Goal: Task Accomplishment & Management: Manage account settings

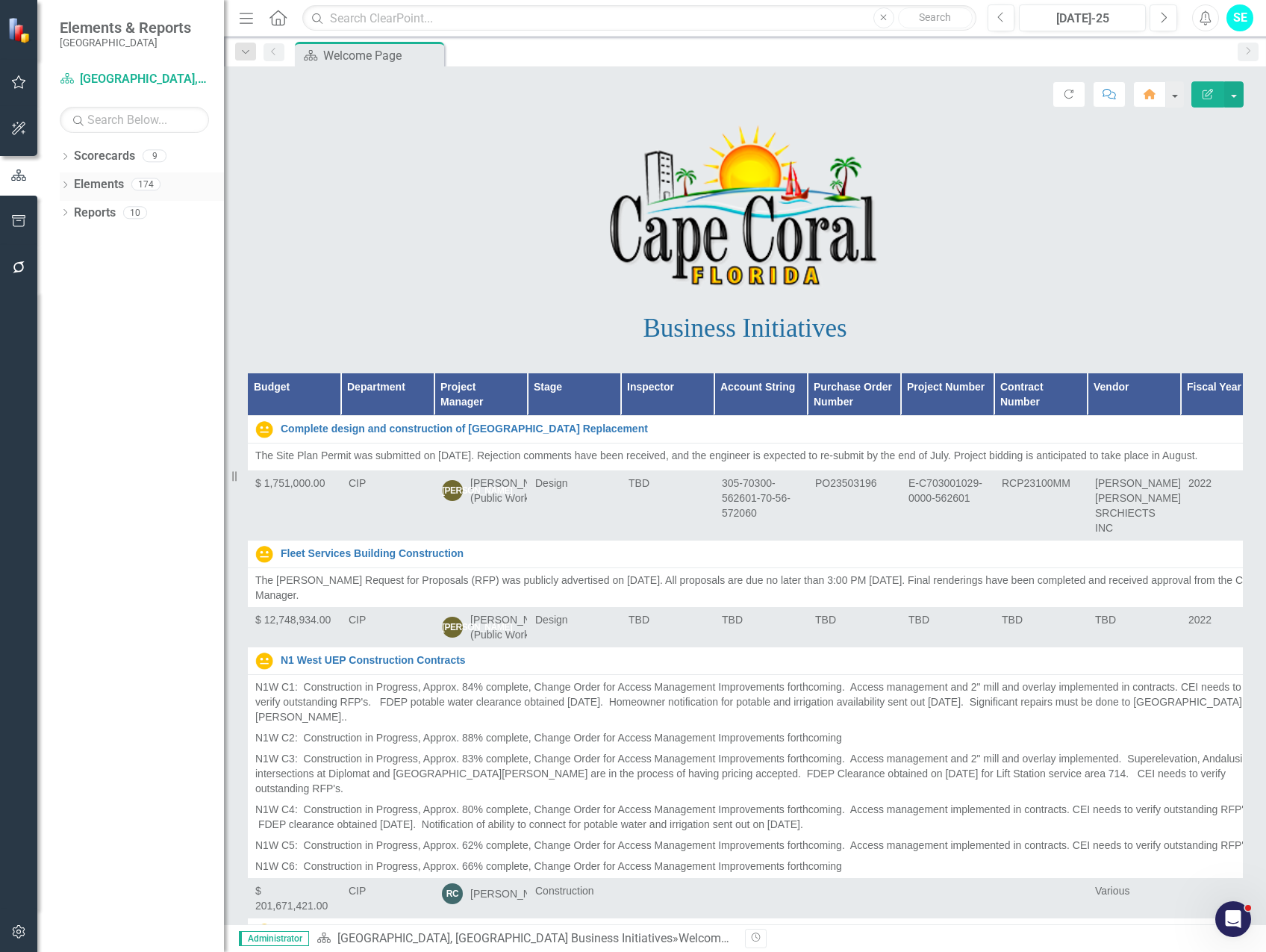
click at [67, 182] on icon "Dropdown" at bounding box center [65, 186] width 10 height 8
click at [75, 234] on div "Dropdown Waypoint Waypoints 174" at bounding box center [145, 243] width 157 height 28
click at [63, 153] on div "Dropdown" at bounding box center [65, 158] width 10 height 13
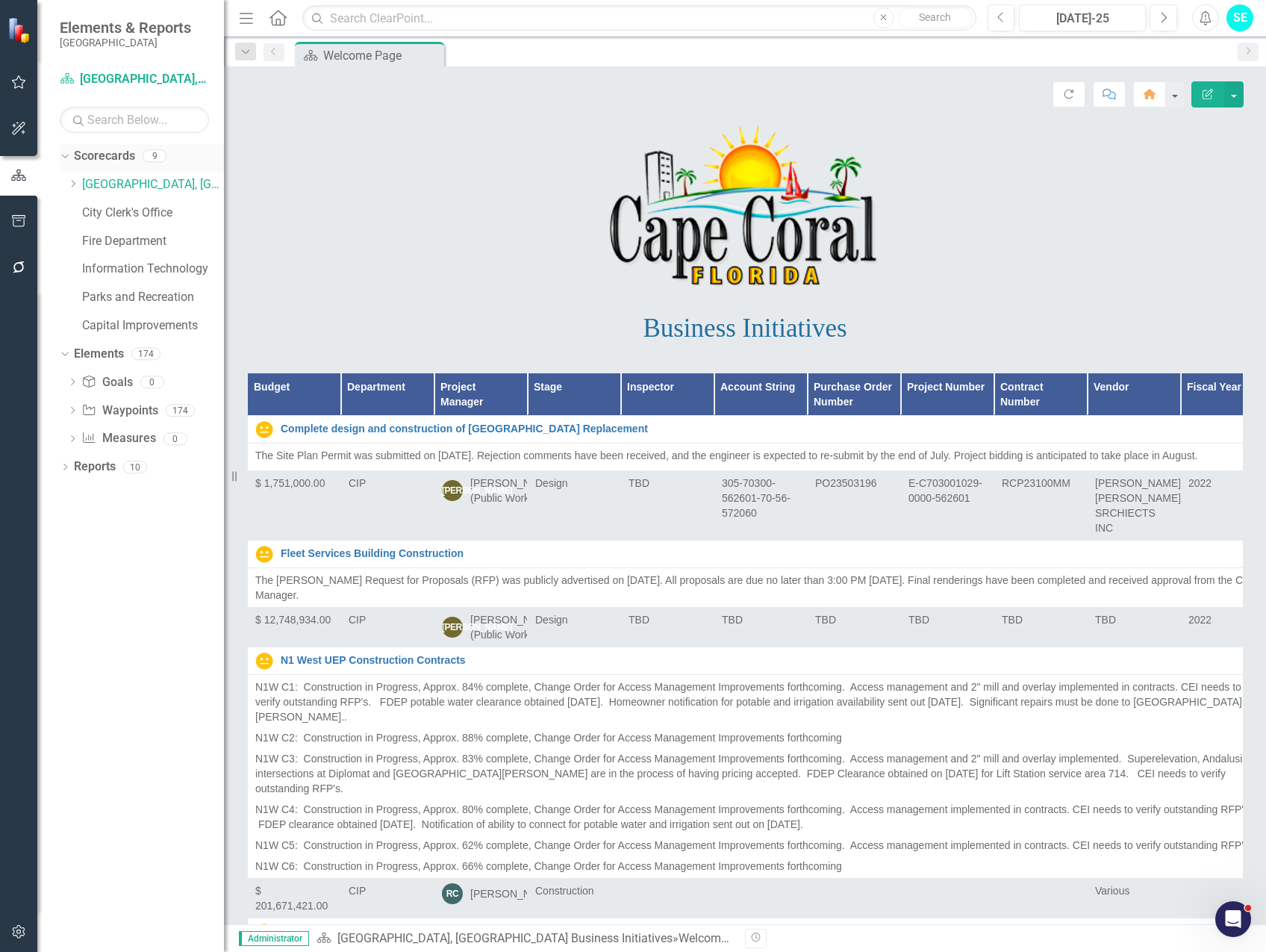
click at [64, 157] on icon at bounding box center [64, 157] width 7 height 4
click at [67, 296] on icon "Dropdown" at bounding box center [65, 299] width 10 height 8
click at [70, 407] on icon "Dropdown" at bounding box center [72, 407] width 10 height 8
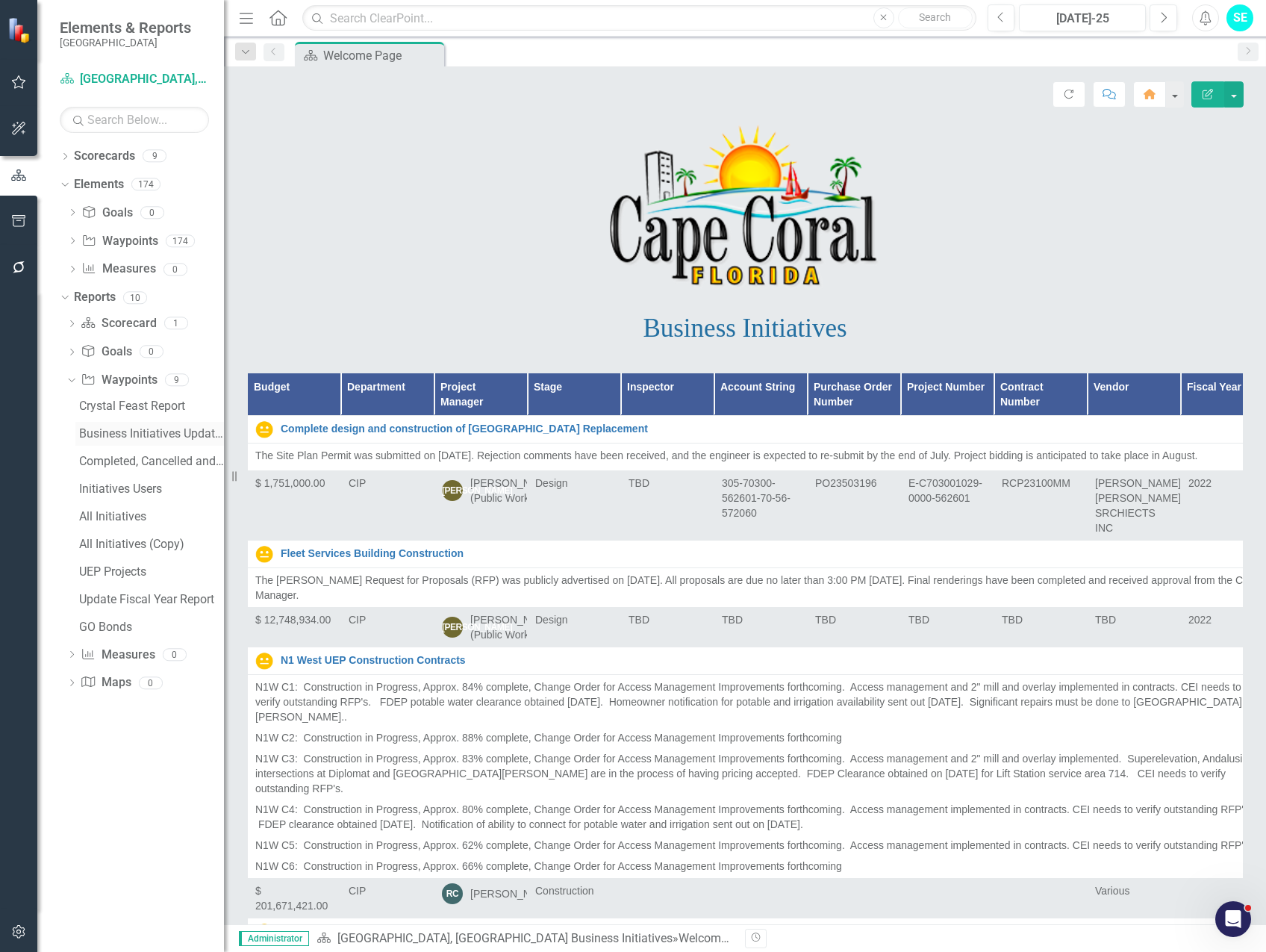
click at [118, 434] on div "Business Initiatives Update Report" at bounding box center [151, 433] width 145 height 13
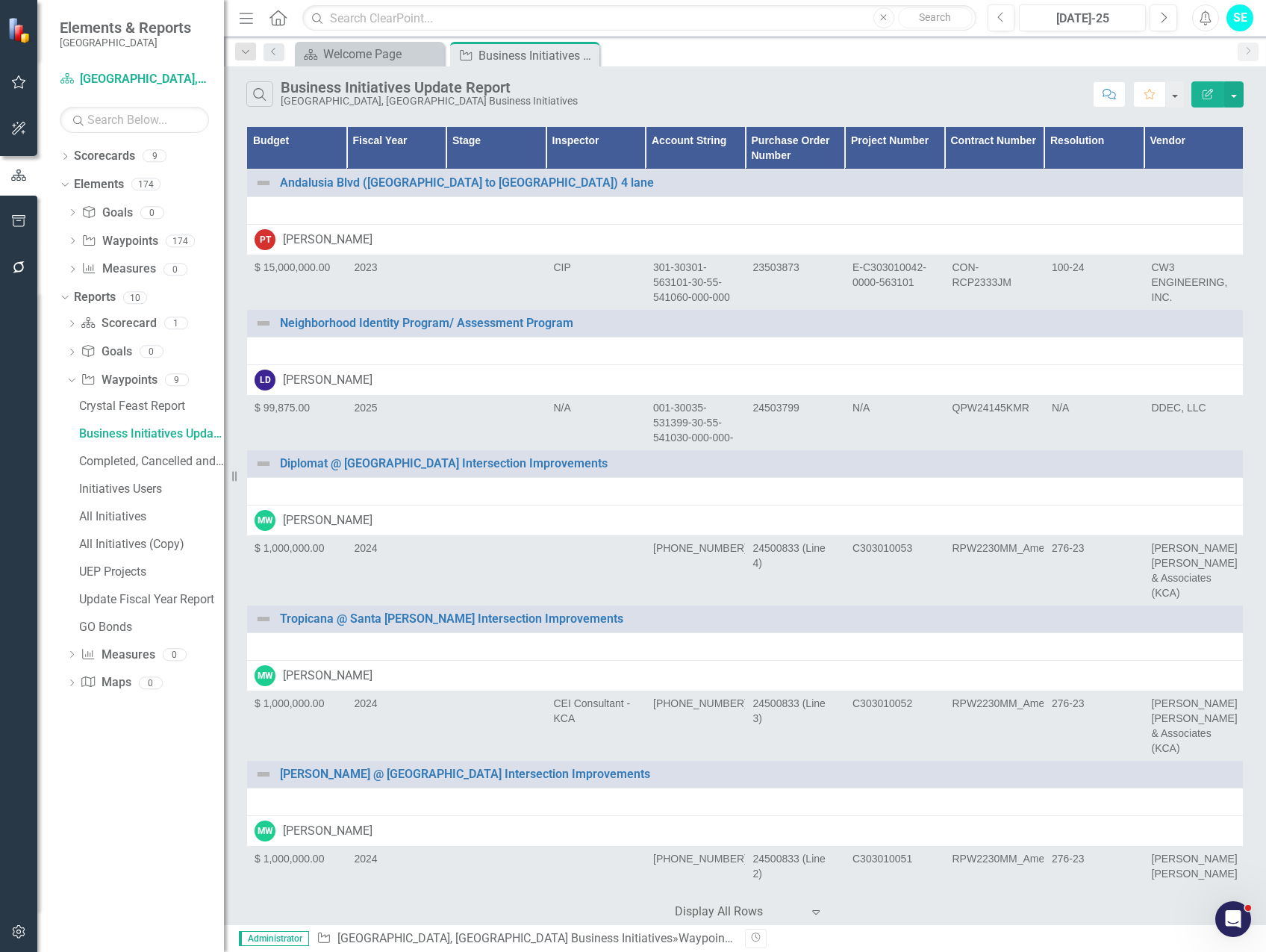
click at [1210, 95] on icon "Edit Report" at bounding box center [1207, 94] width 13 height 10
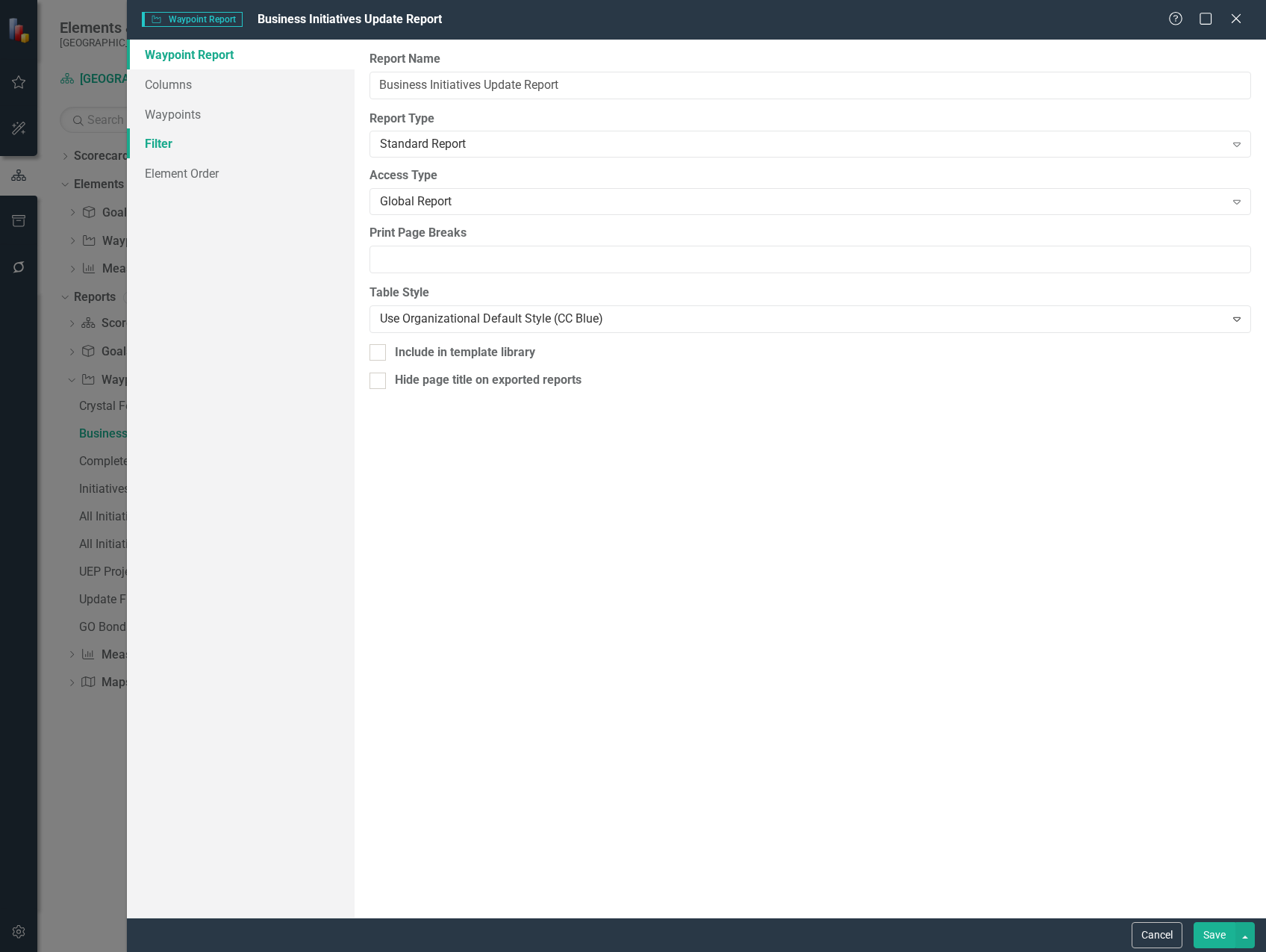
click at [185, 151] on link "Filter" at bounding box center [240, 144] width 227 height 30
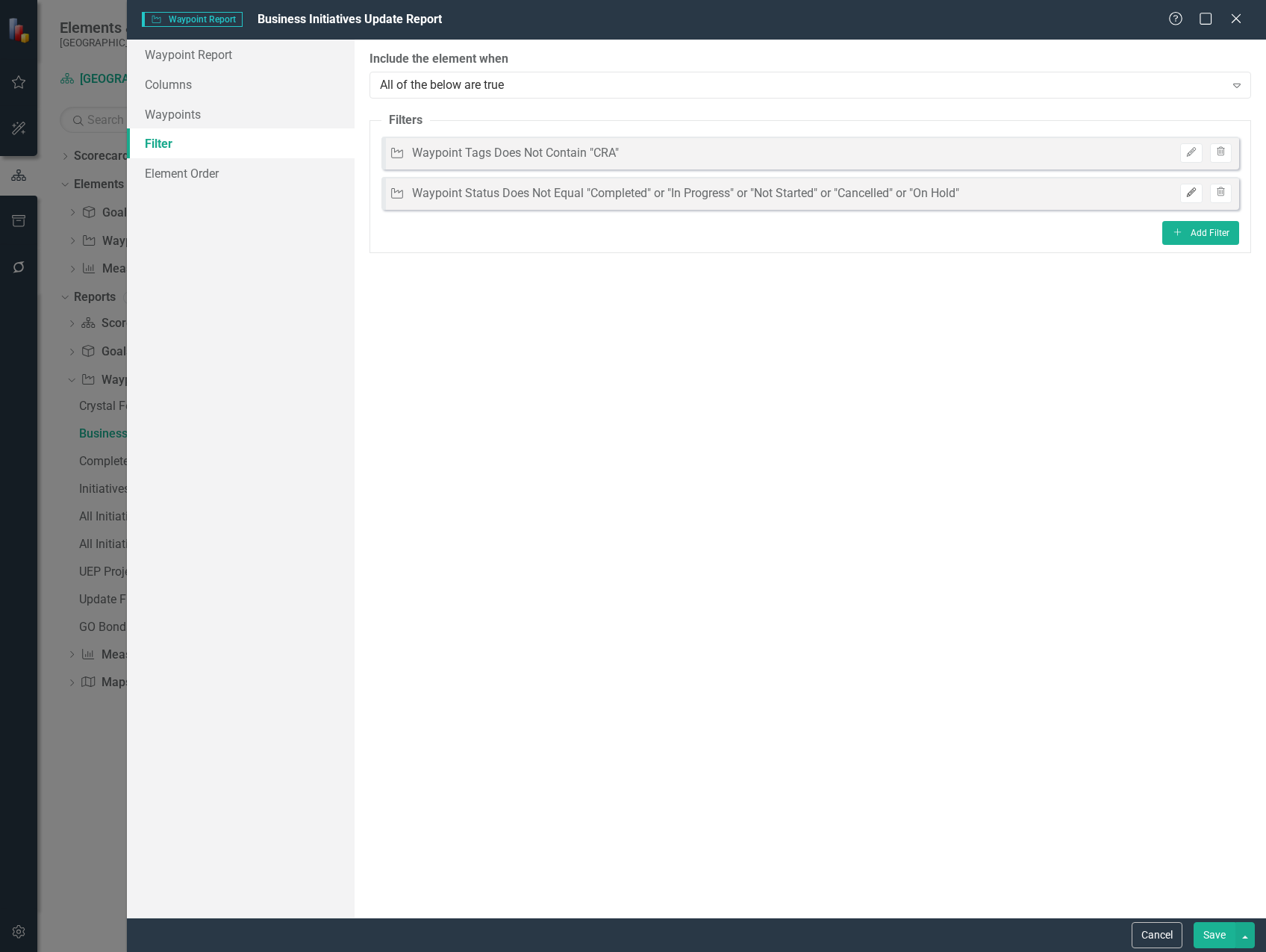
click at [1187, 198] on button "Edit" at bounding box center [1191, 192] width 22 height 19
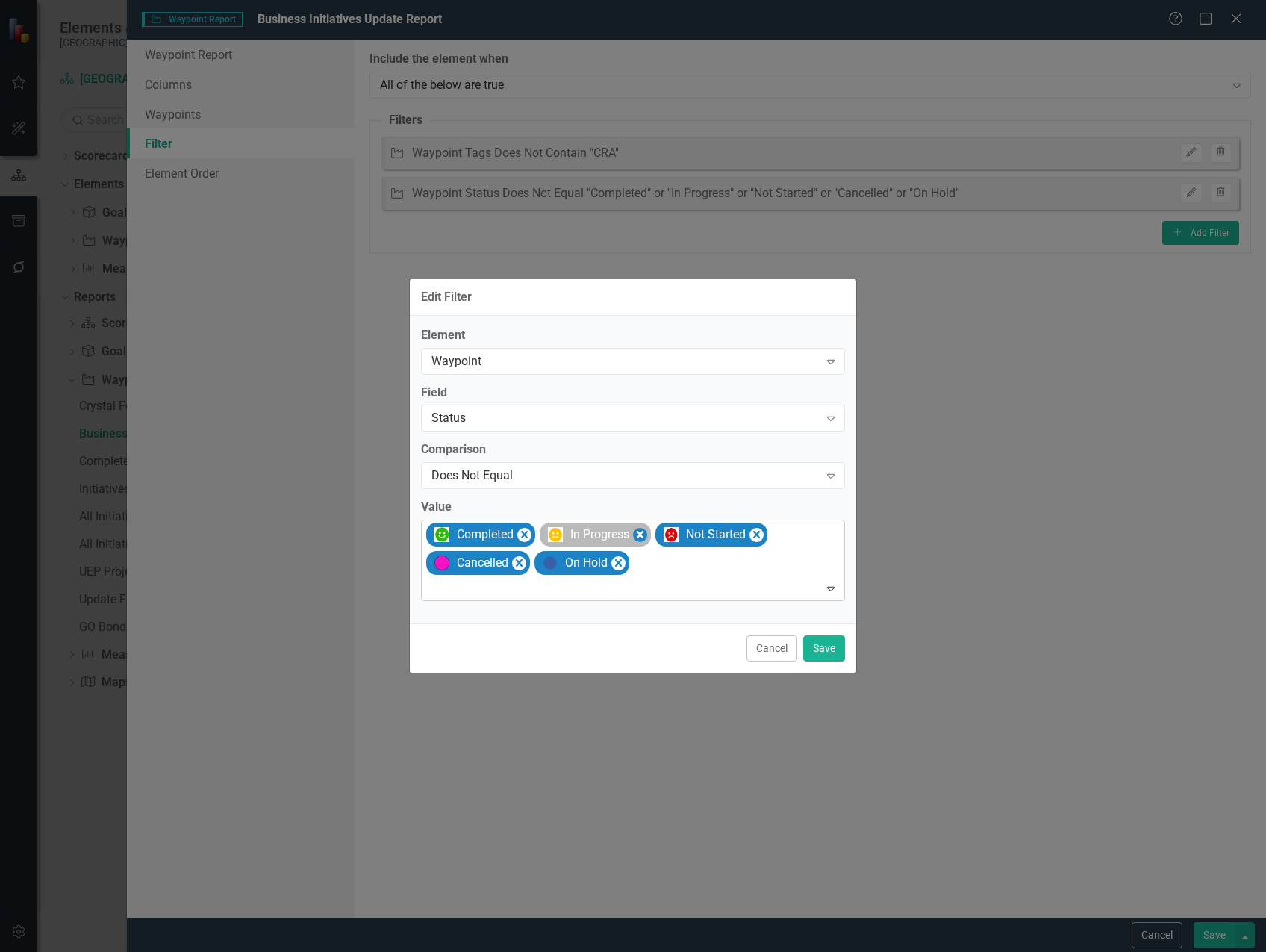
click at [640, 538] on icon "Remove [object Object]" at bounding box center [640, 534] width 14 height 19
click at [643, 536] on icon "Remove [object Object]" at bounding box center [640, 533] width 7 height 7
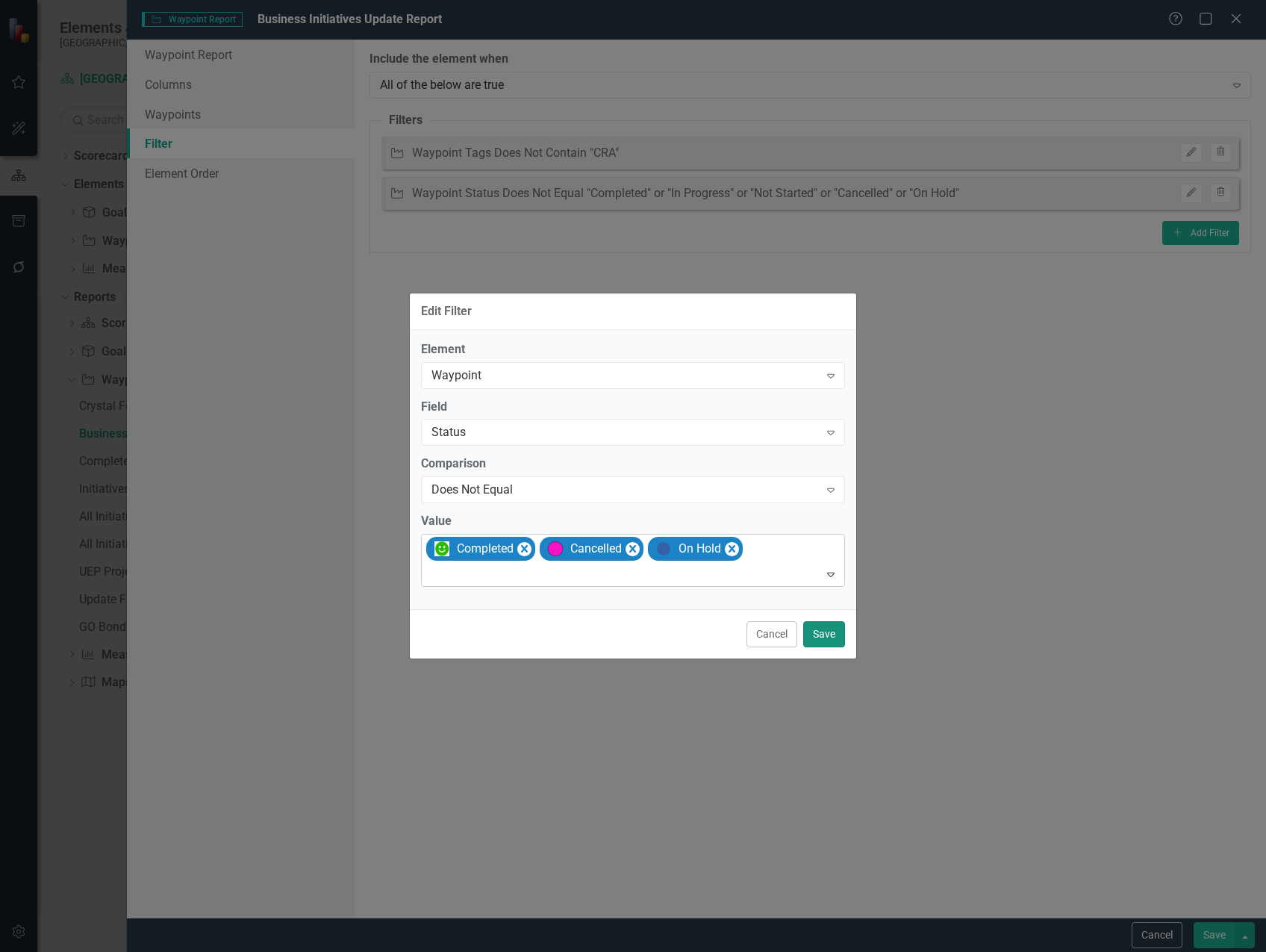
click at [828, 630] on button "Save" at bounding box center [824, 634] width 42 height 26
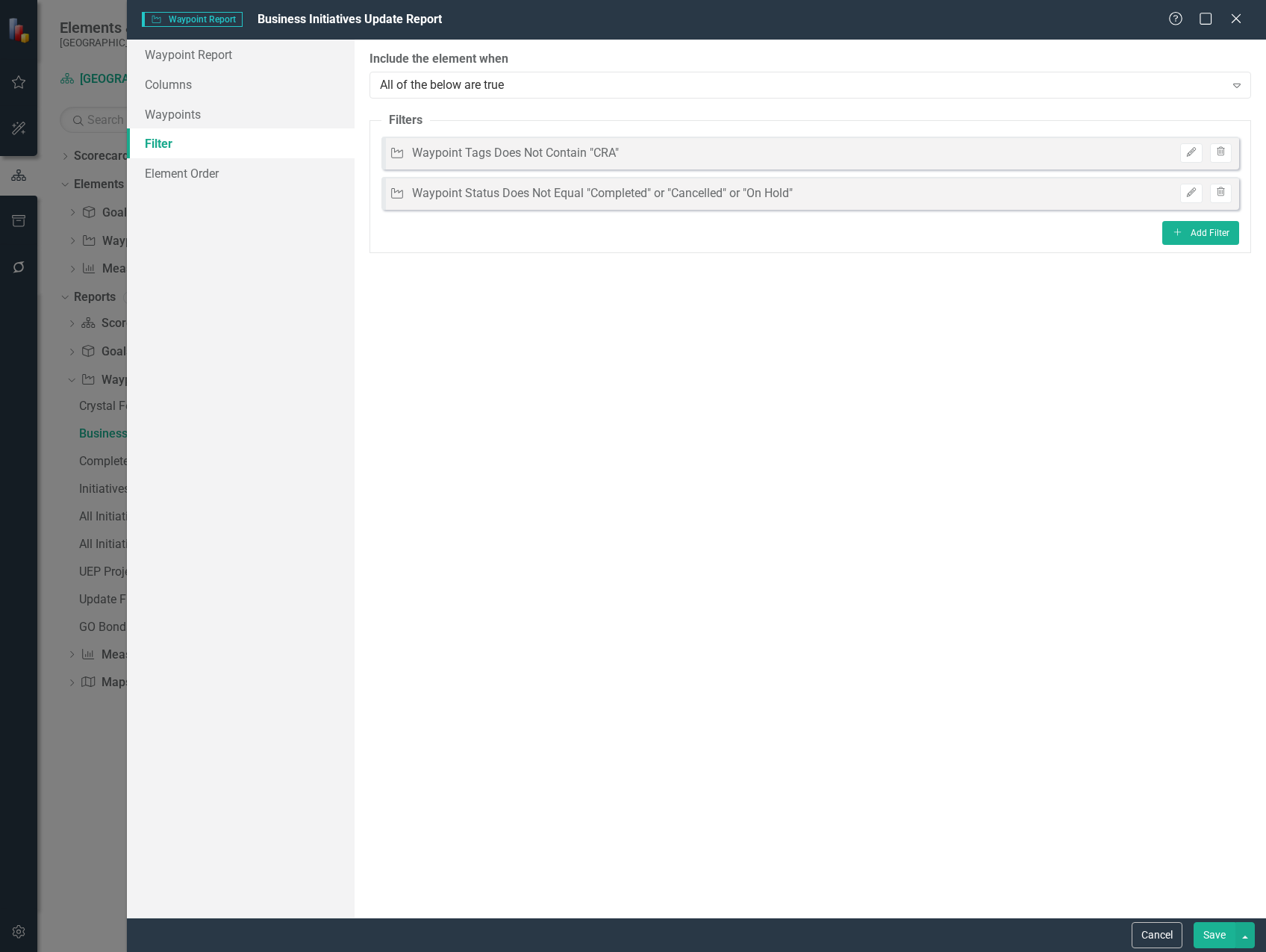
click at [1216, 941] on button "Save" at bounding box center [1214, 935] width 42 height 26
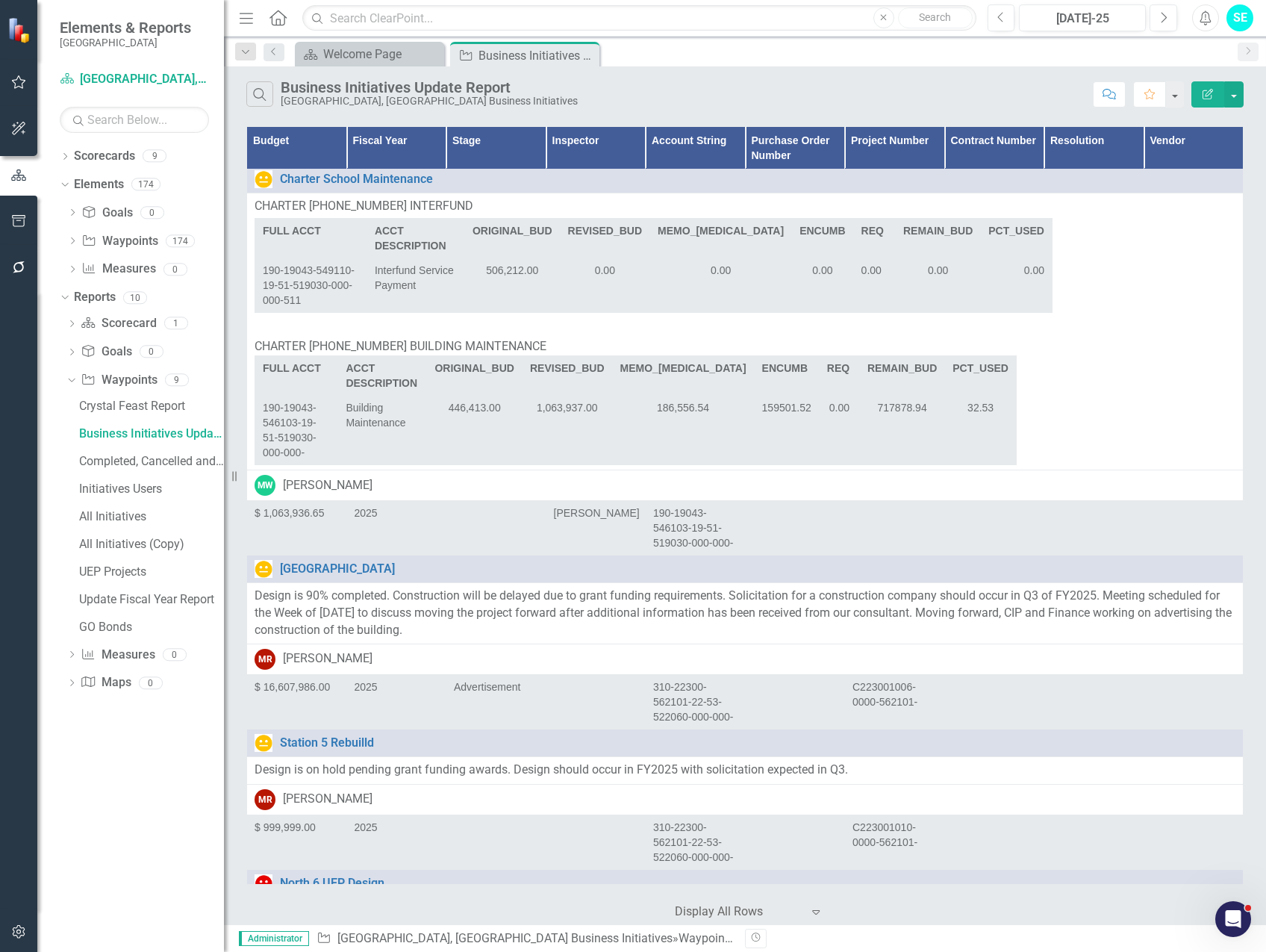
scroll to position [33735, 0]
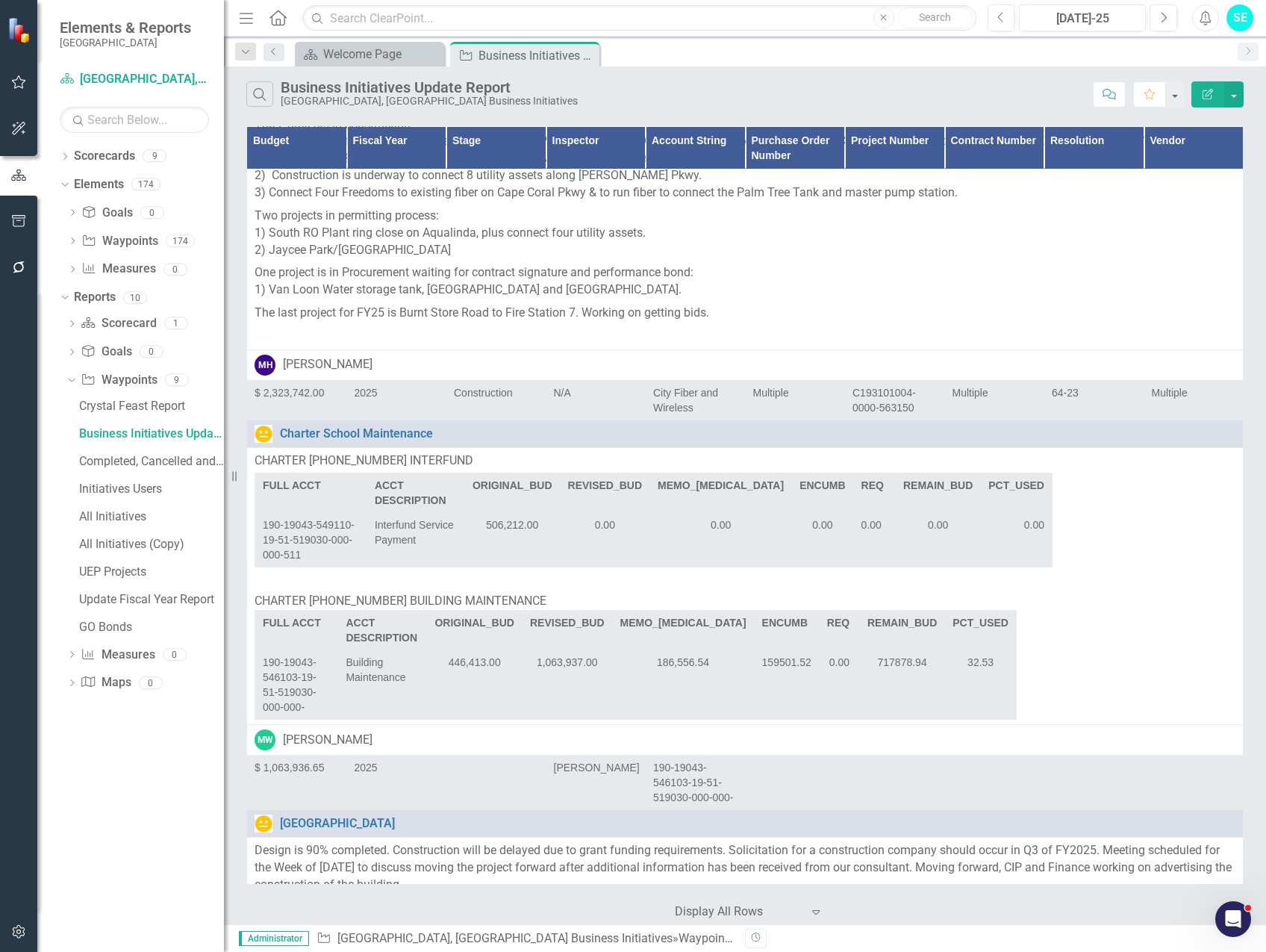
click at [1207, 93] on icon "button" at bounding box center [1207, 94] width 10 height 10
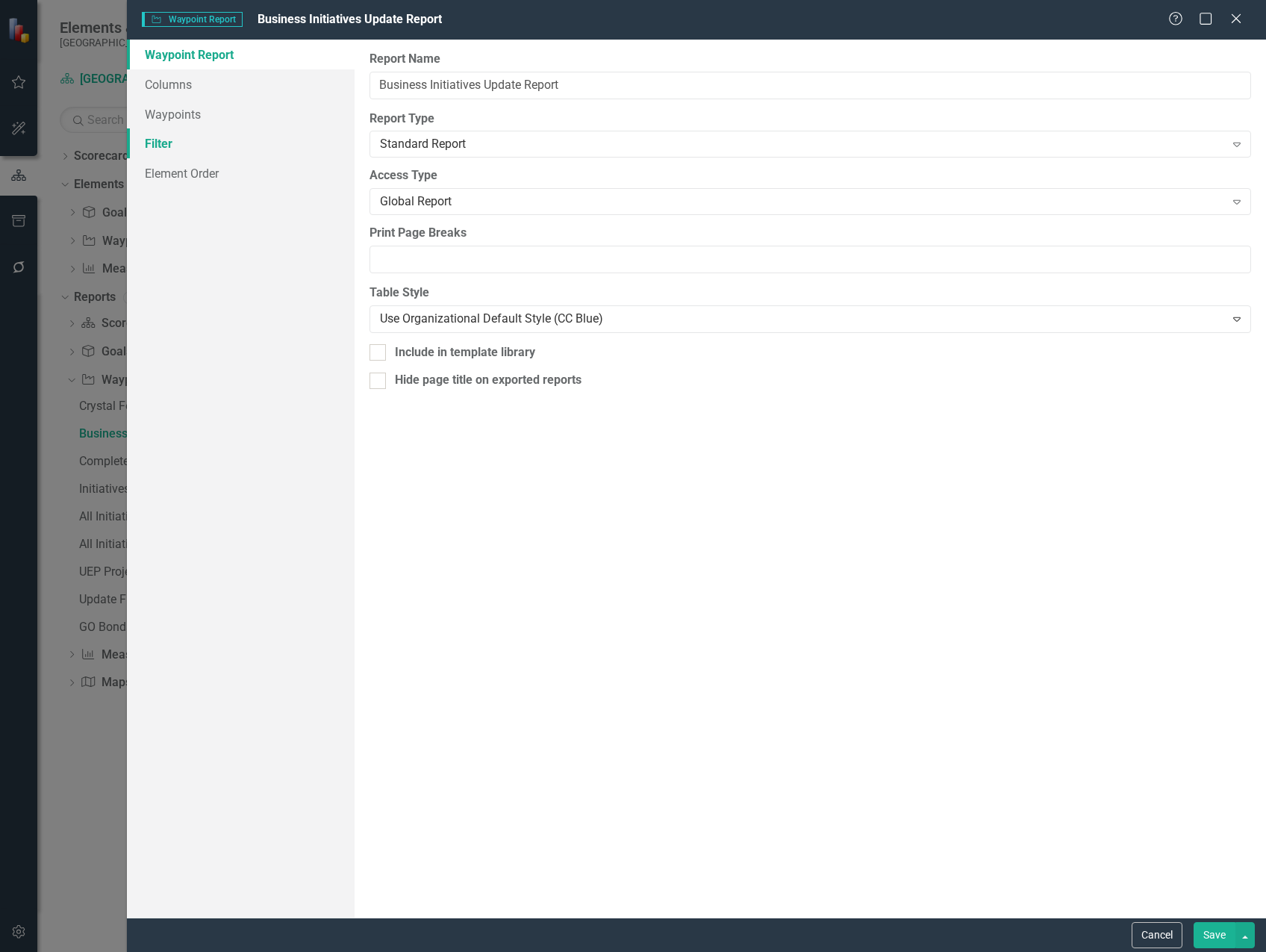
click at [195, 147] on link "Filter" at bounding box center [240, 144] width 227 height 30
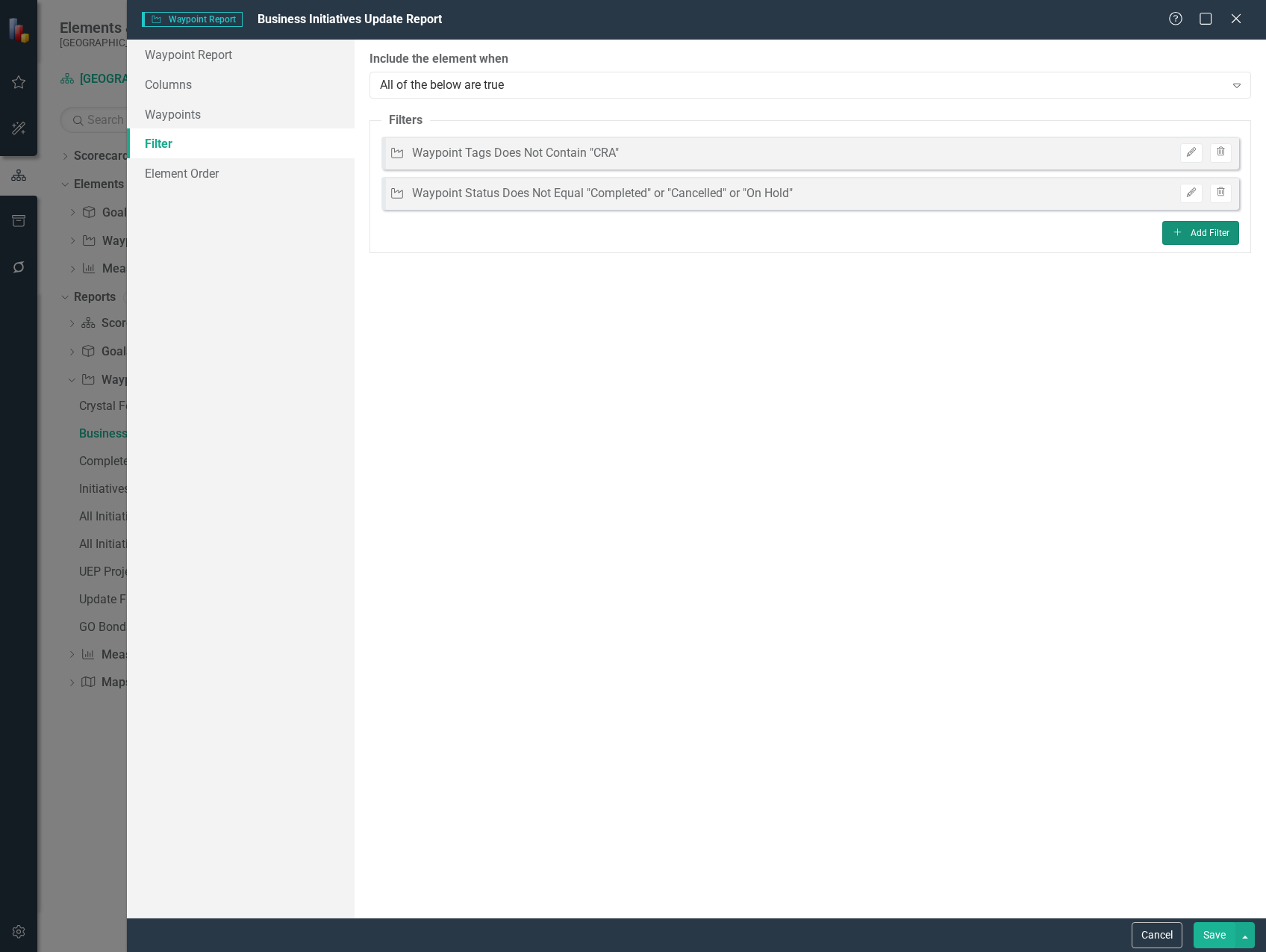
click at [1210, 231] on button "Add Add Filter" at bounding box center [1200, 233] width 77 height 24
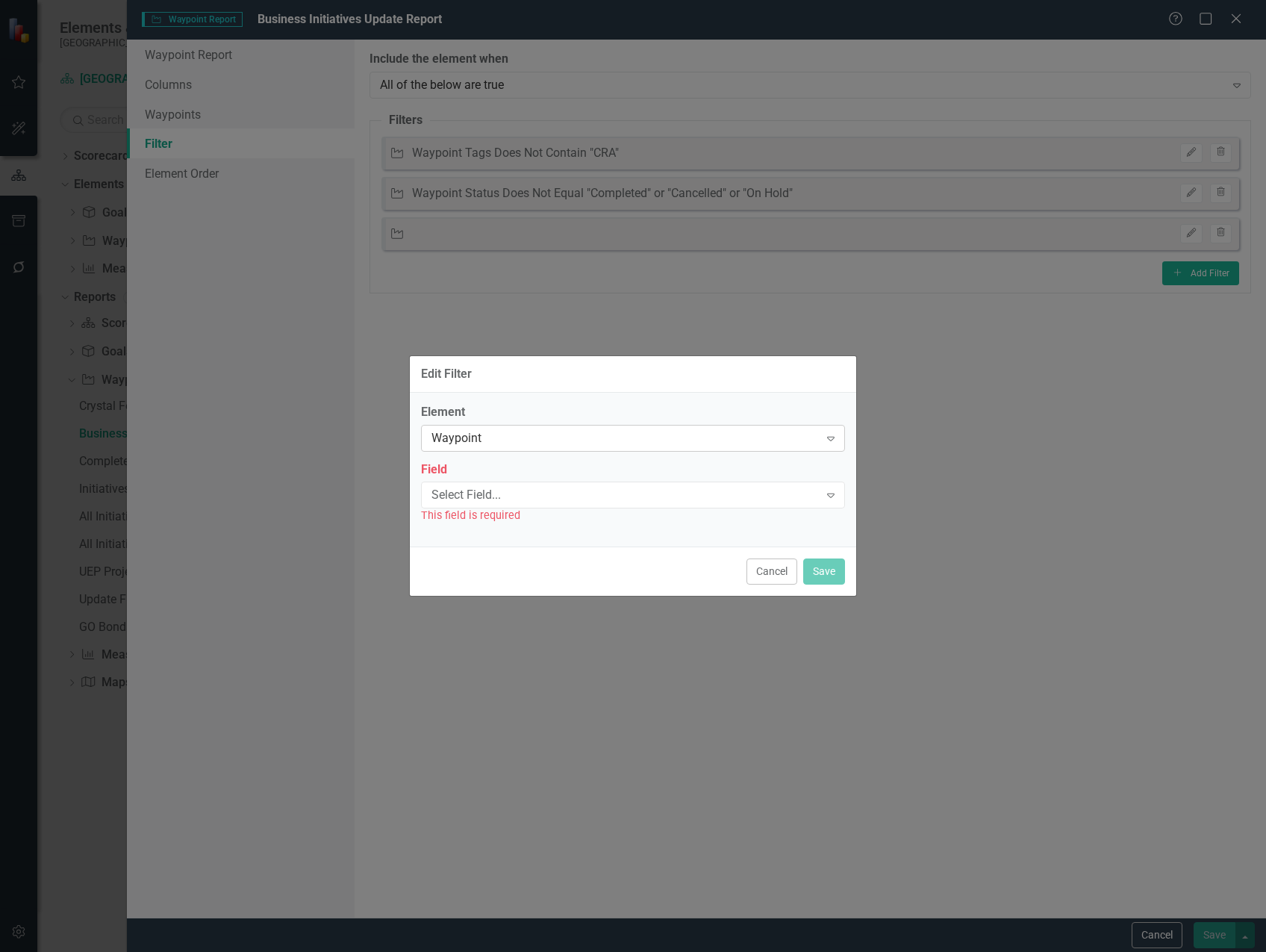
click at [672, 436] on div "Waypoint" at bounding box center [625, 438] width 388 height 17
click at [737, 403] on div "Element Waypoint Expand Field Select Field... Expand This field is required" at bounding box center [633, 470] width 447 height 154
click at [639, 492] on div "Select Field..." at bounding box center [625, 494] width 388 height 17
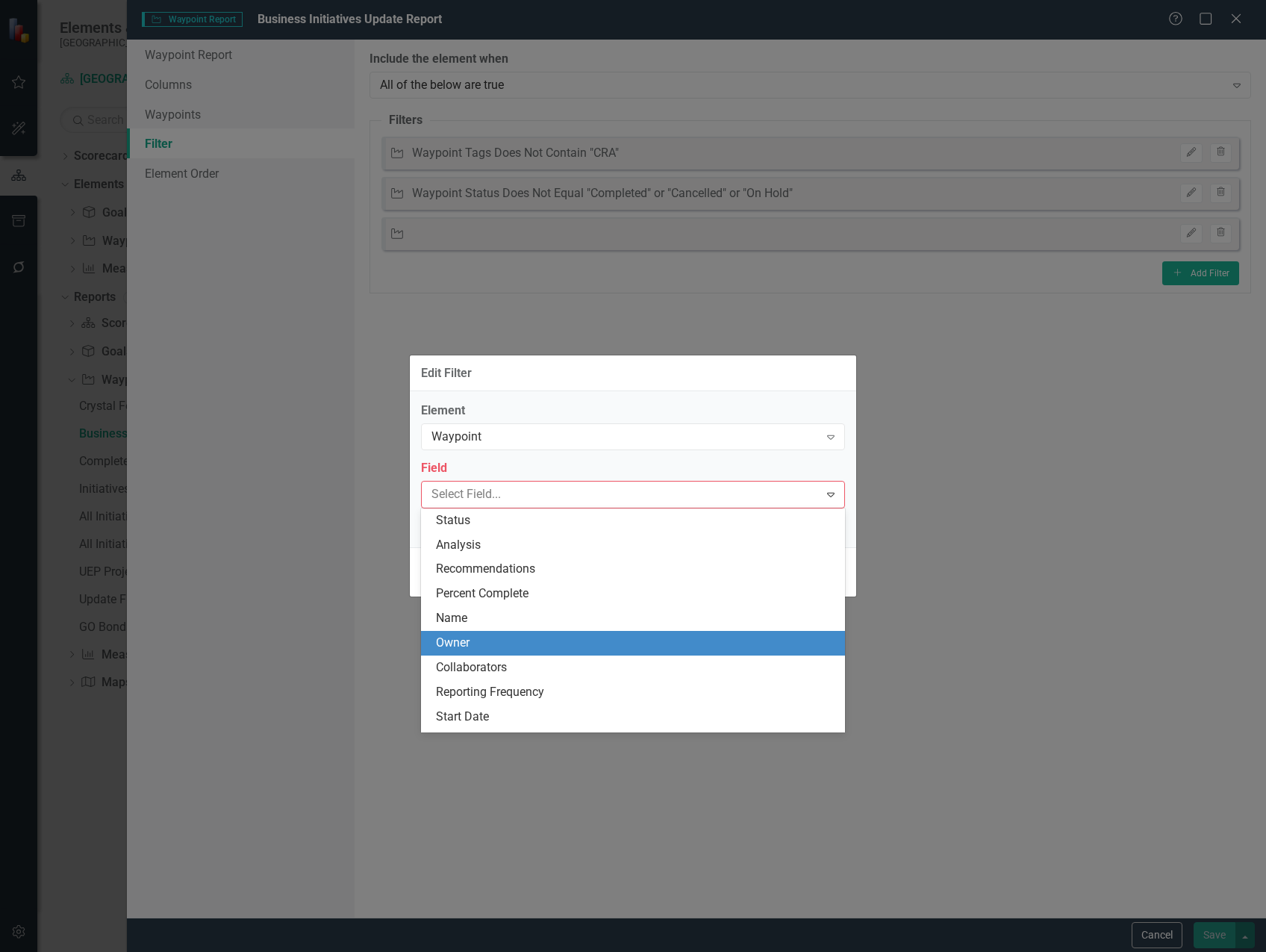
click at [620, 638] on div "Owner" at bounding box center [635, 642] width 400 height 17
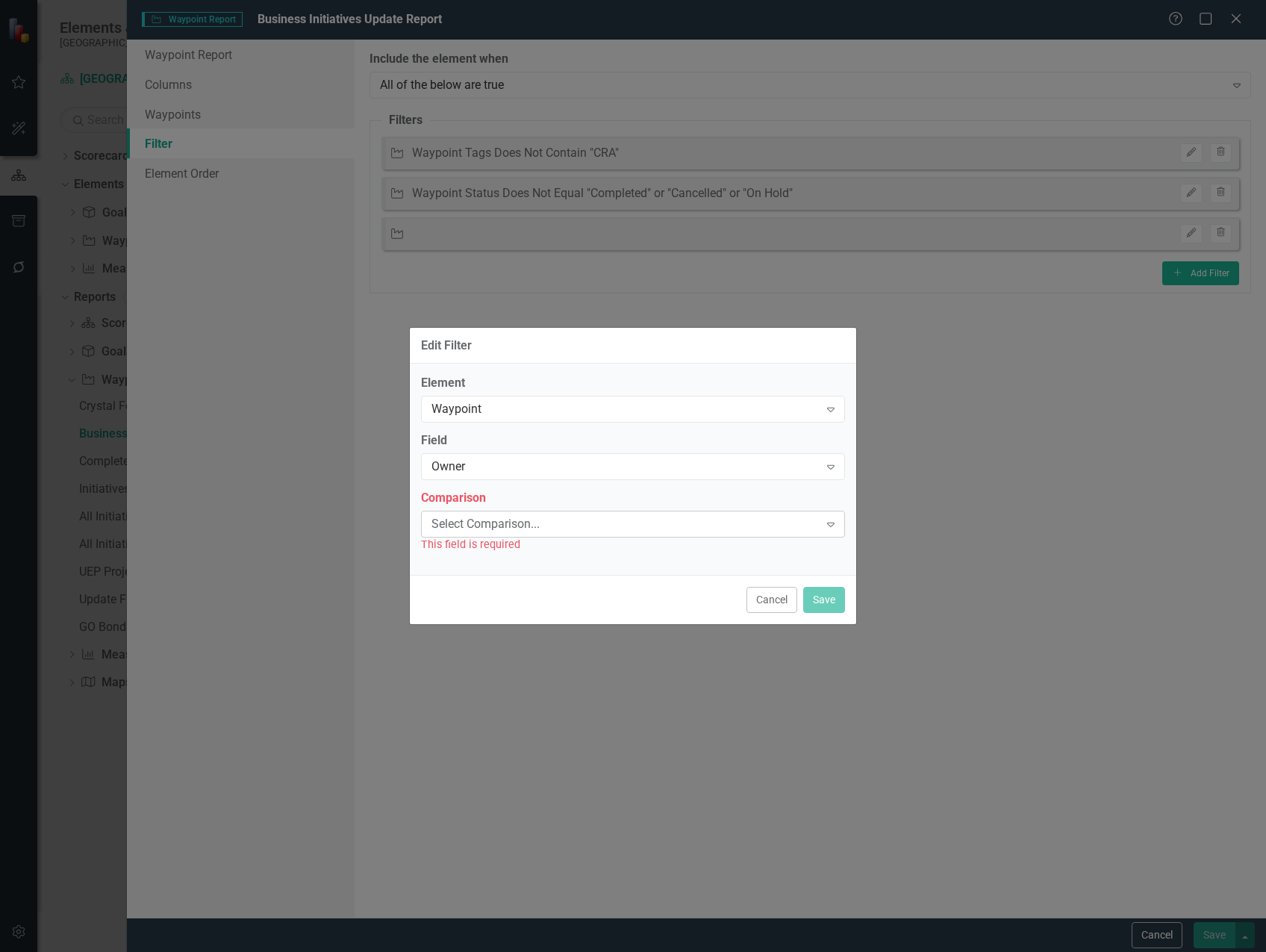
click at [605, 526] on div "Select Comparison..." at bounding box center [625, 523] width 388 height 17
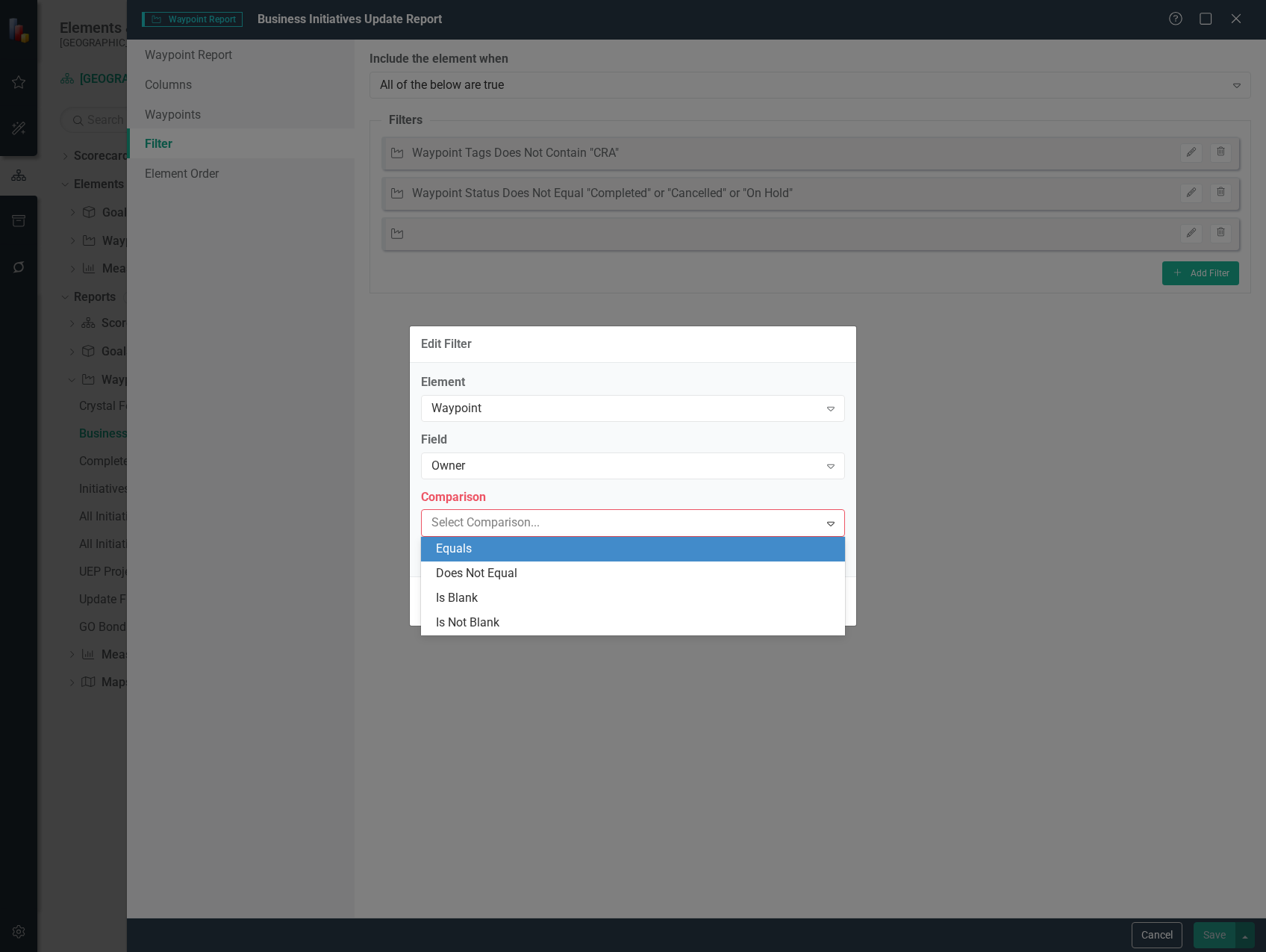
click at [596, 545] on div "Equals" at bounding box center [635, 548] width 400 height 17
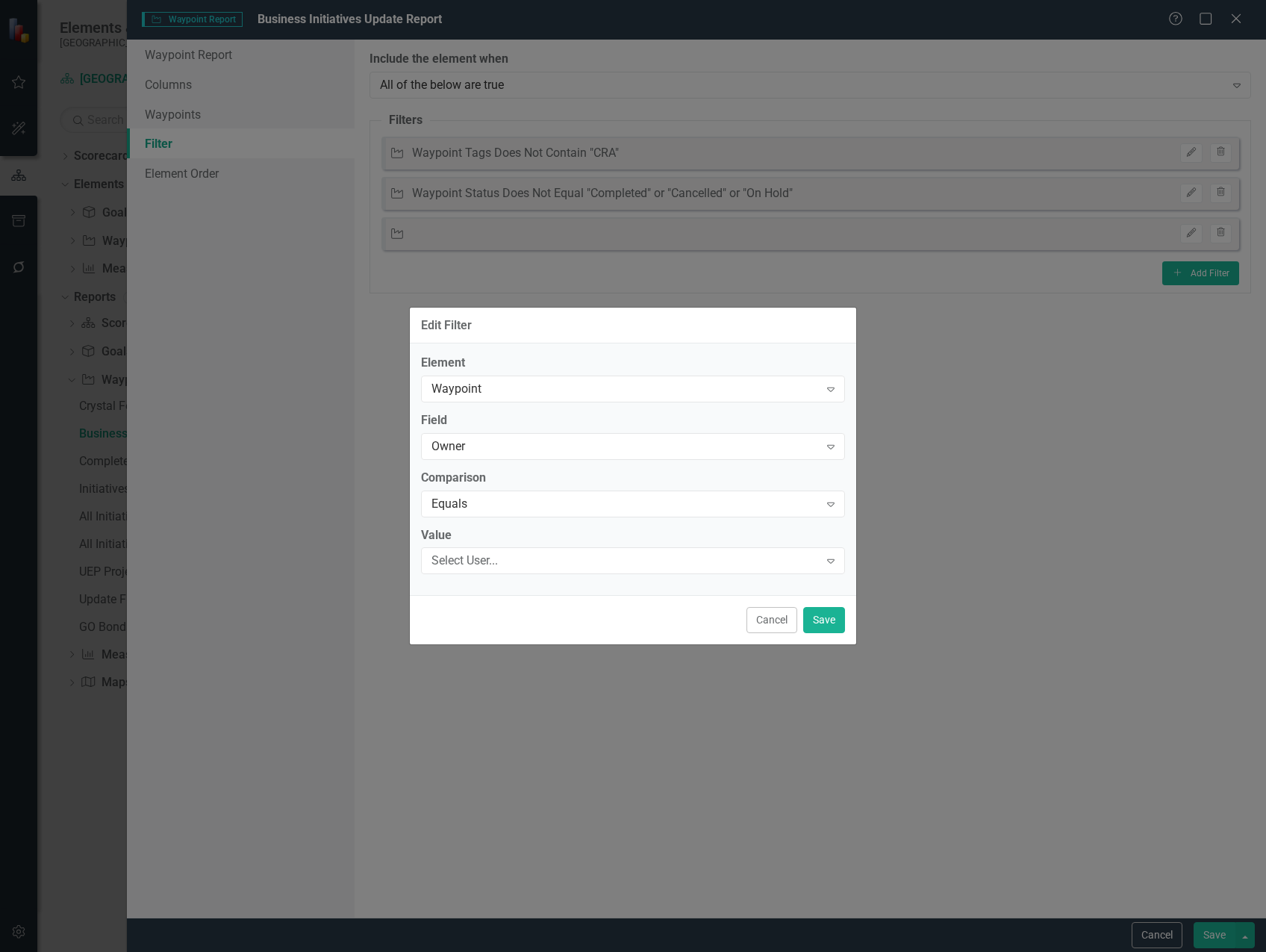
click at [583, 565] on div "Select User... Expand" at bounding box center [632, 560] width 424 height 27
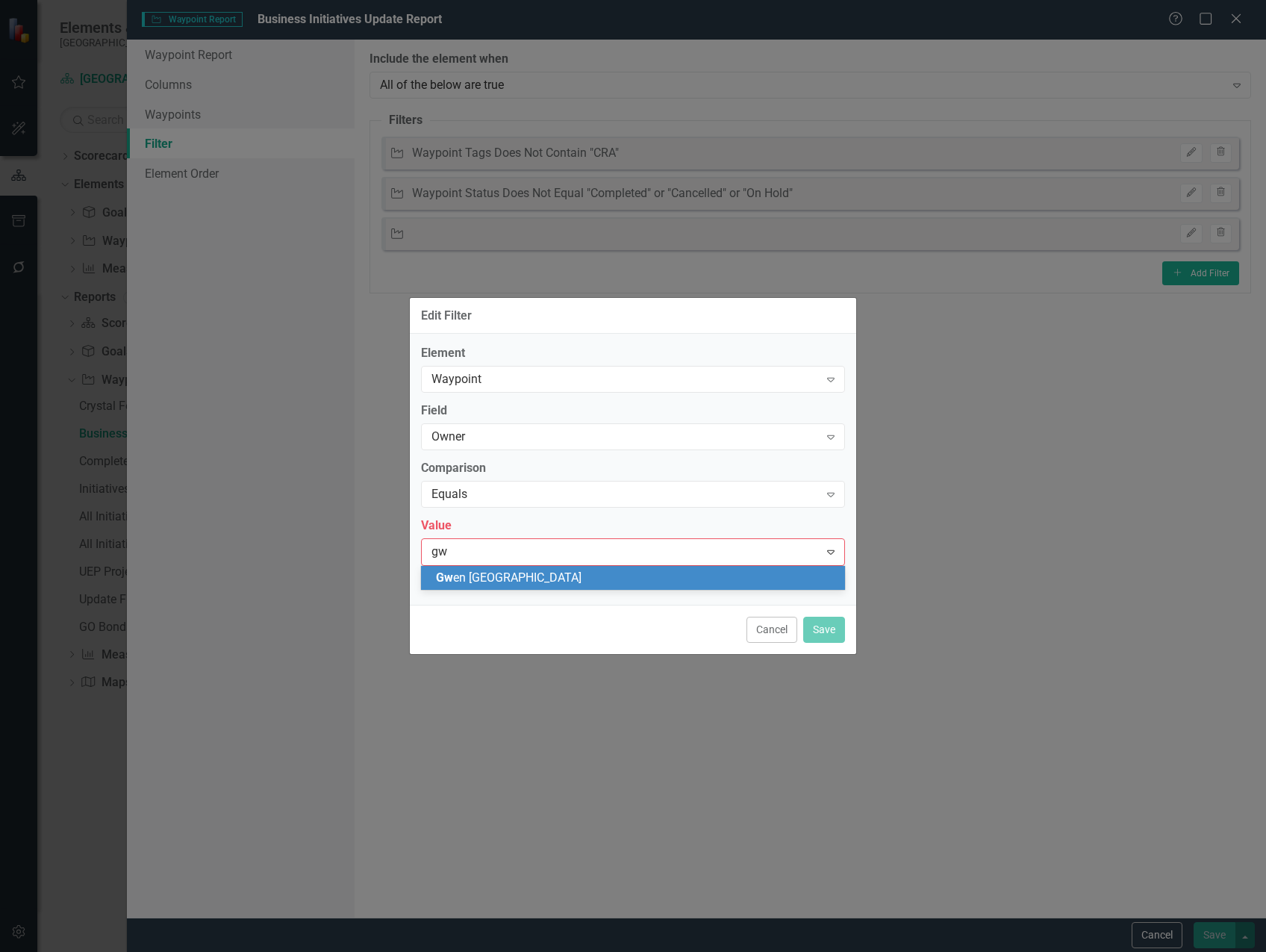
scroll to position [0, 0]
type input "[PERSON_NAME]"
click at [585, 568] on div "[PERSON_NAME]" at bounding box center [632, 578] width 424 height 25
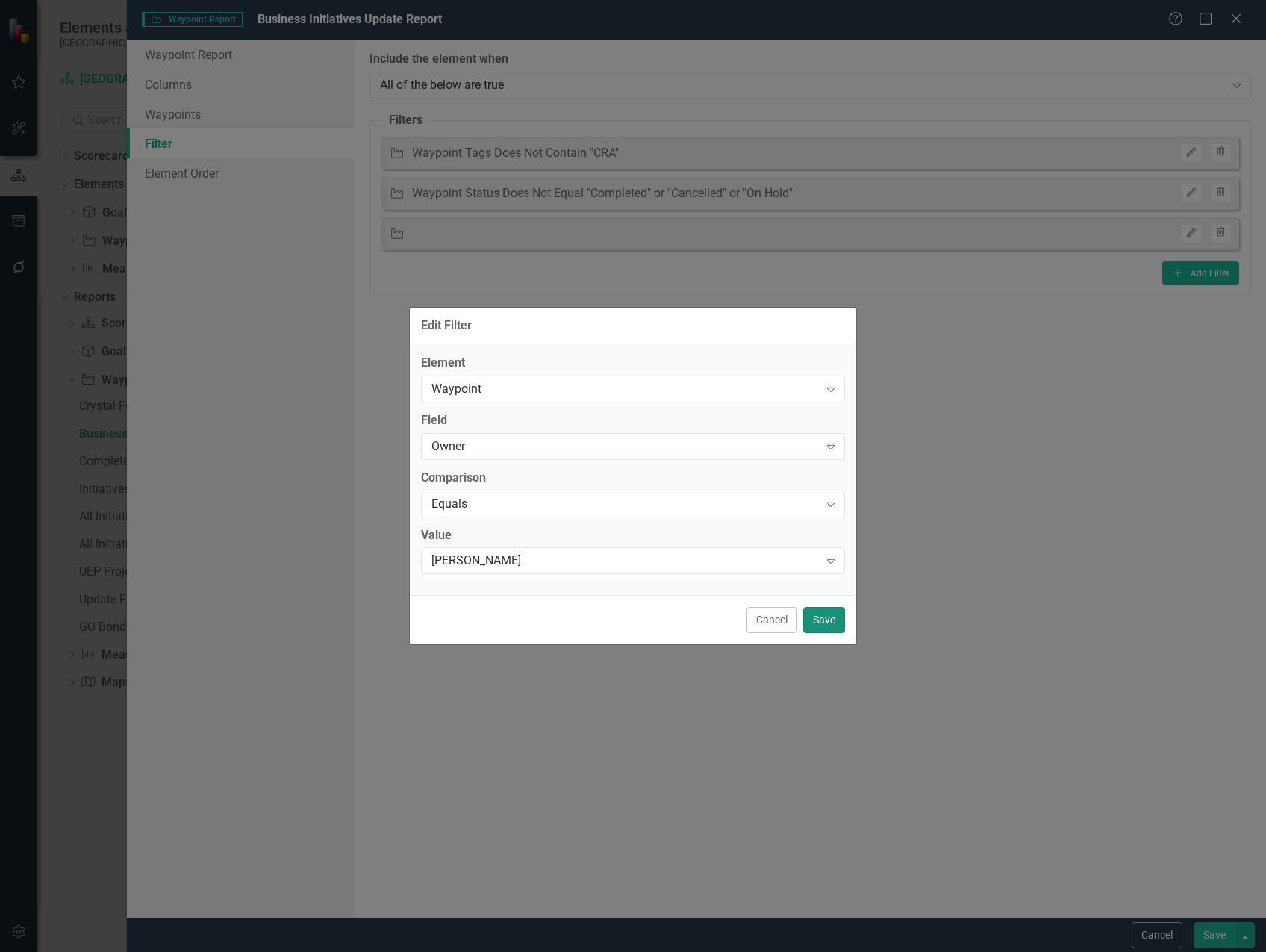
click at [811, 615] on button "Save" at bounding box center [824, 620] width 42 height 26
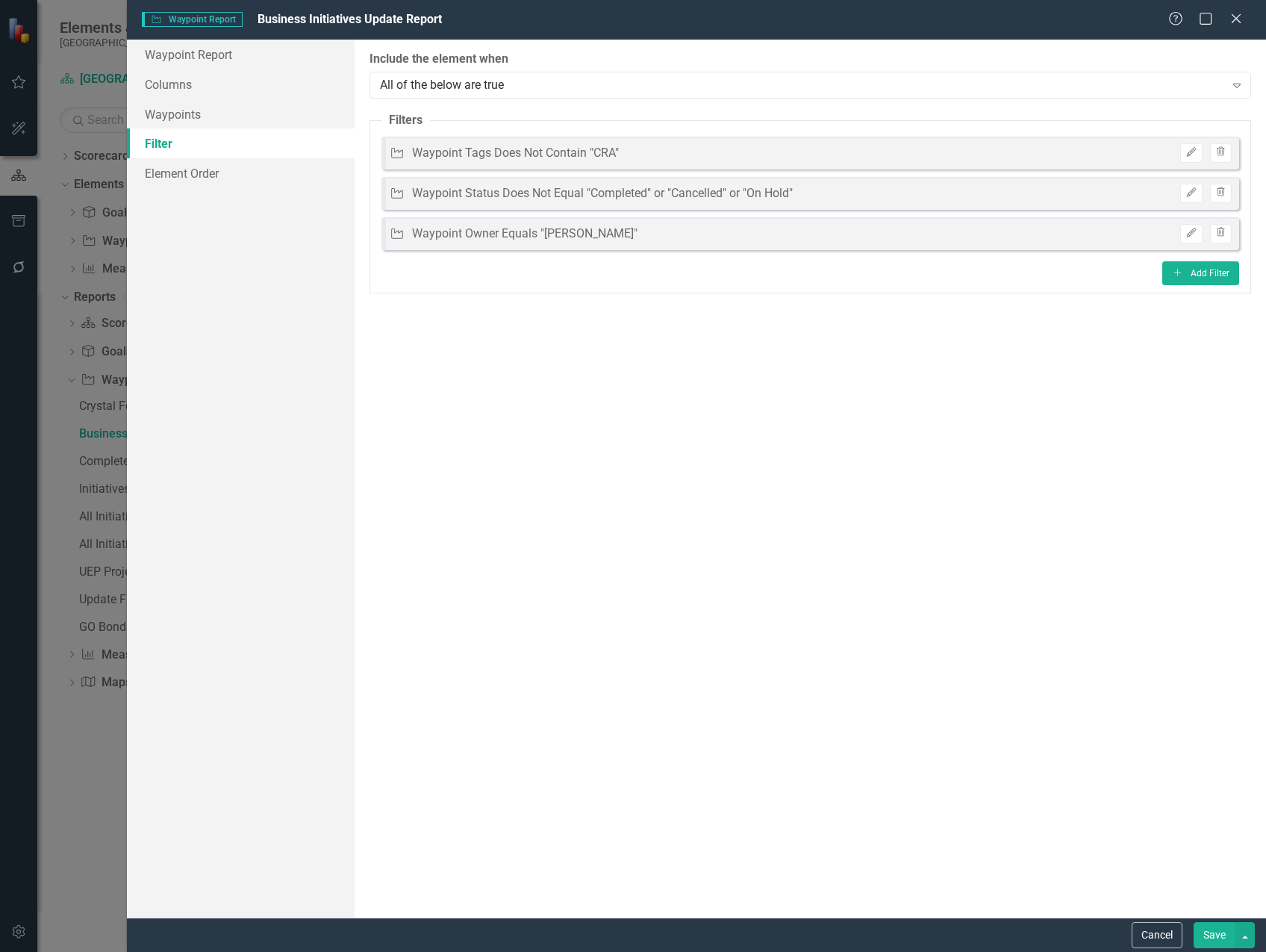
click at [1229, 929] on button "Save" at bounding box center [1214, 935] width 42 height 26
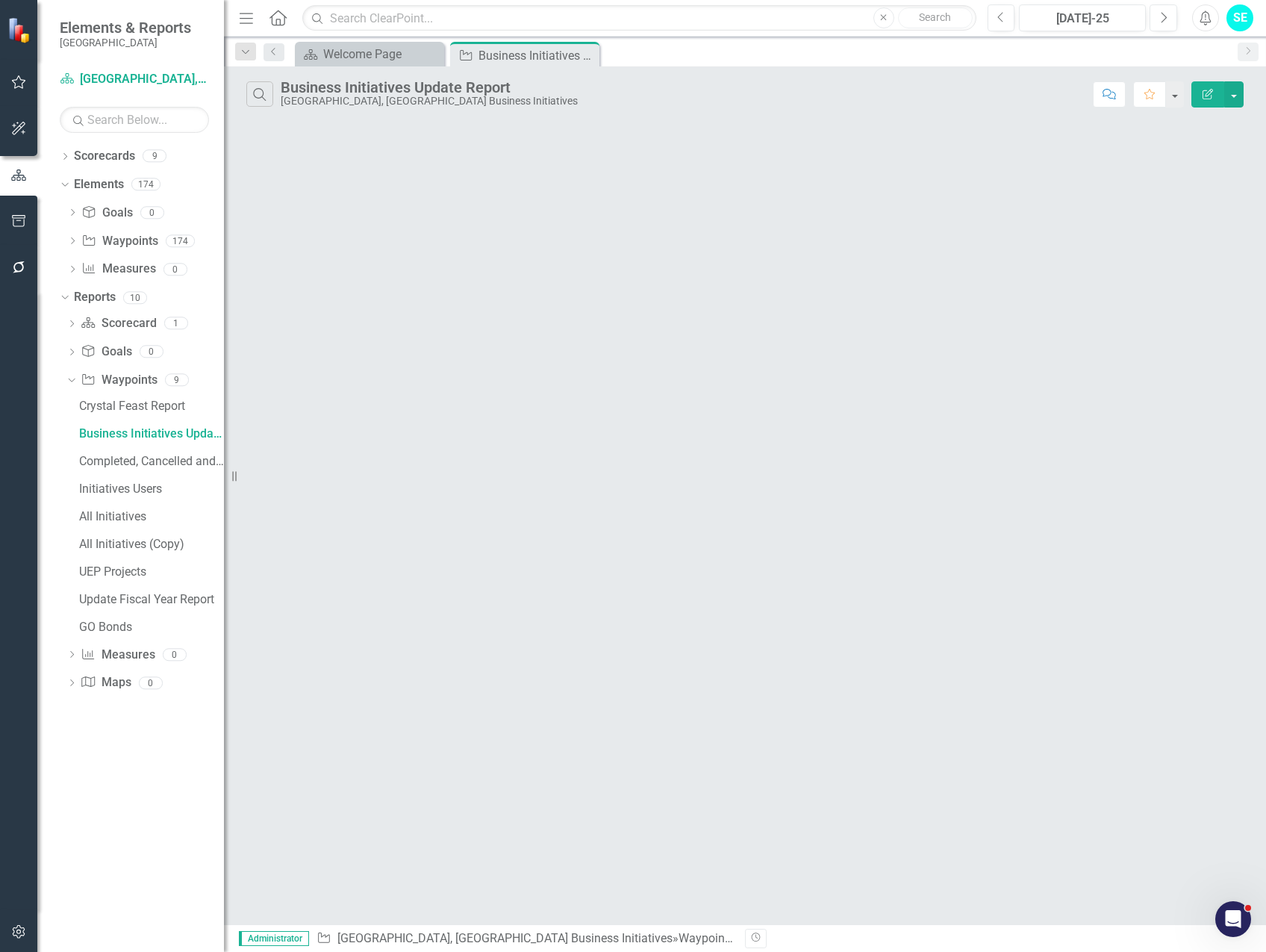
click at [1205, 95] on icon "button" at bounding box center [1207, 94] width 10 height 10
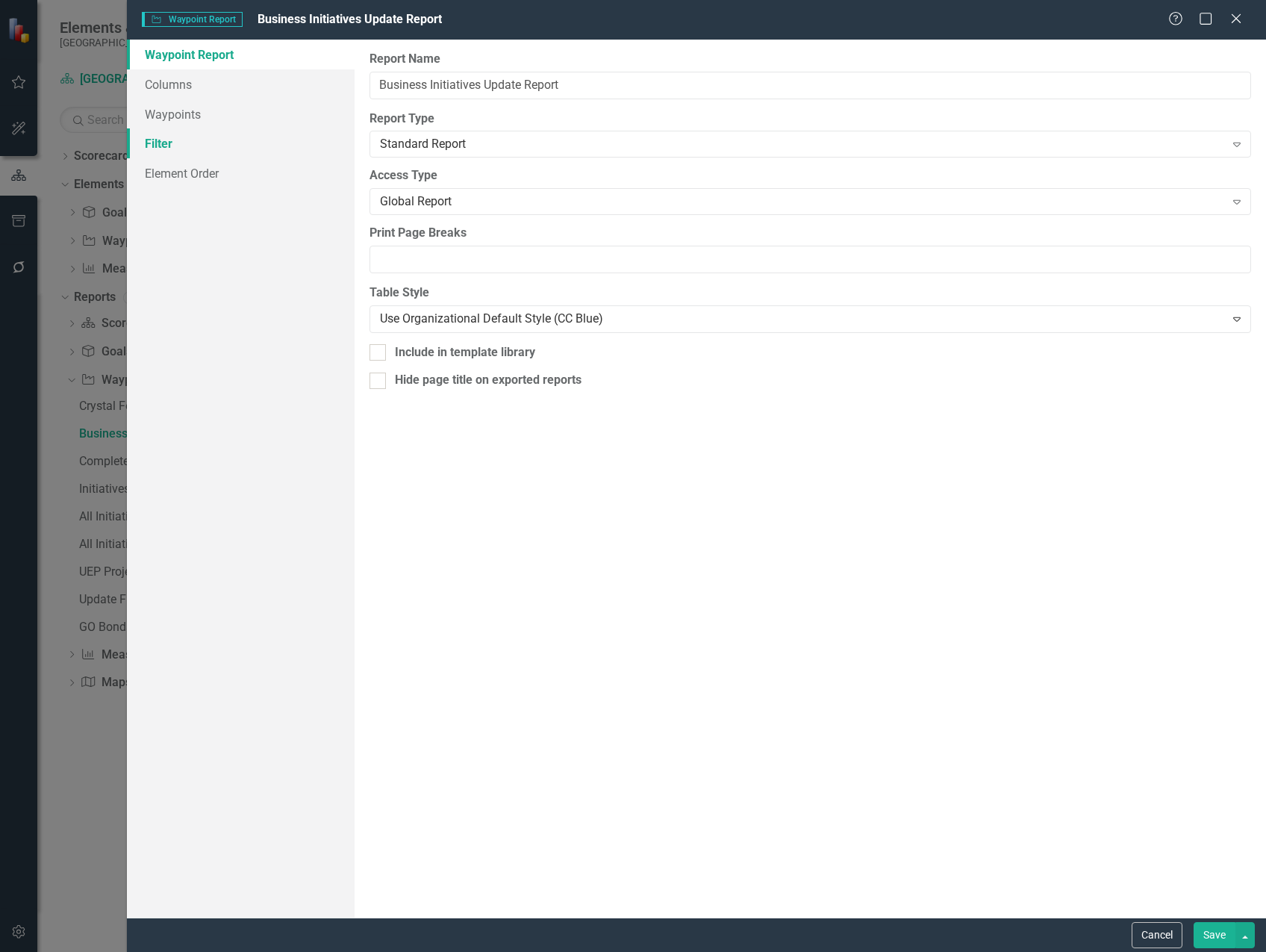
drag, startPoint x: 191, startPoint y: 151, endPoint x: 203, endPoint y: 147, distance: 12.6
click at [191, 151] on link "Filter" at bounding box center [240, 144] width 227 height 30
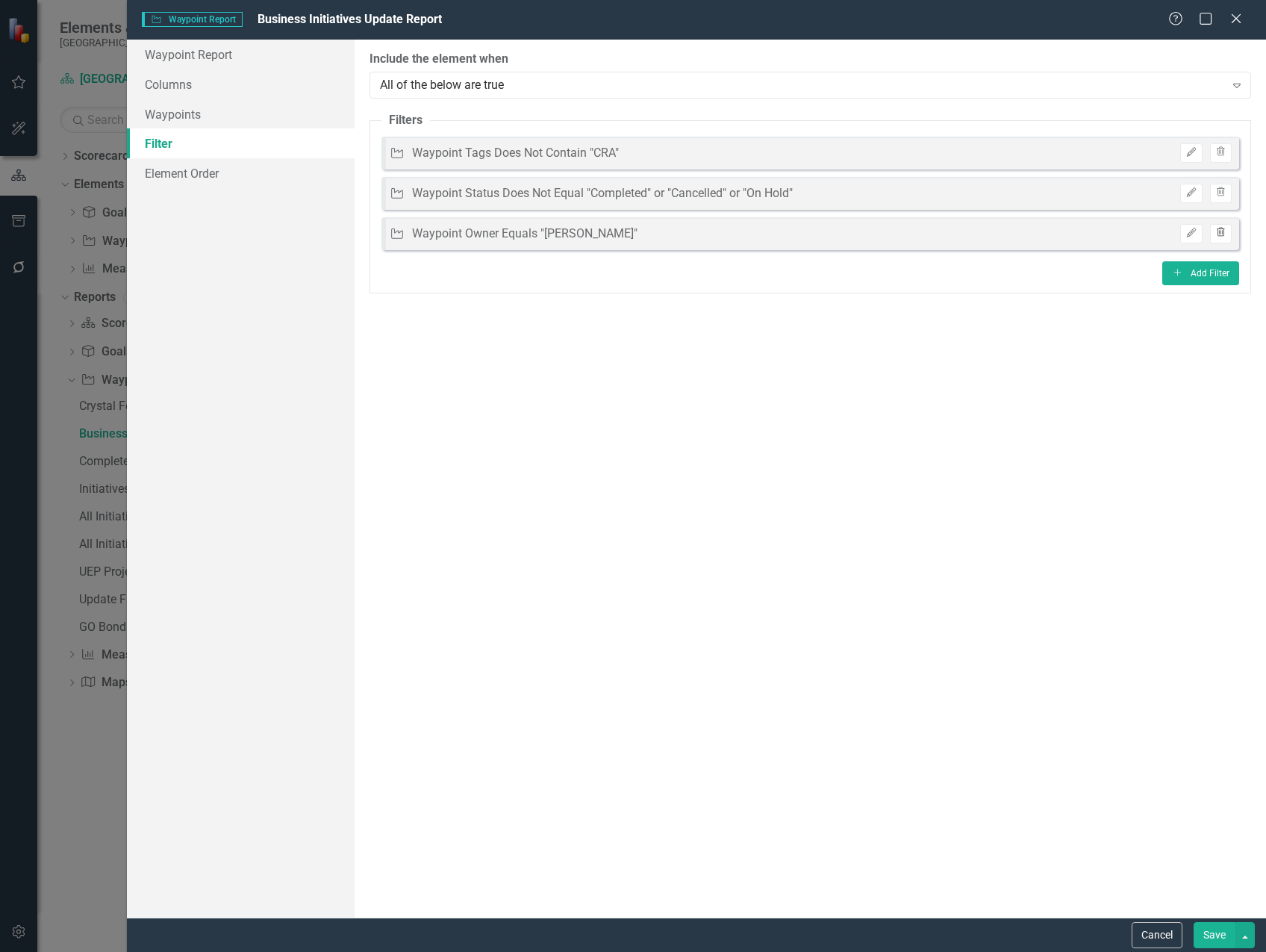
click at [1225, 234] on icon "Trash" at bounding box center [1220, 232] width 11 height 9
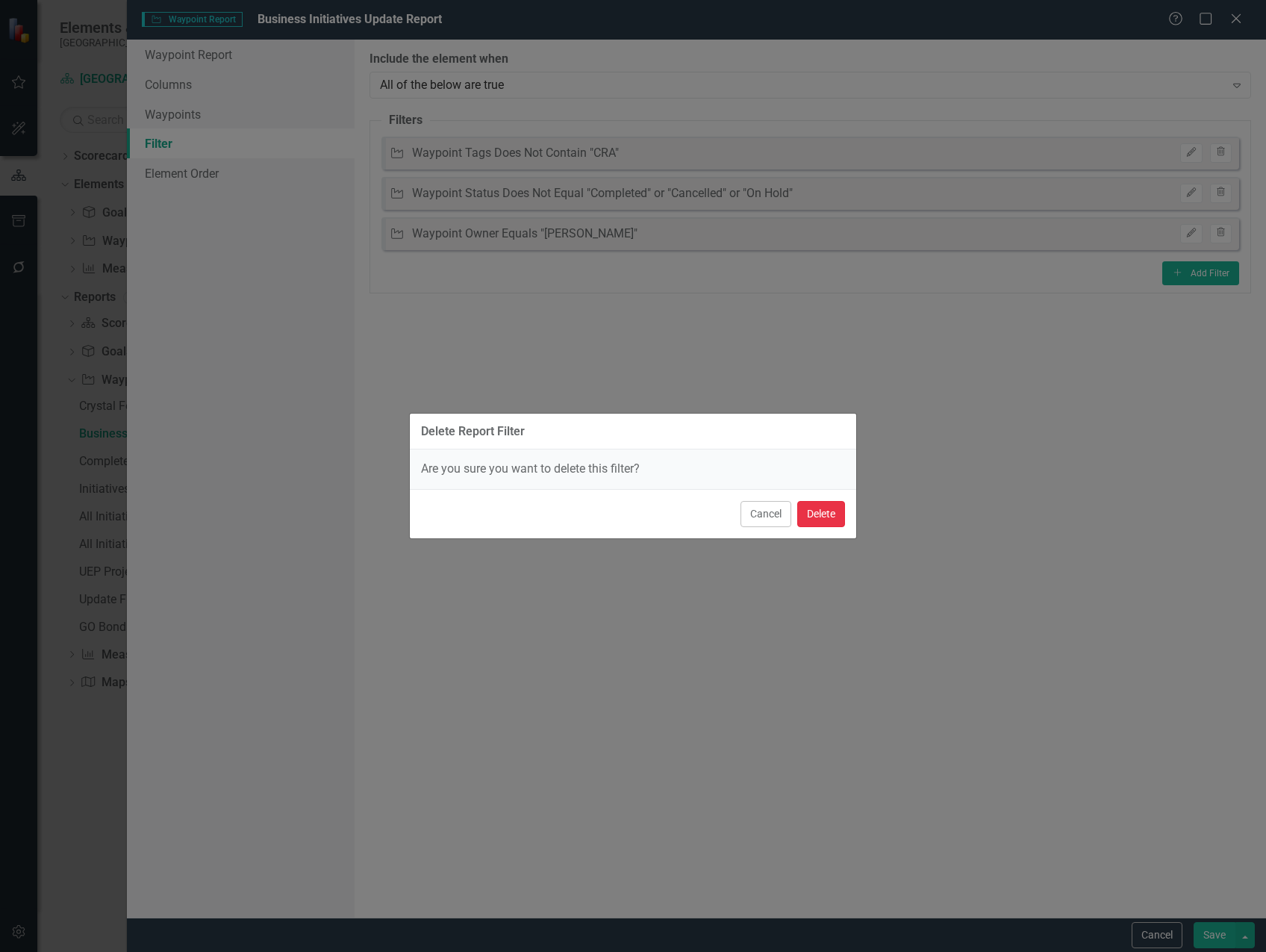
click at [817, 513] on button "Delete" at bounding box center [821, 513] width 48 height 26
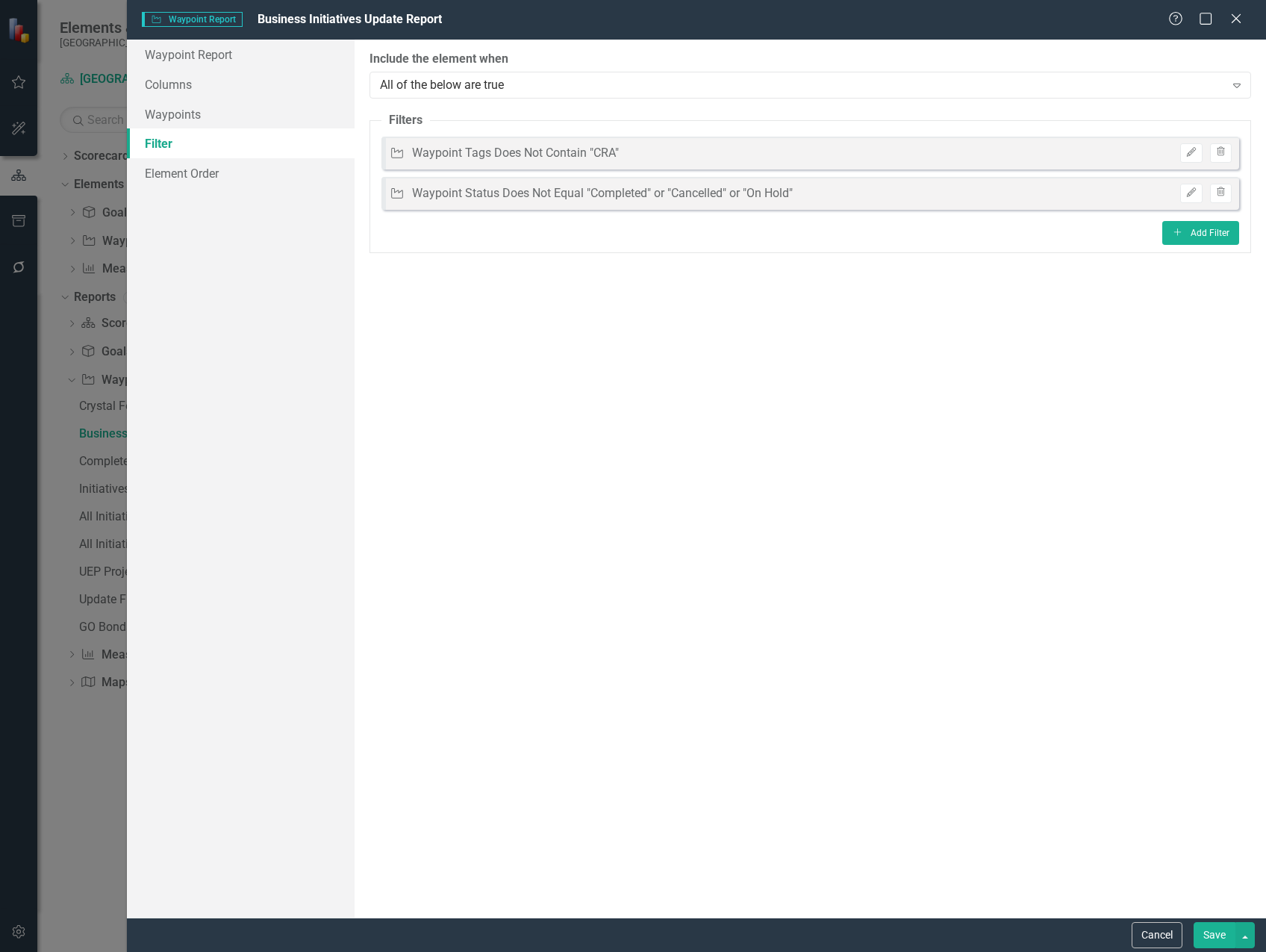
click at [1217, 938] on button "Save" at bounding box center [1214, 935] width 42 height 26
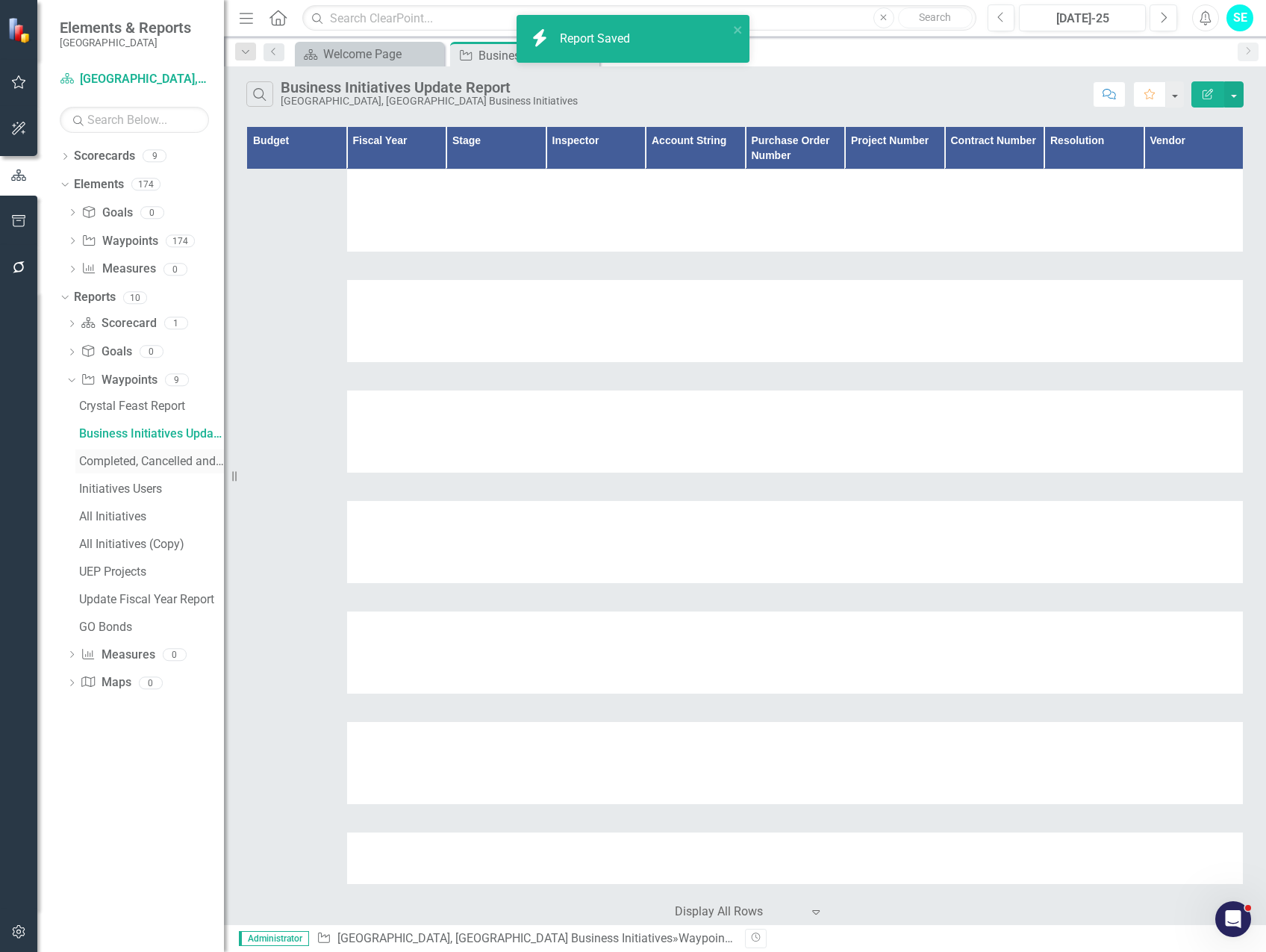
click at [154, 463] on div "Completed, Cancelled and On Hold Projects" at bounding box center [151, 461] width 145 height 13
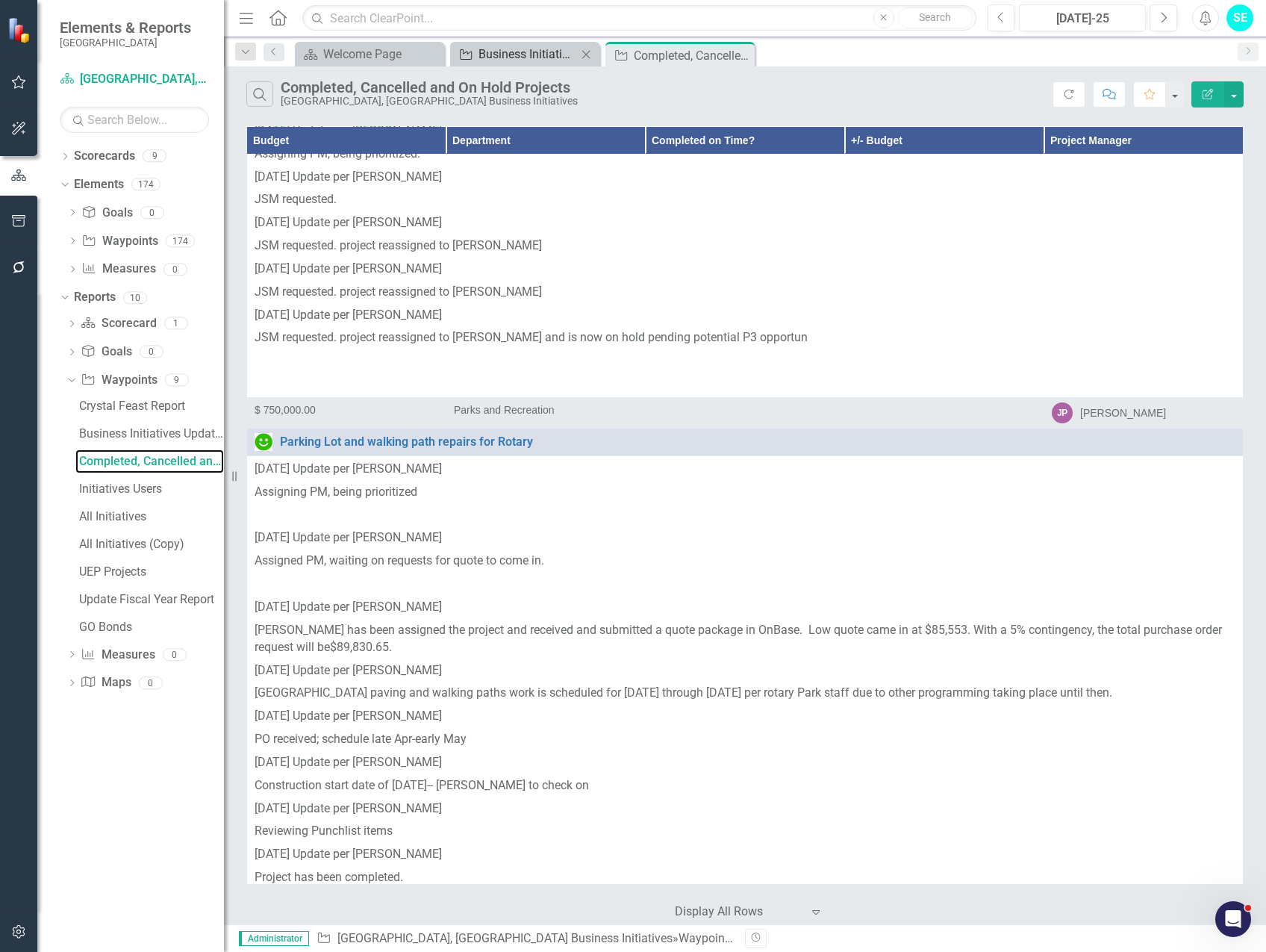
scroll to position [4430, 0]
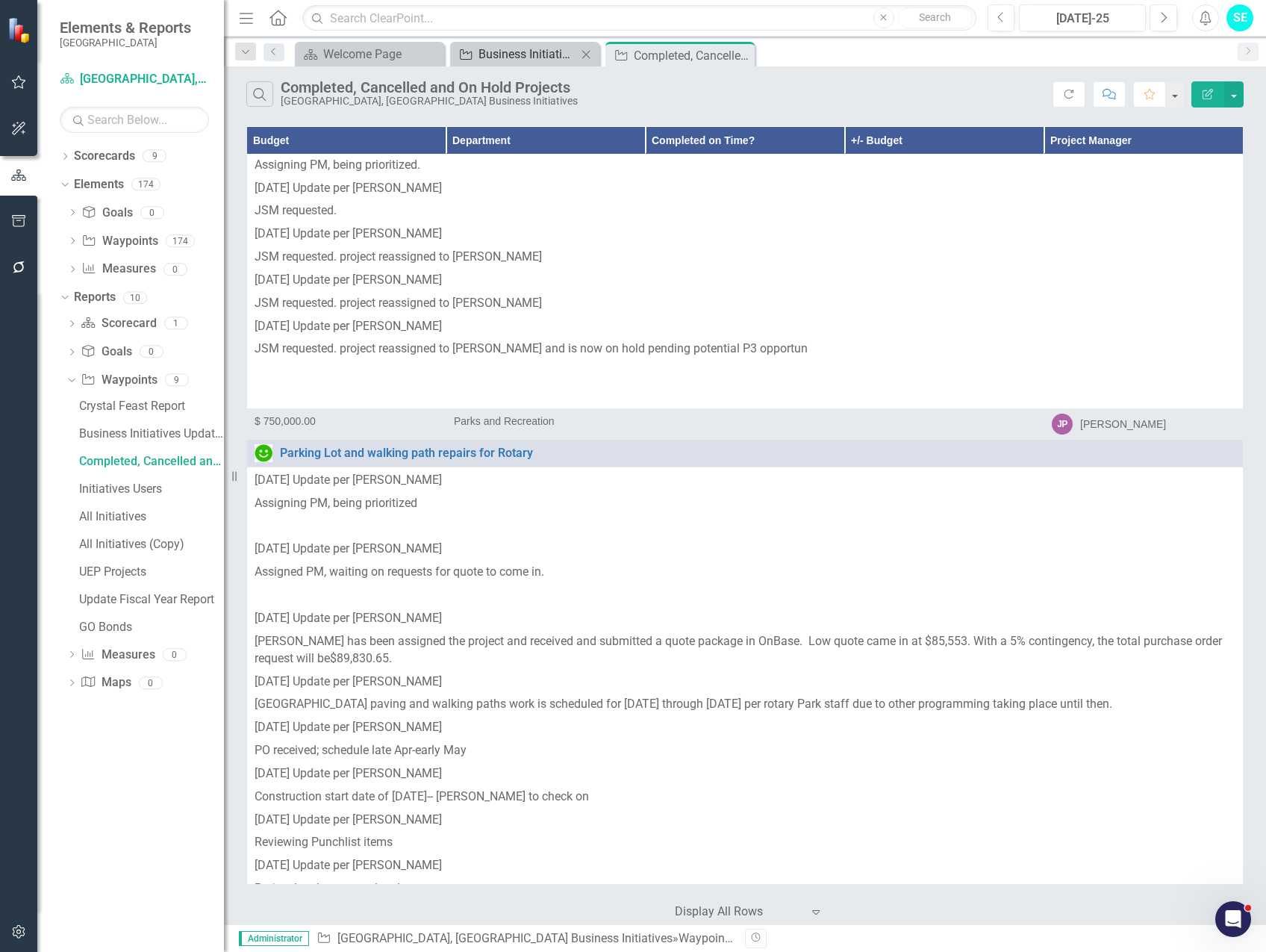
click at [520, 55] on div "Business Initiatives Update Report" at bounding box center [527, 54] width 99 height 19
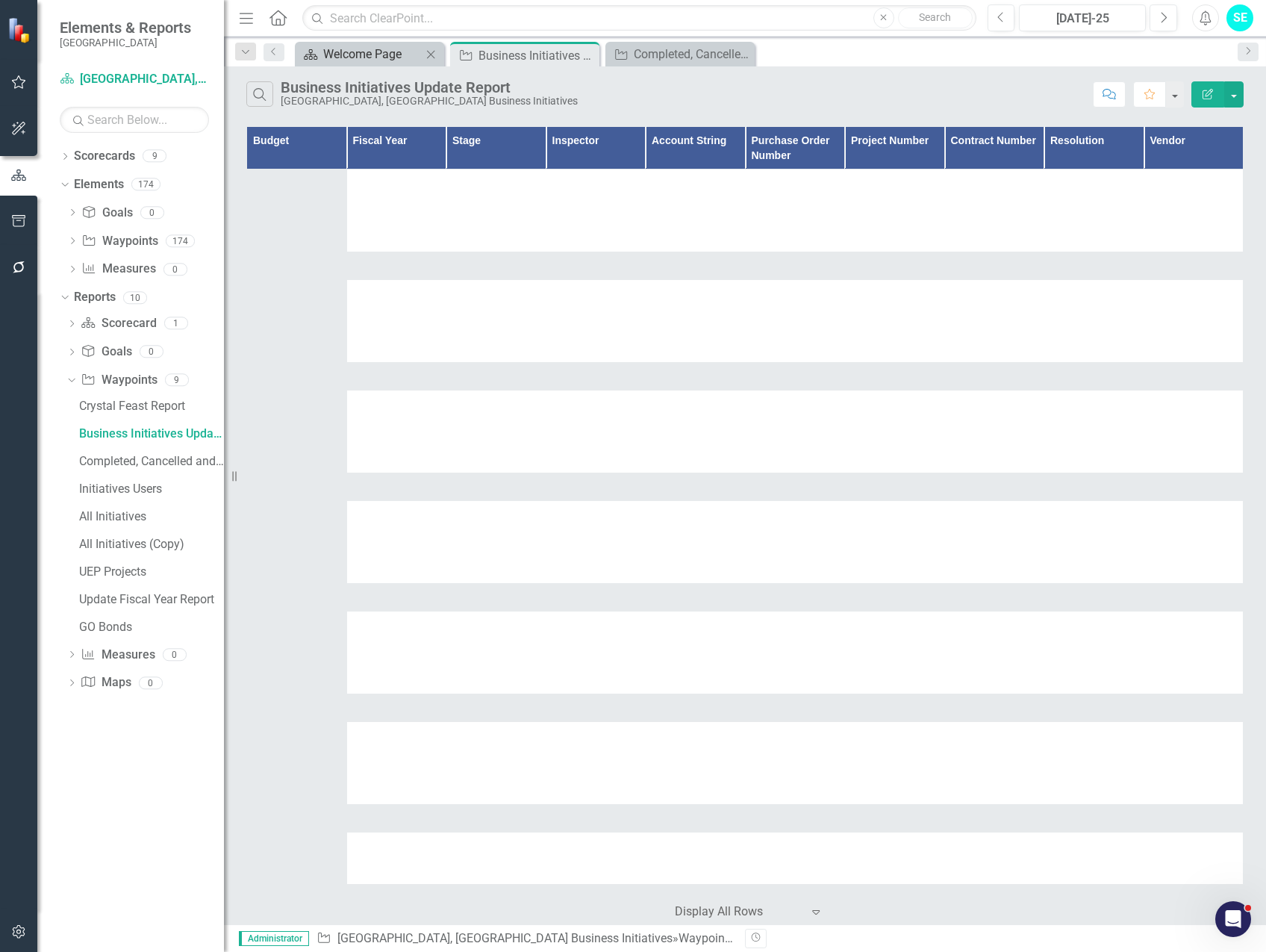
click at [372, 50] on div "Welcome Page" at bounding box center [372, 54] width 99 height 19
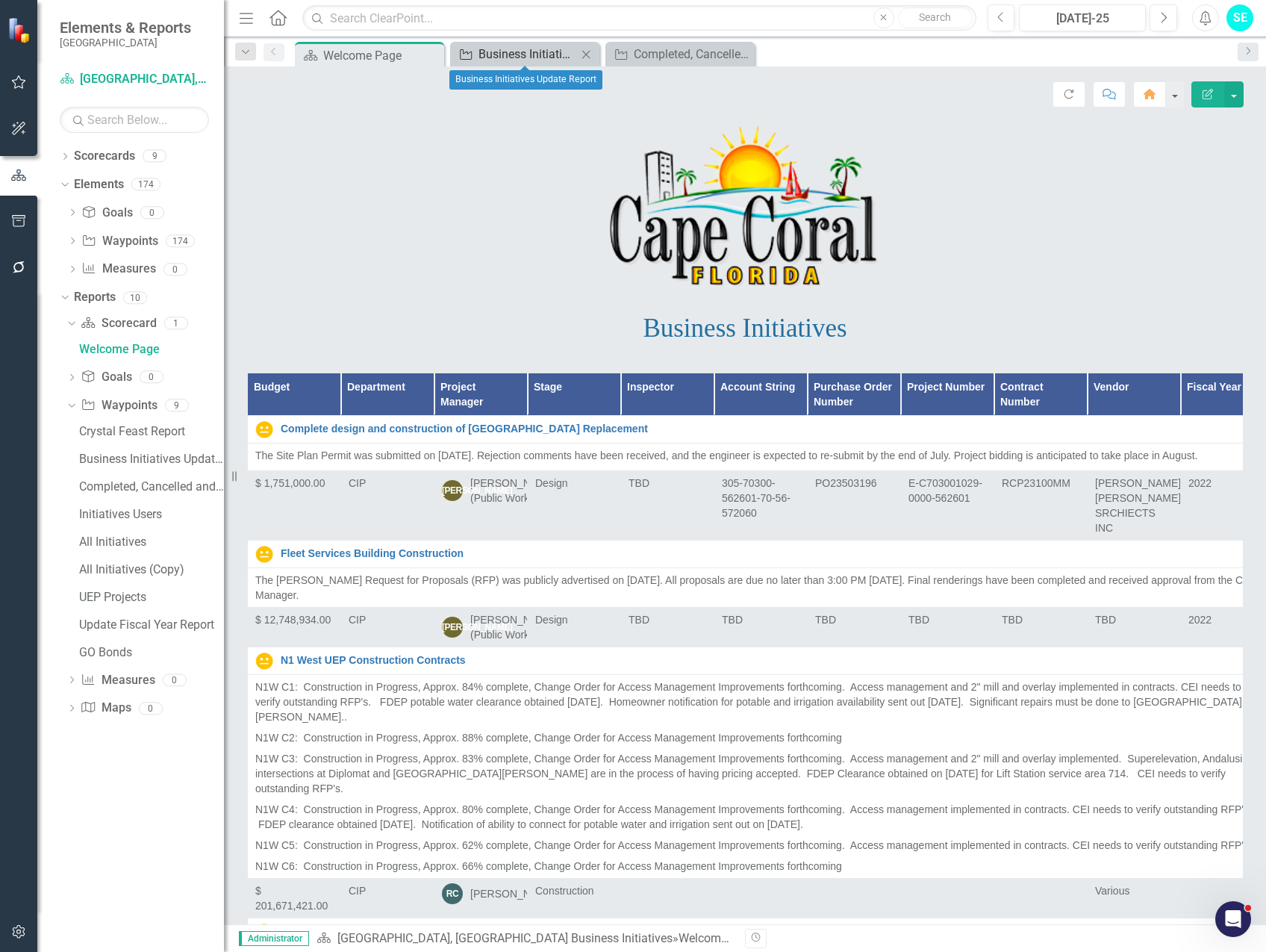
click at [485, 49] on div "Business Initiatives Update Report" at bounding box center [527, 54] width 99 height 19
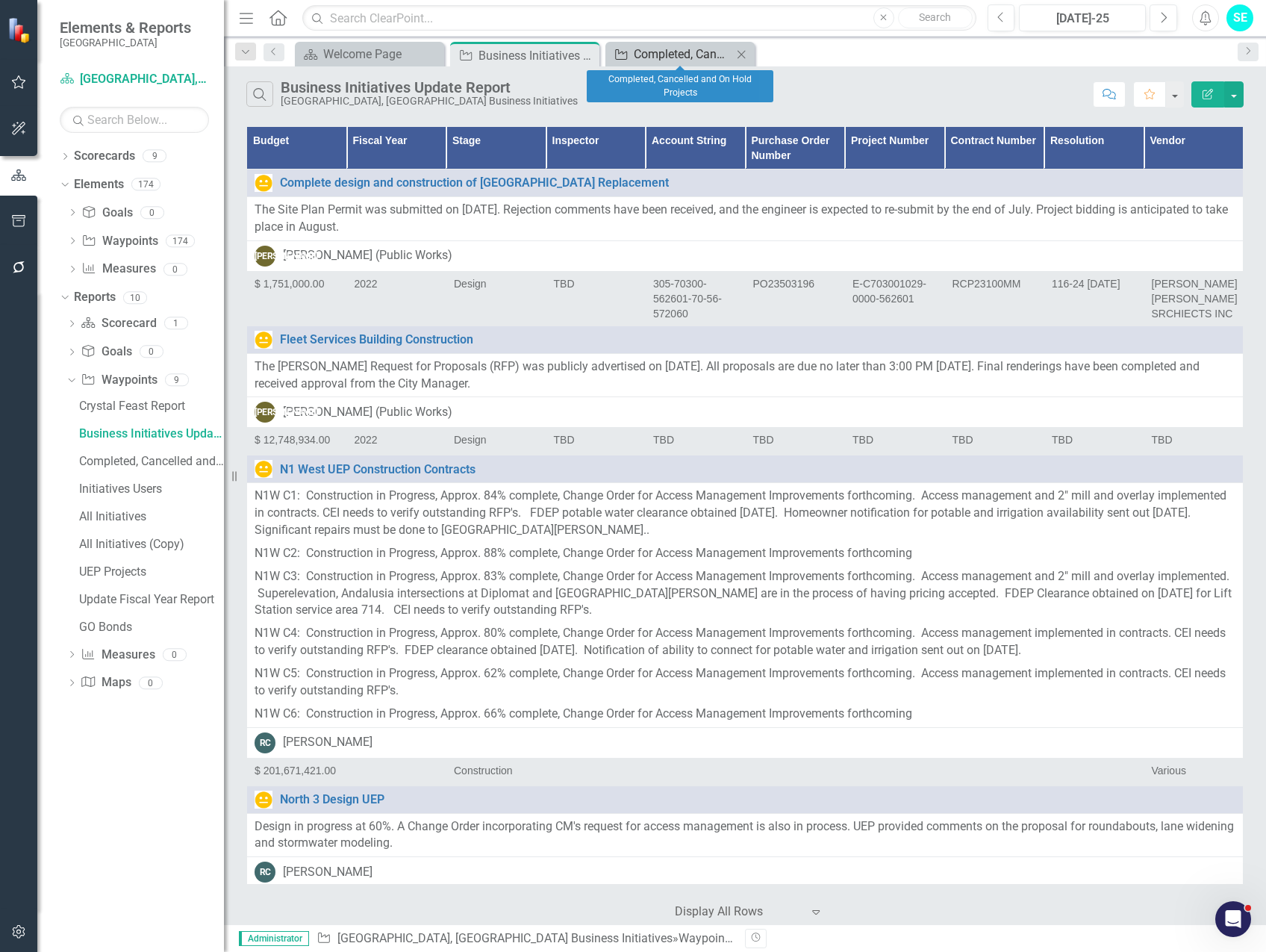
click at [688, 51] on div "Completed, Cancelled and On Hold Projects" at bounding box center [683, 54] width 99 height 19
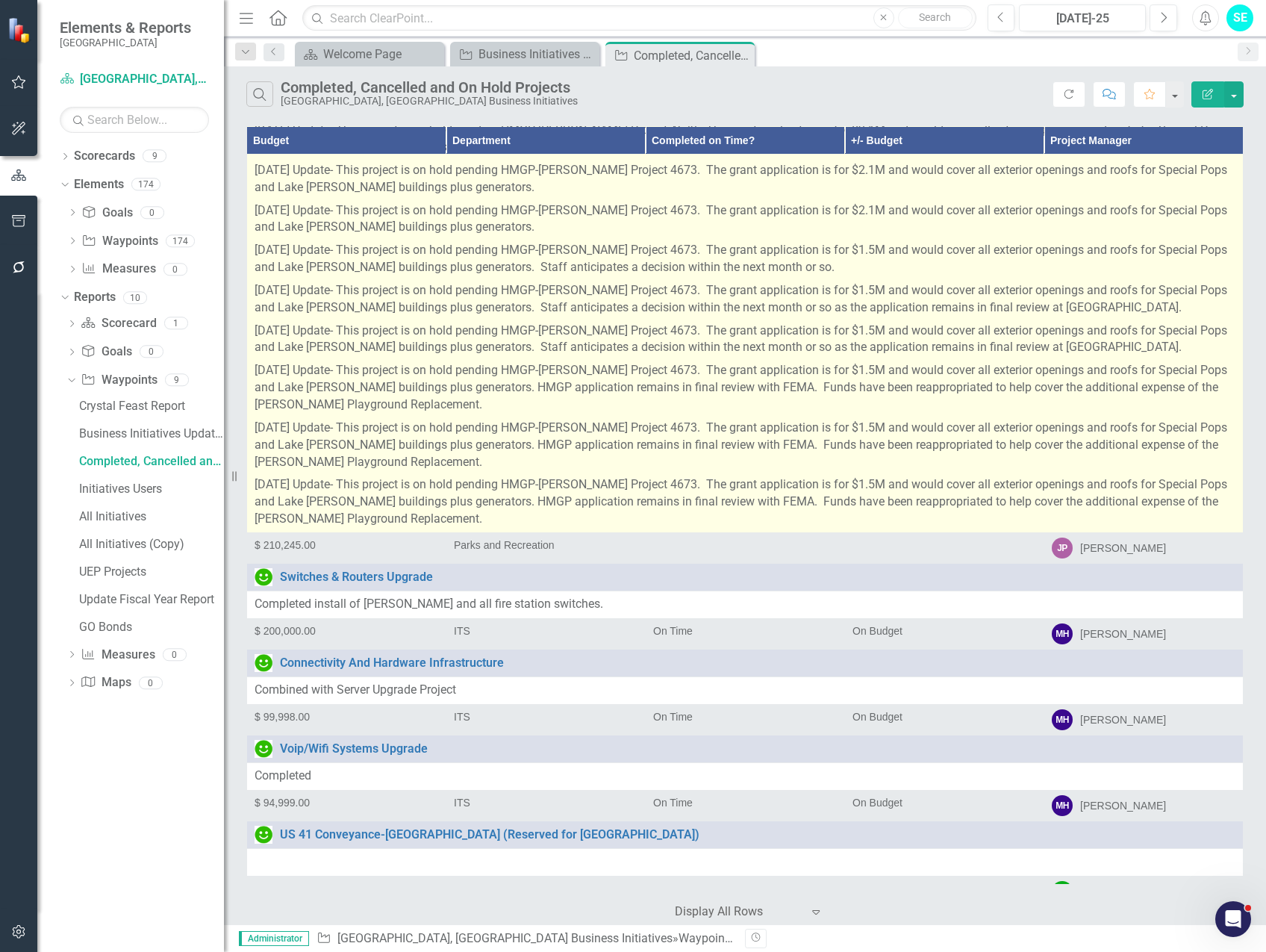
scroll to position [6520, 0]
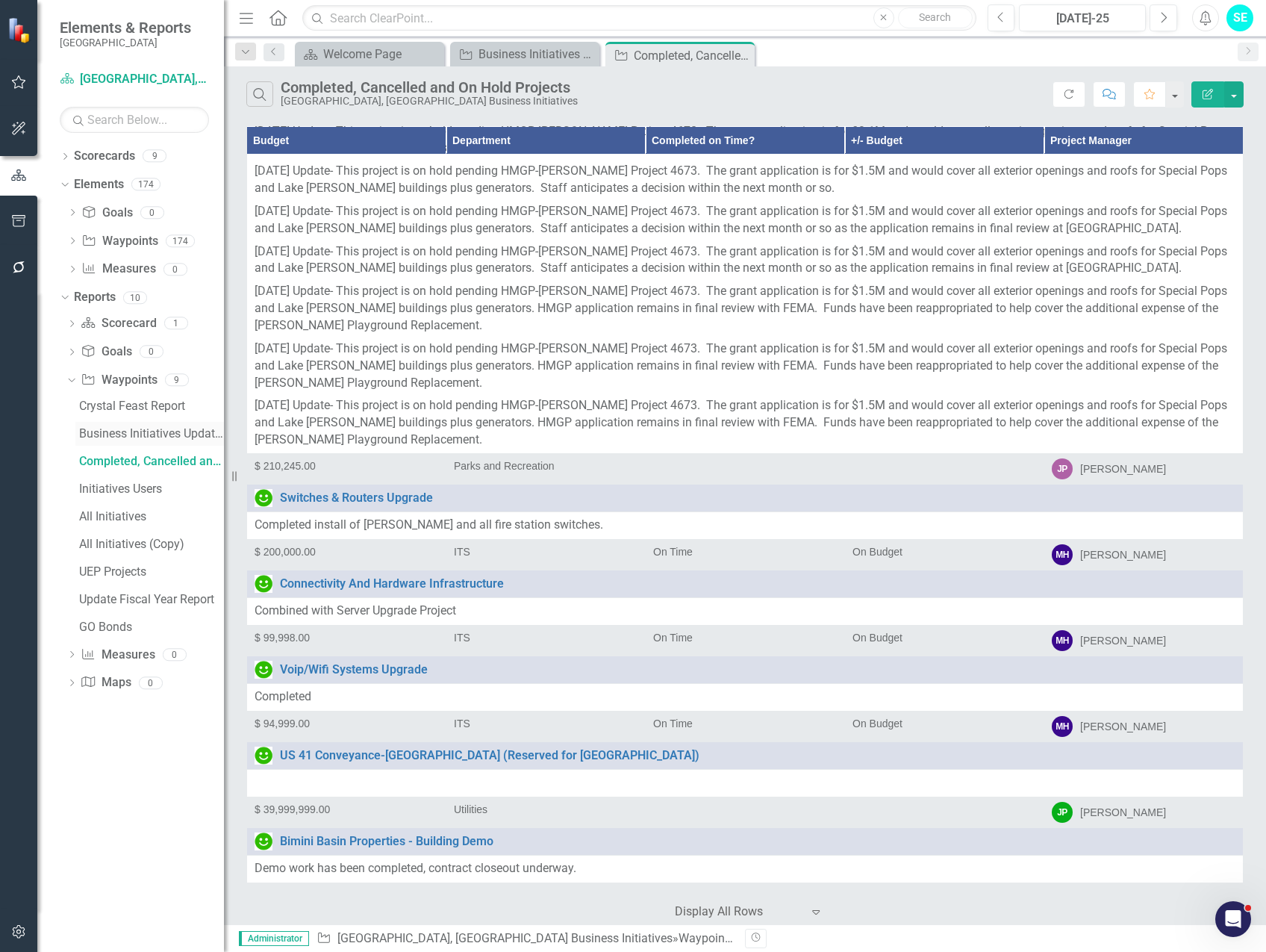
click at [105, 428] on div "Business Initiatives Update Report" at bounding box center [151, 433] width 145 height 13
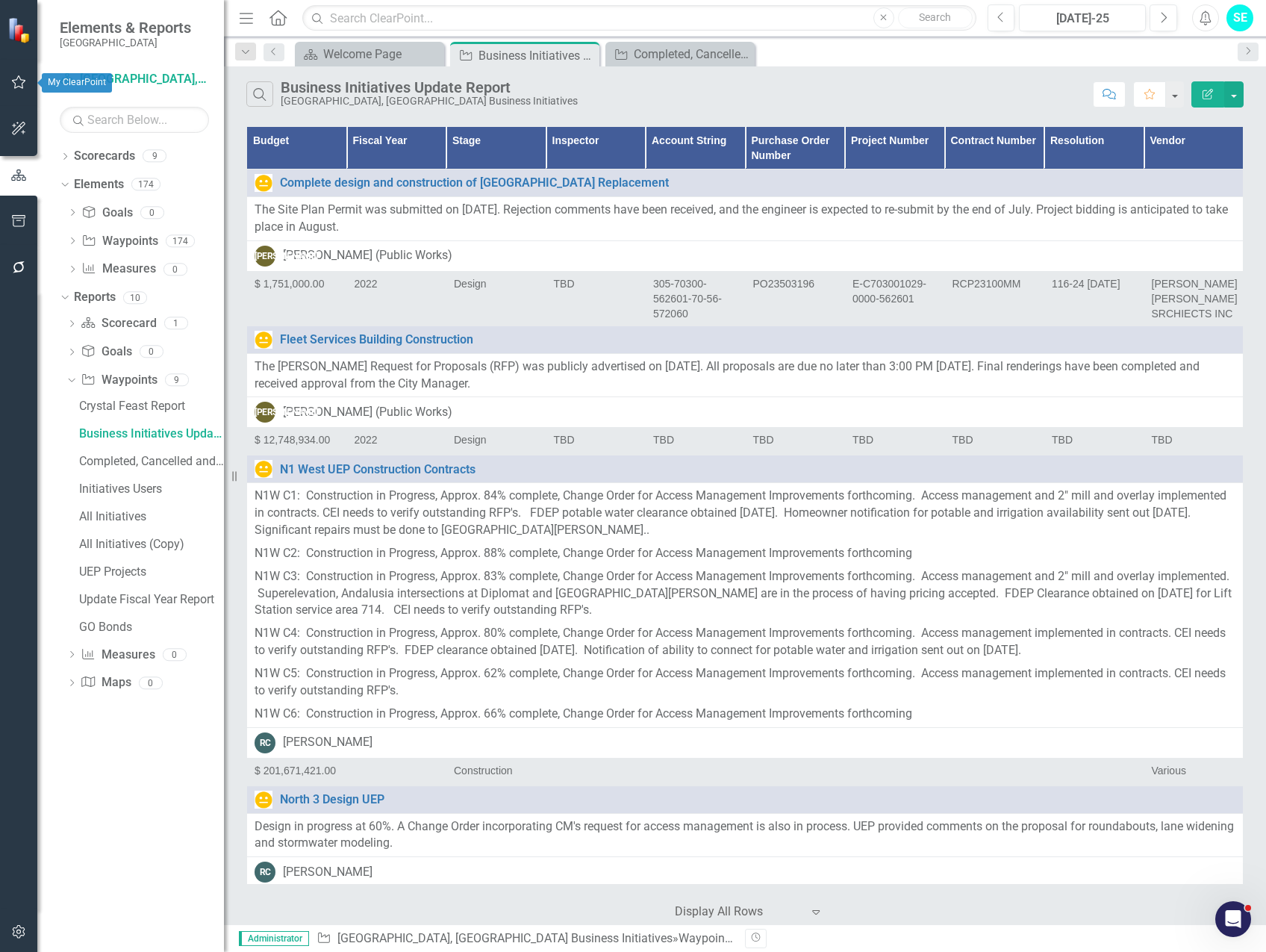
click at [19, 79] on icon "button" at bounding box center [19, 82] width 16 height 12
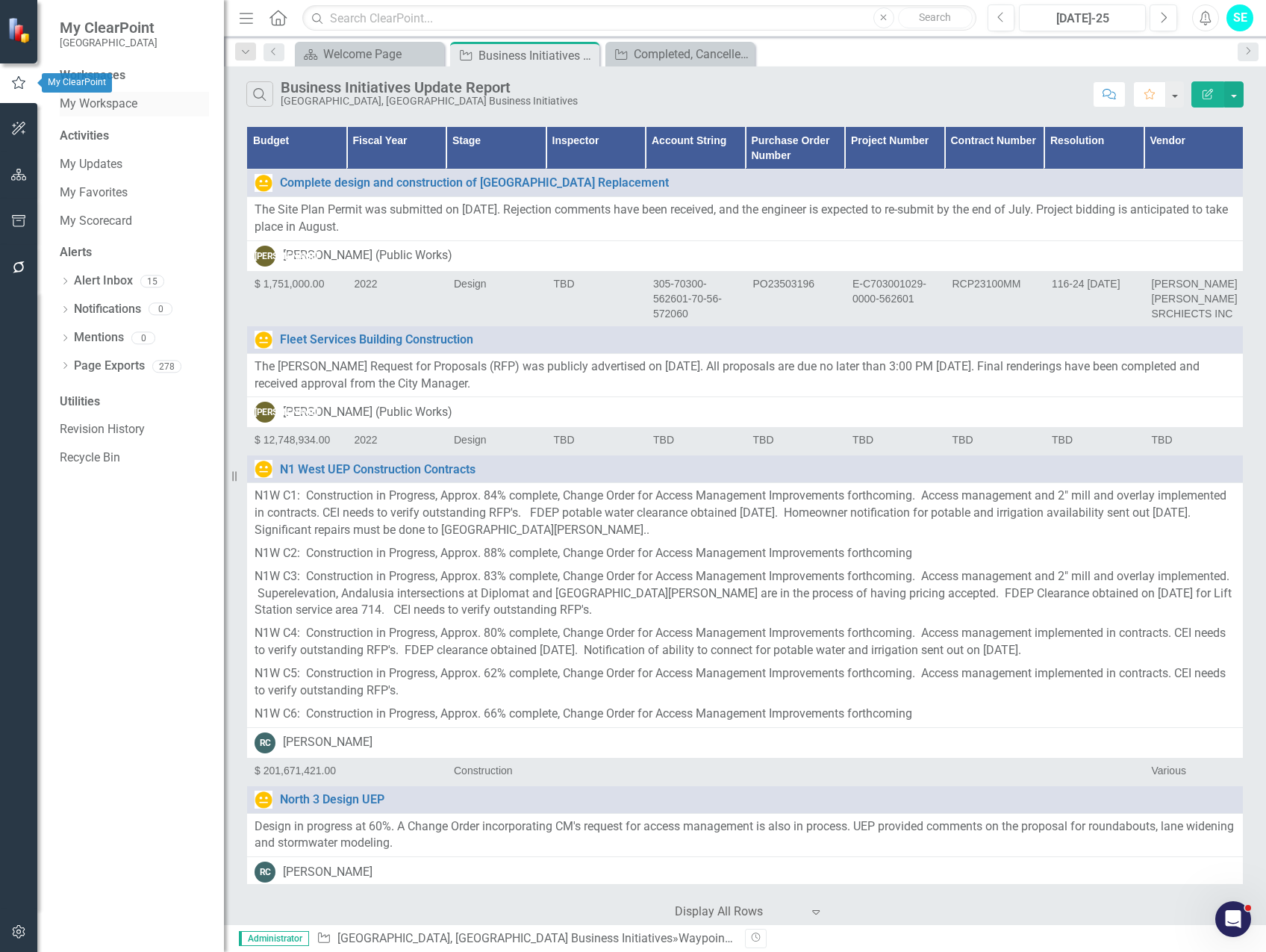
click at [121, 101] on link "My Workspace" at bounding box center [135, 104] width 150 height 17
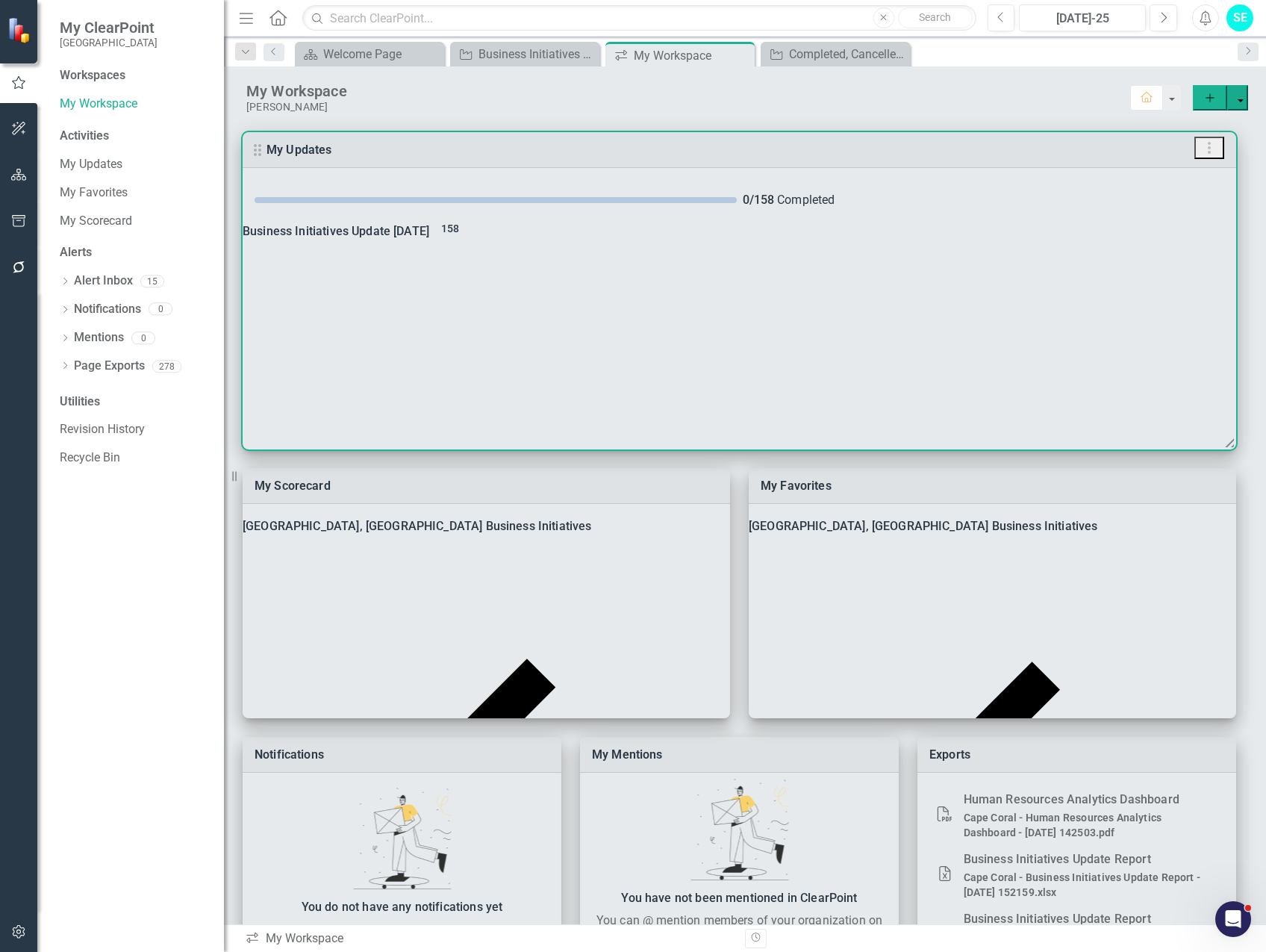
click at [430, 237] on div "Business Initiatives Update [DATE] 158" at bounding box center [739, 231] width 994 height 21
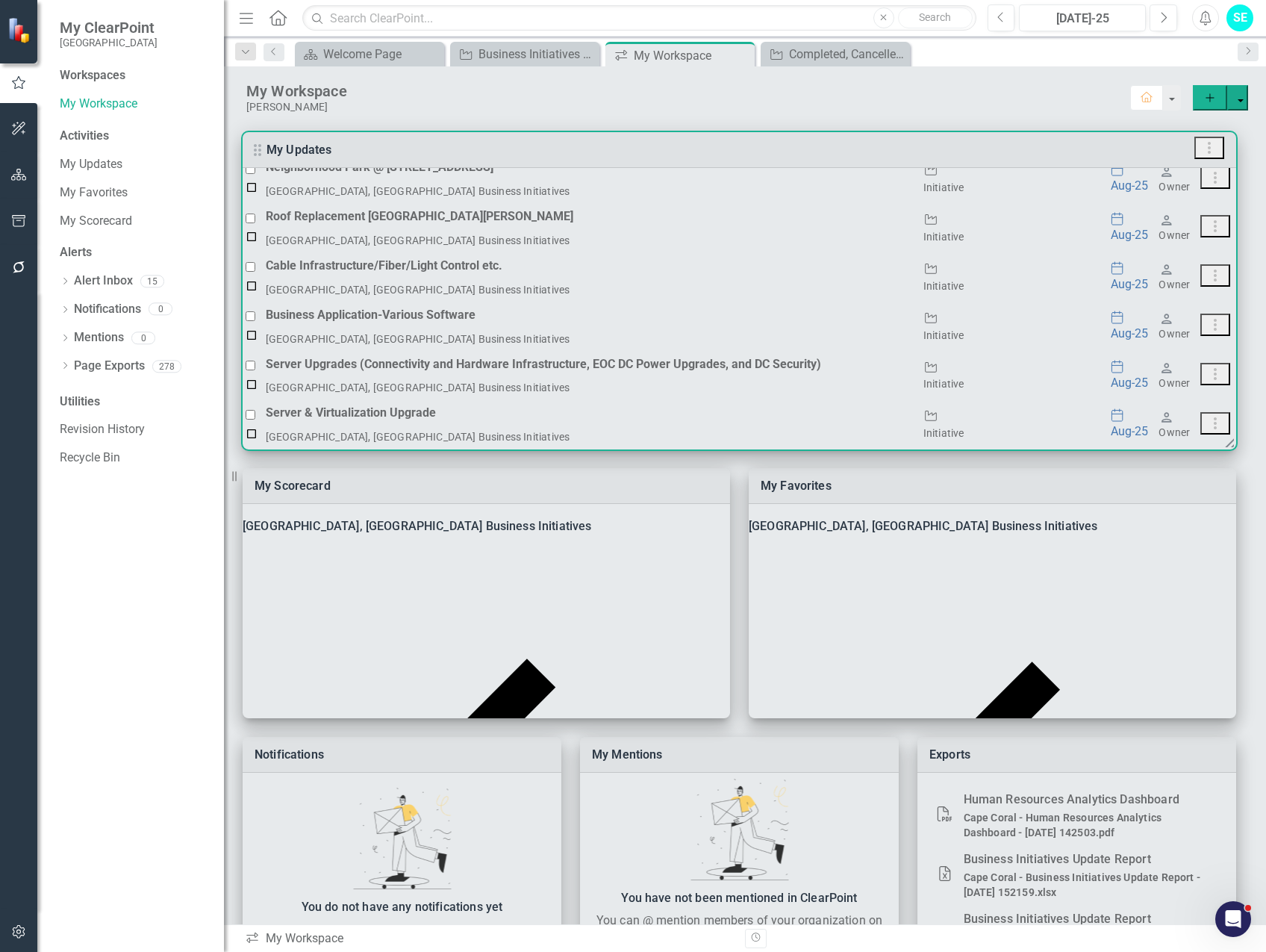
scroll to position [6483, 0]
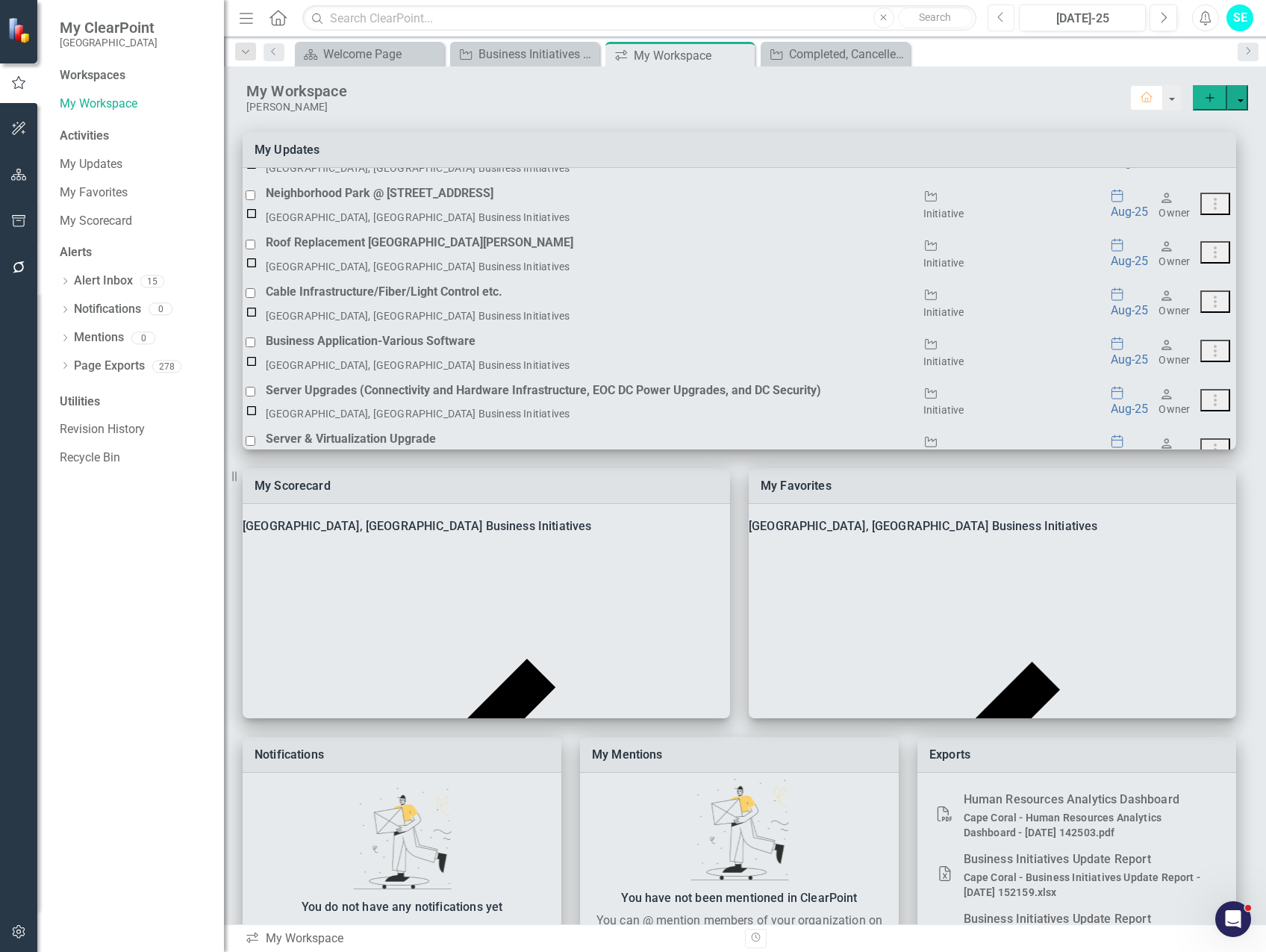
click at [1002, 21] on icon "button" at bounding box center [1000, 17] width 6 height 10
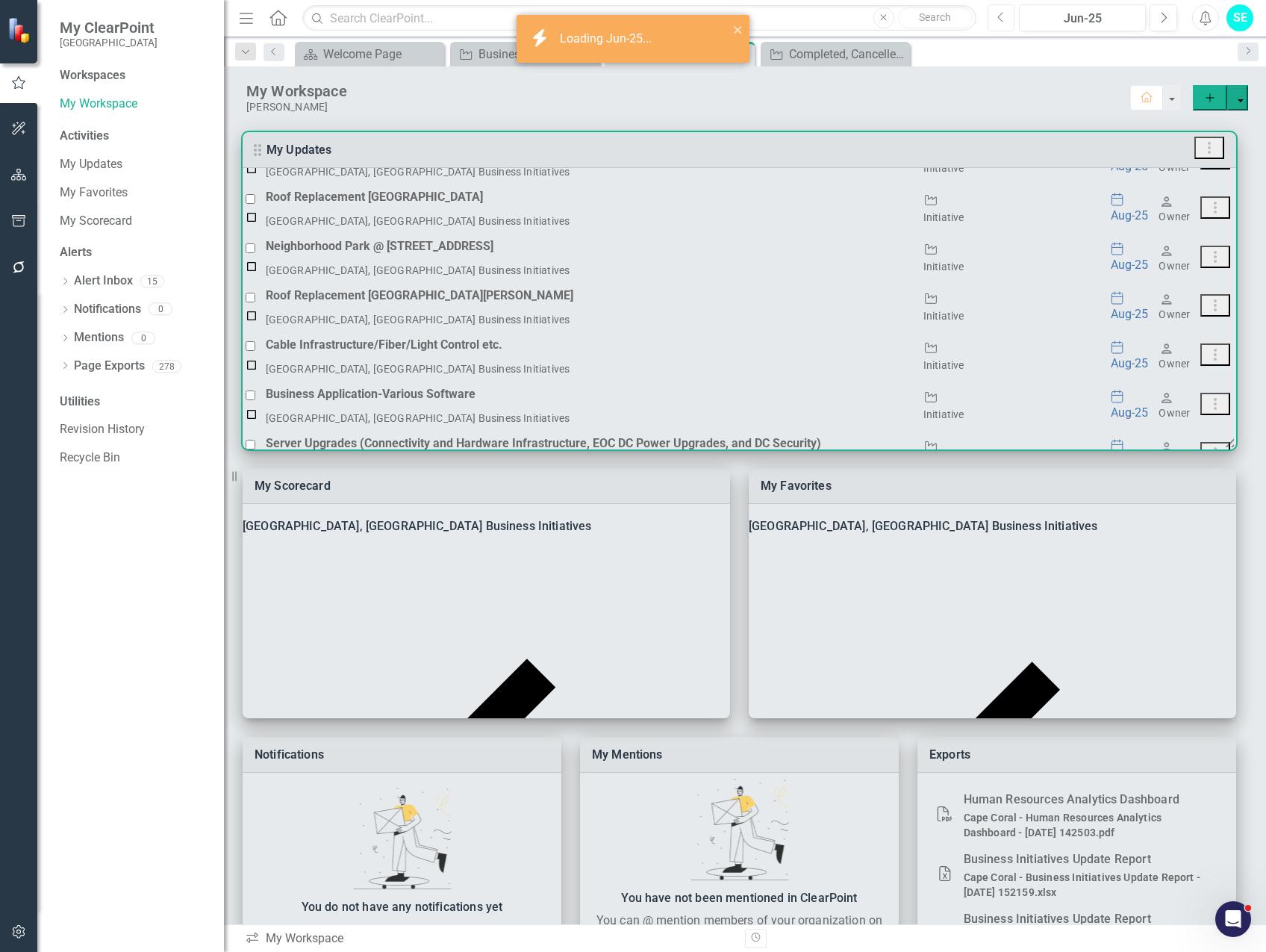
scroll to position [6408, 0]
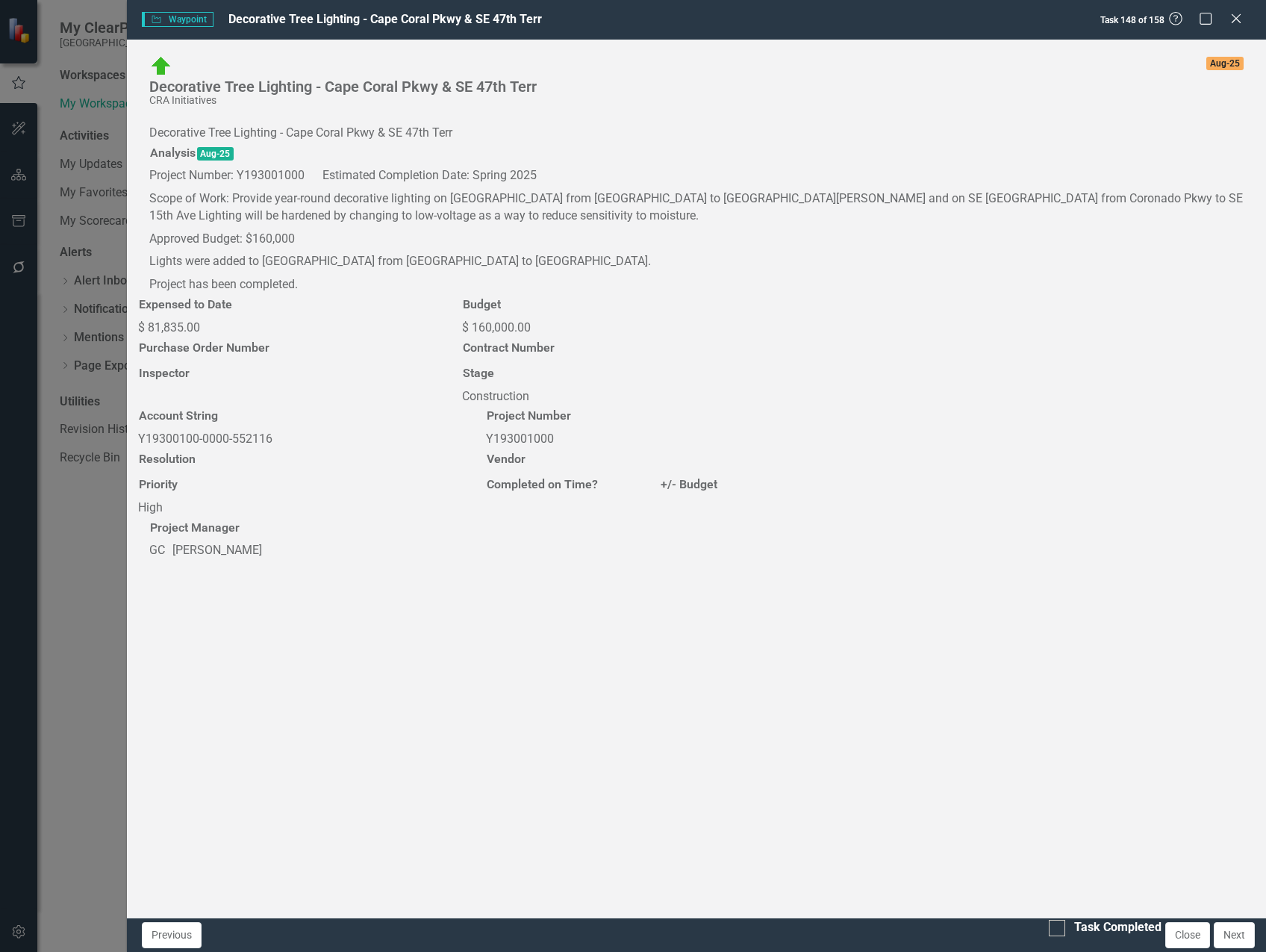
click at [159, 70] on img at bounding box center [161, 67] width 24 height 24
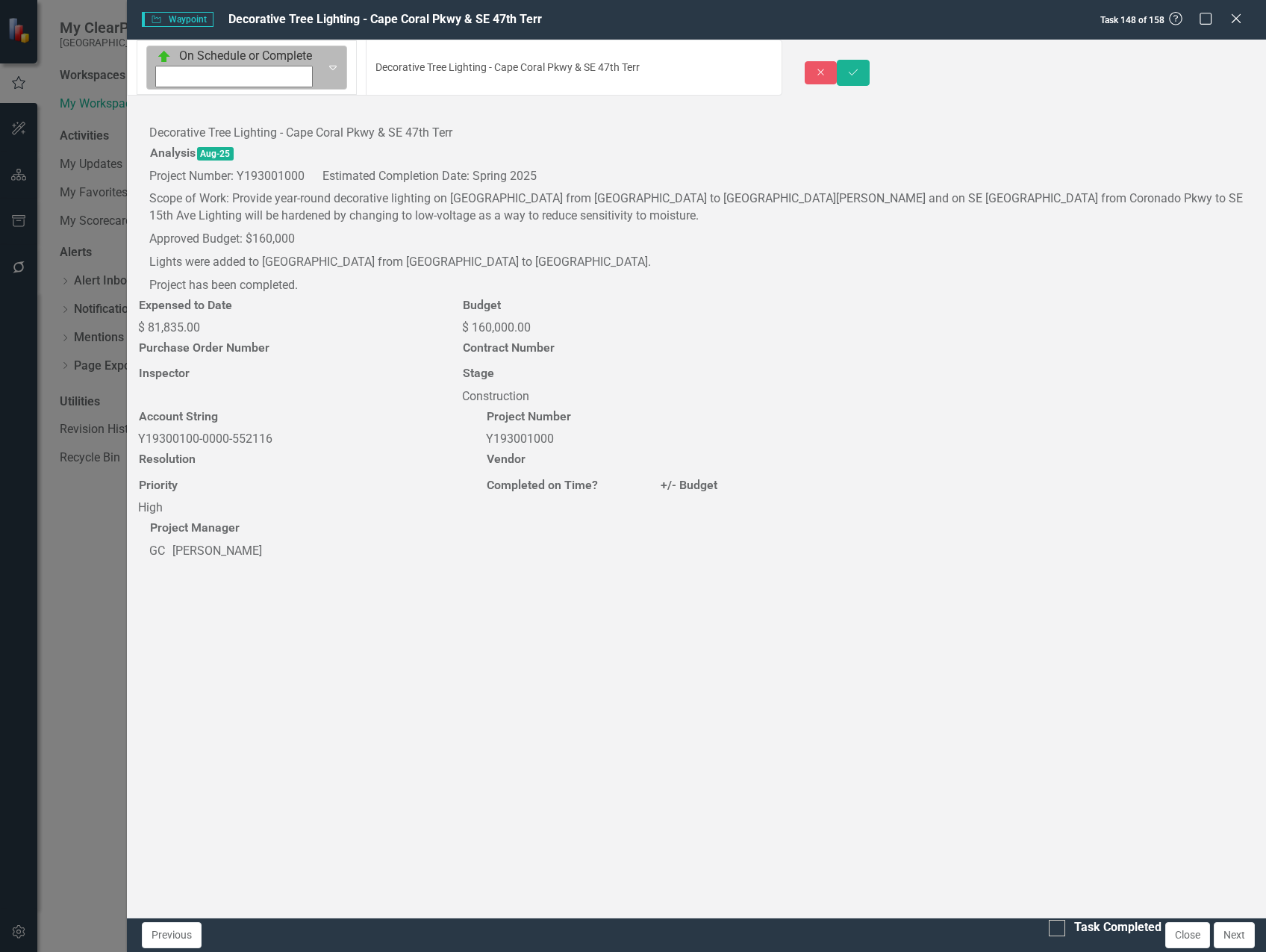
click at [163, 64] on img at bounding box center [163, 56] width 15 height 15
click at [97, 951] on div "Completed" at bounding box center [68, 967] width 57 height 17
click at [869, 69] on button "Save" at bounding box center [852, 73] width 33 height 26
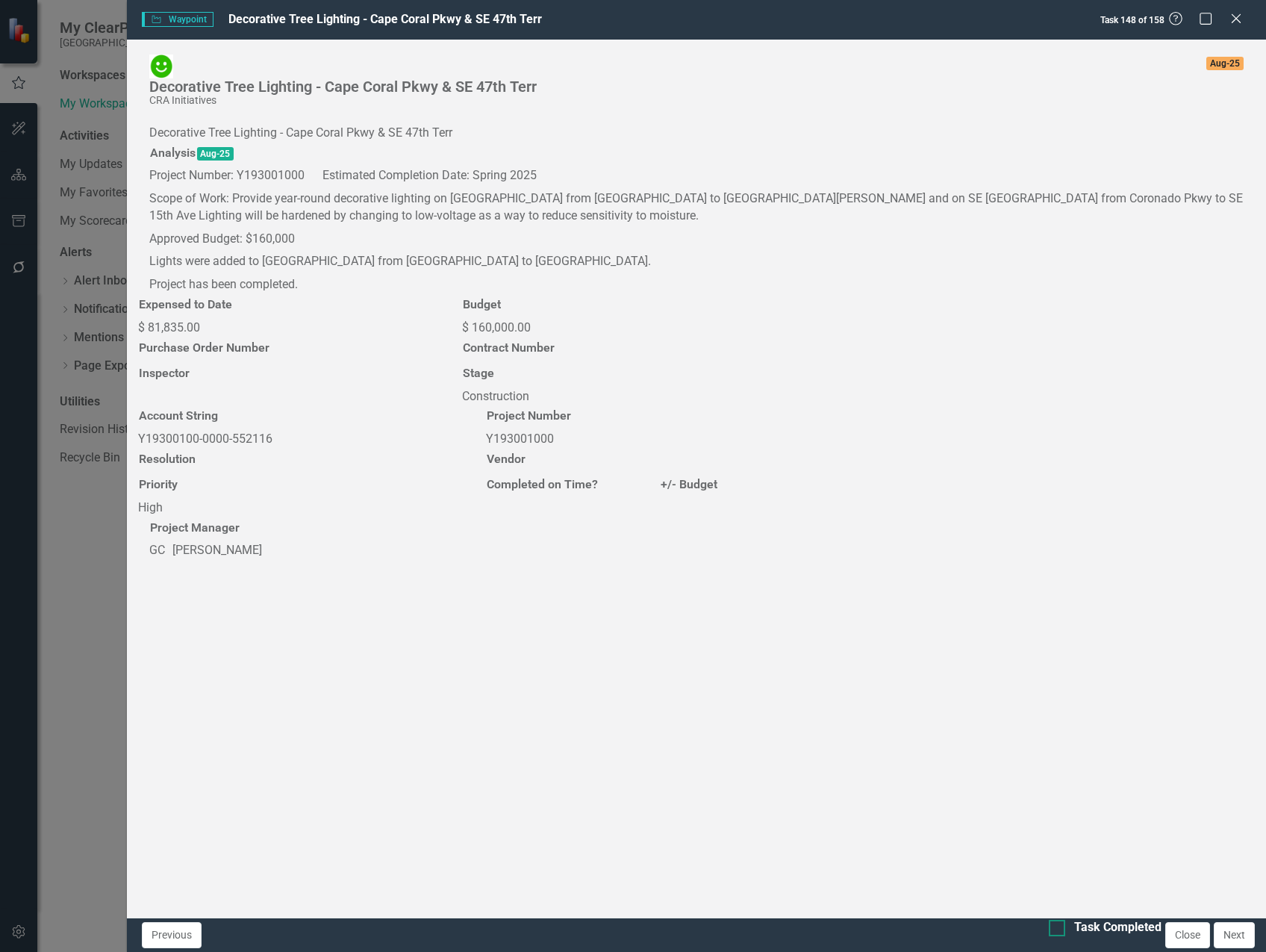
click at [1049, 929] on input "Task Completed" at bounding box center [1054, 925] width 10 height 10
checkbox input "true"
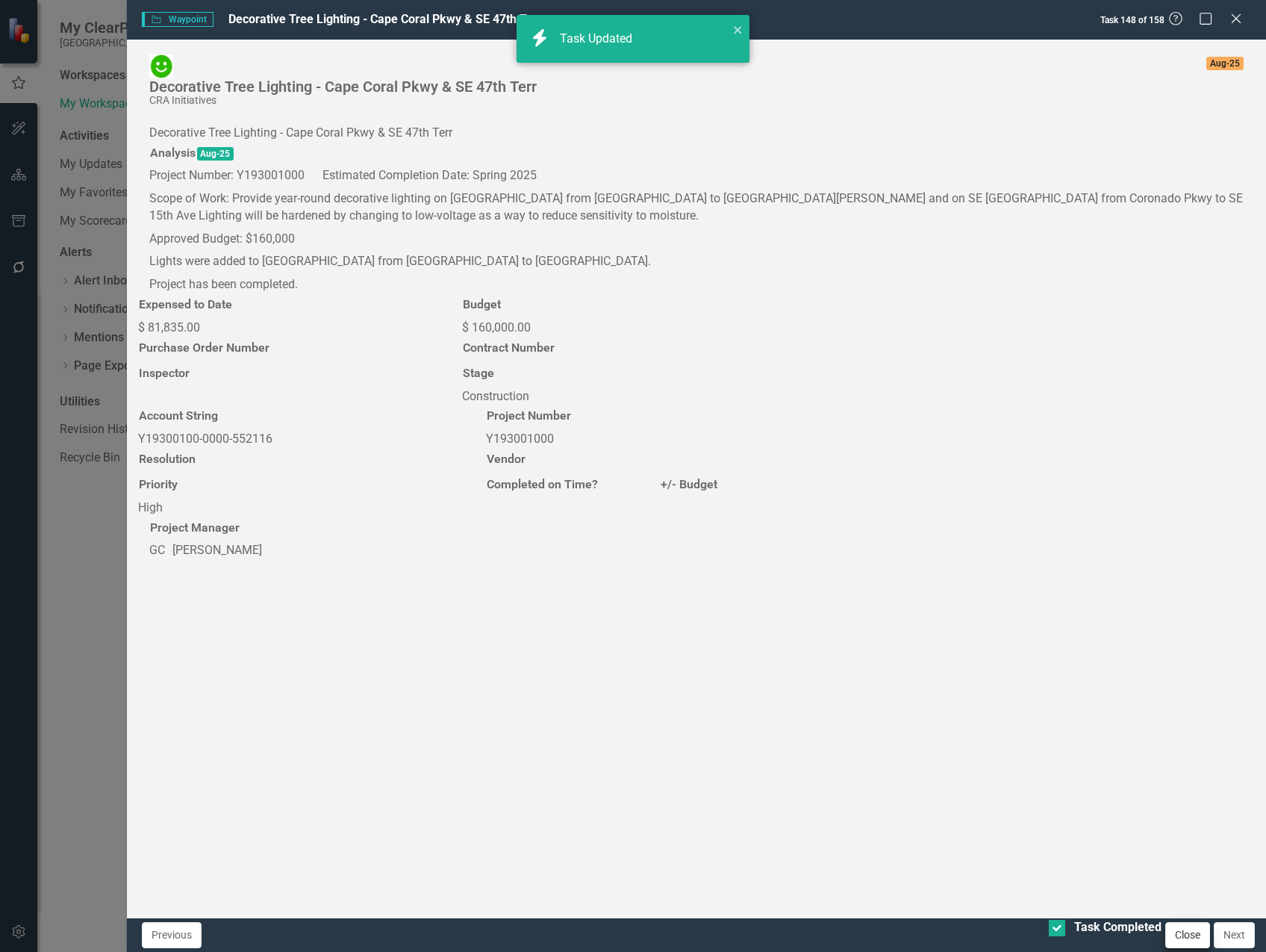
checkbox input "true"
click at [1175, 935] on button "Close" at bounding box center [1187, 935] width 45 height 26
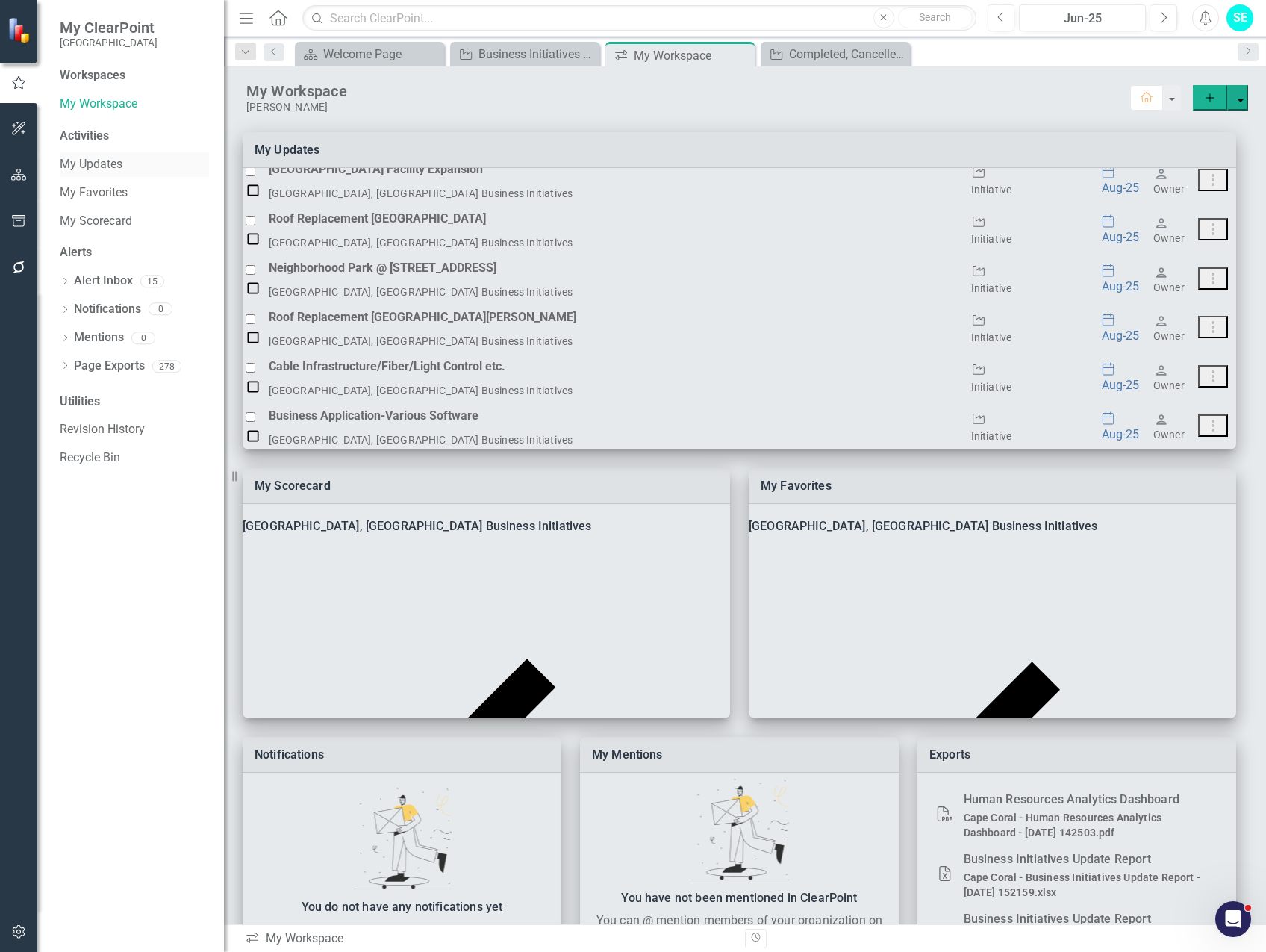
click at [103, 168] on link "My Updates" at bounding box center [135, 164] width 150 height 17
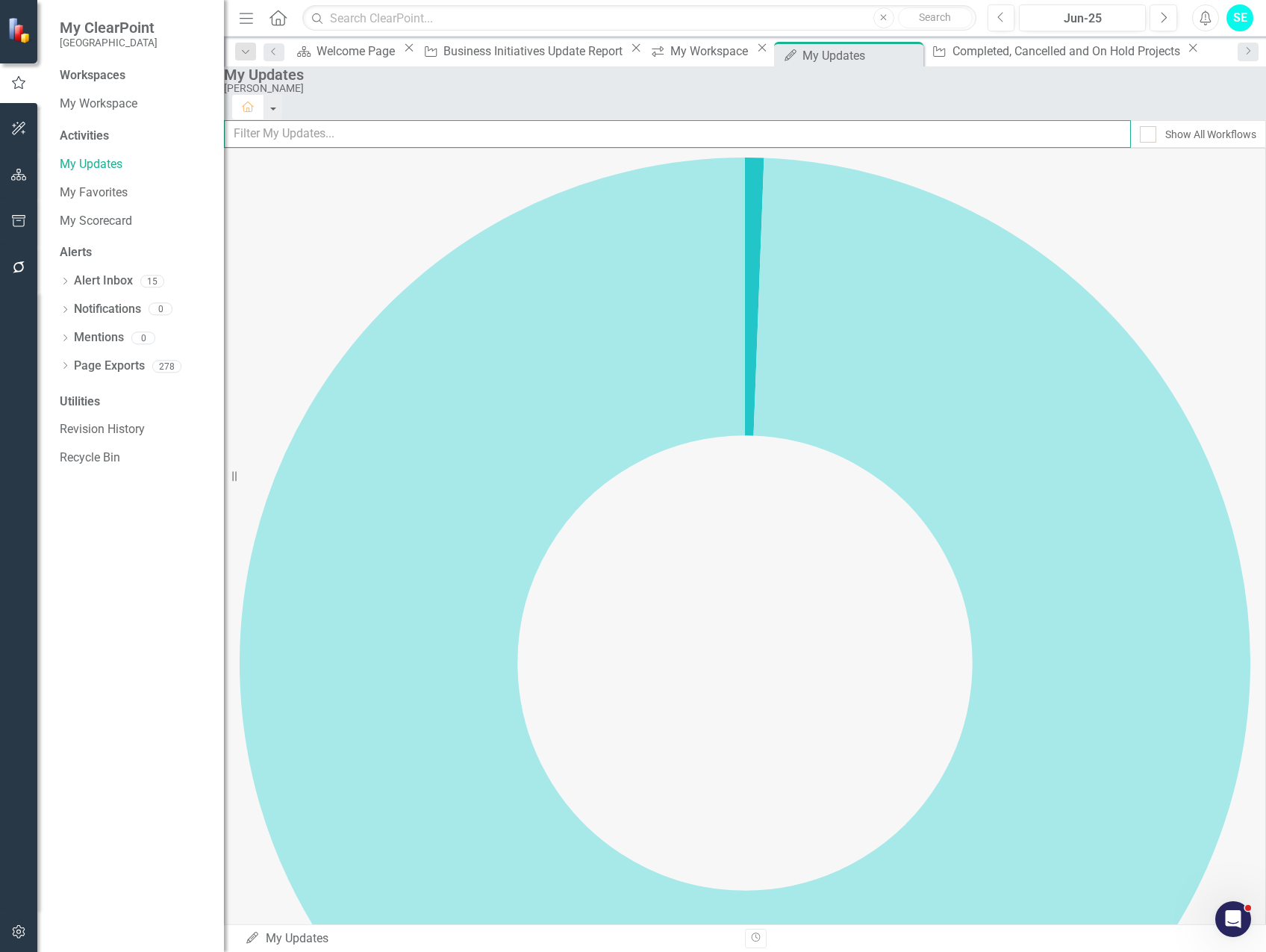
click at [418, 136] on input "text" at bounding box center [678, 135] width 907 height 28
type input "dec"
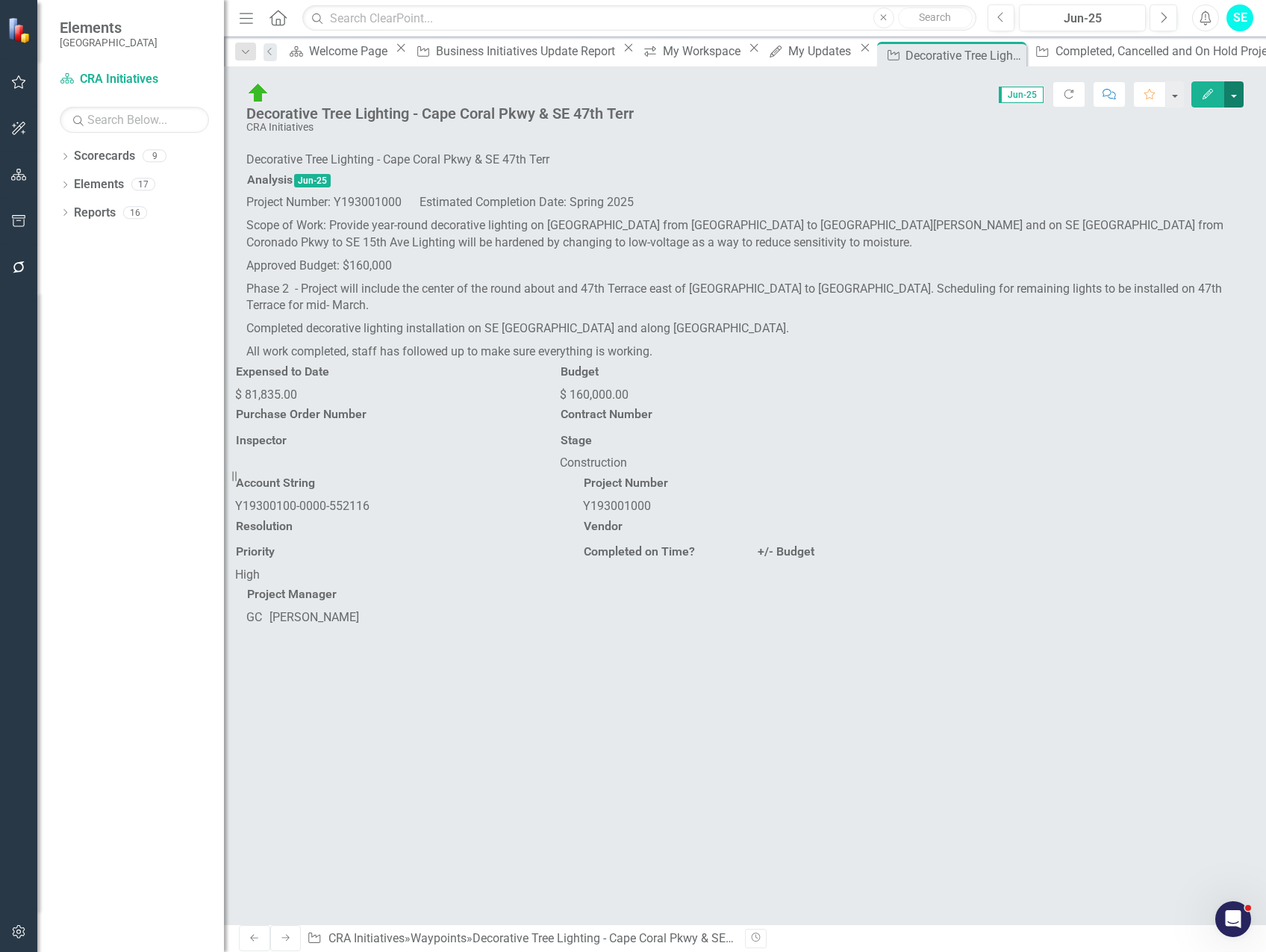
click at [1236, 96] on button "button" at bounding box center [1233, 95] width 19 height 26
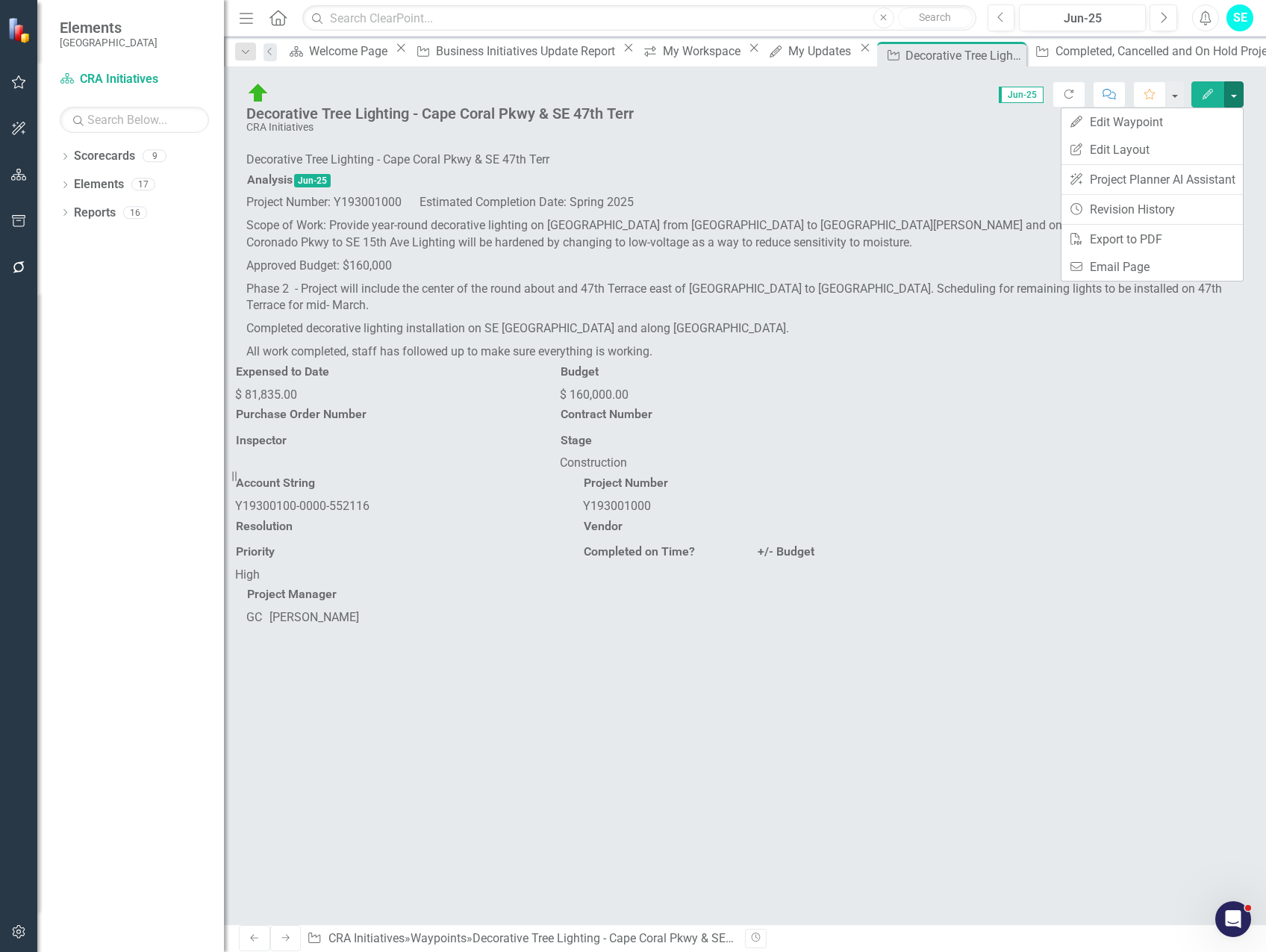
click at [1205, 94] on icon "Edit" at bounding box center [1207, 94] width 13 height 10
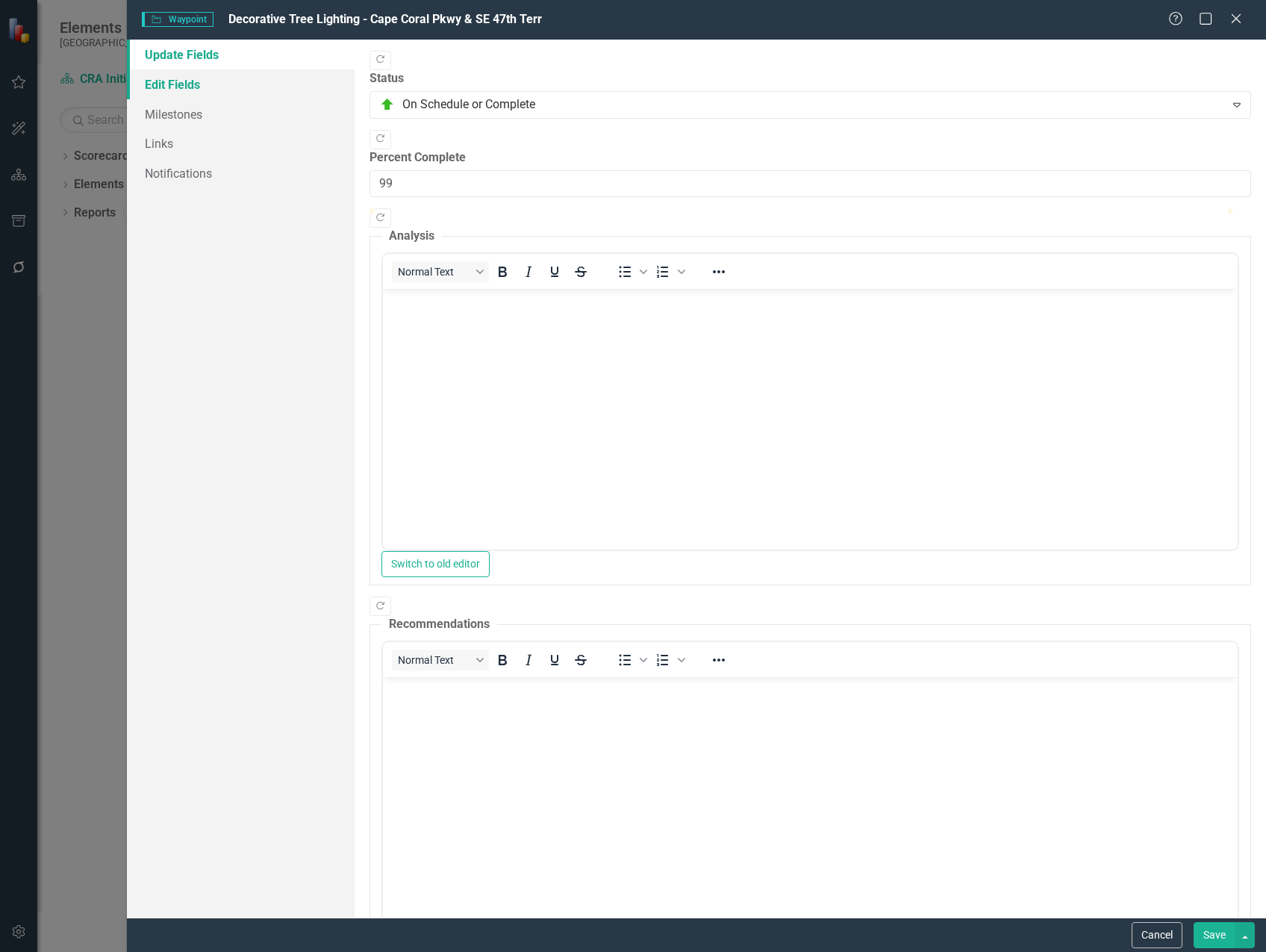
click at [181, 93] on link "Edit Fields" at bounding box center [240, 85] width 227 height 30
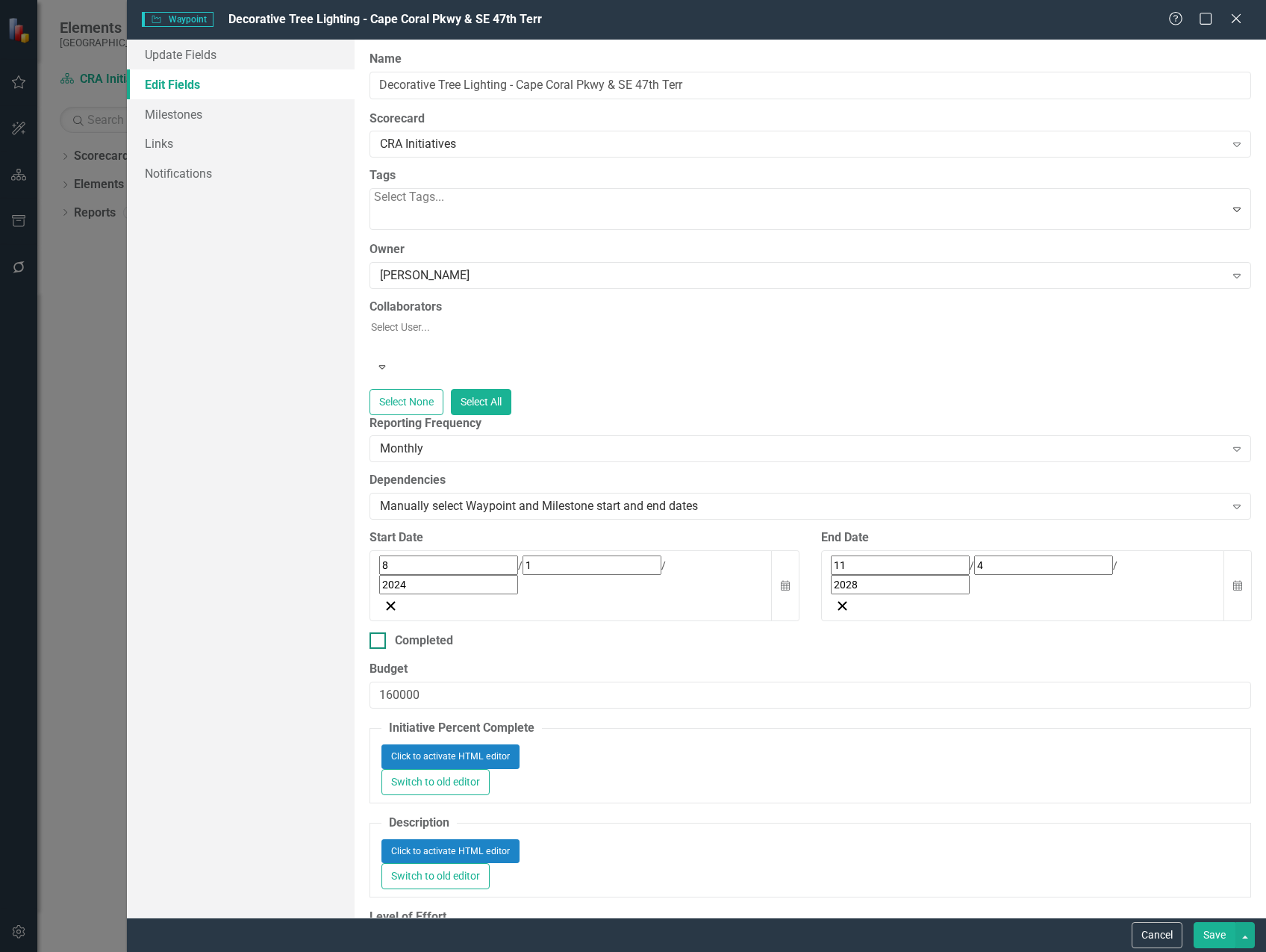
click at [376, 632] on input "Completed" at bounding box center [375, 637] width 10 height 10
checkbox input "true"
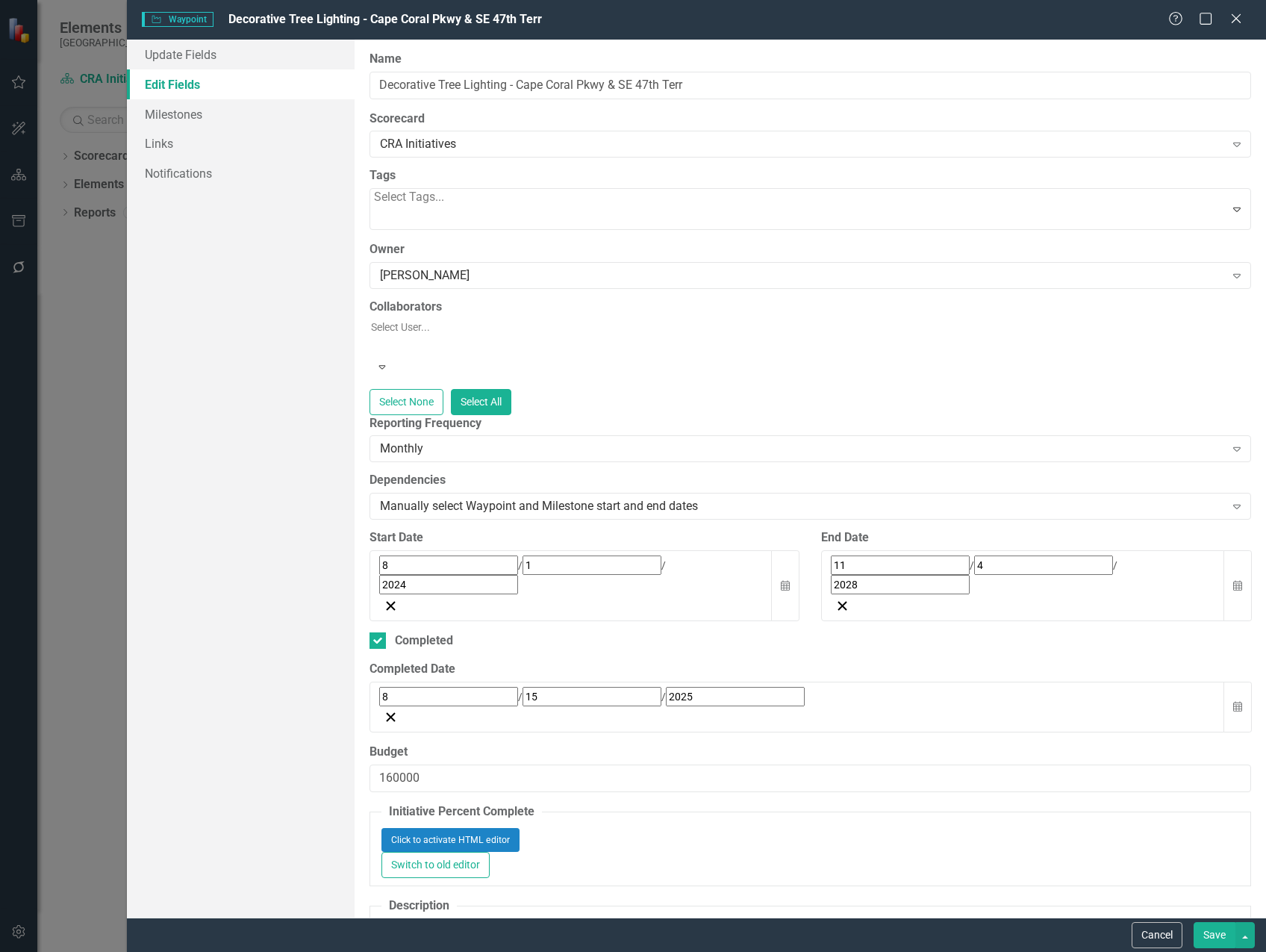
click at [1209, 937] on button "Save" at bounding box center [1214, 935] width 42 height 26
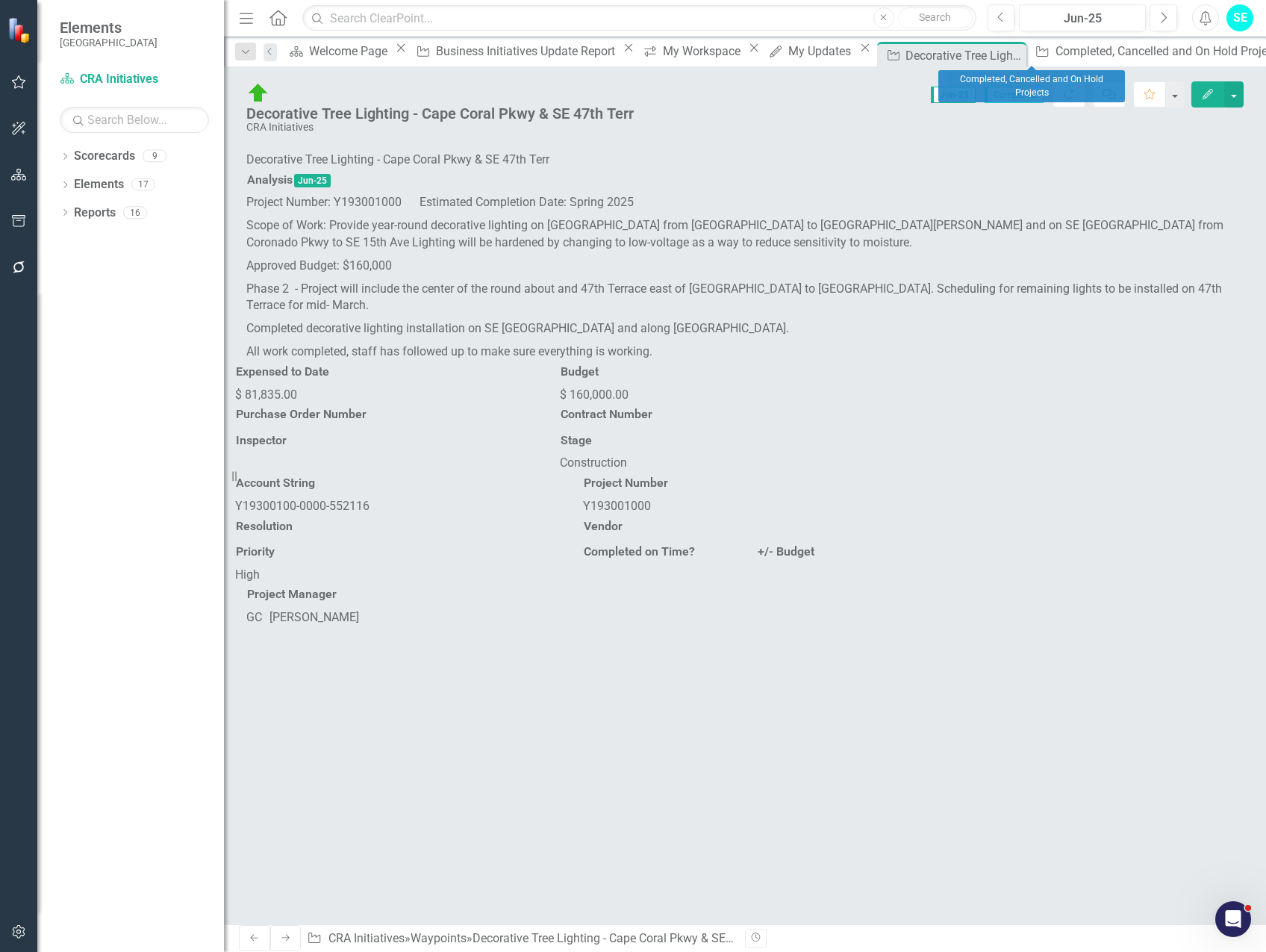
click at [1028, 55] on icon "Close" at bounding box center [1020, 55] width 15 height 12
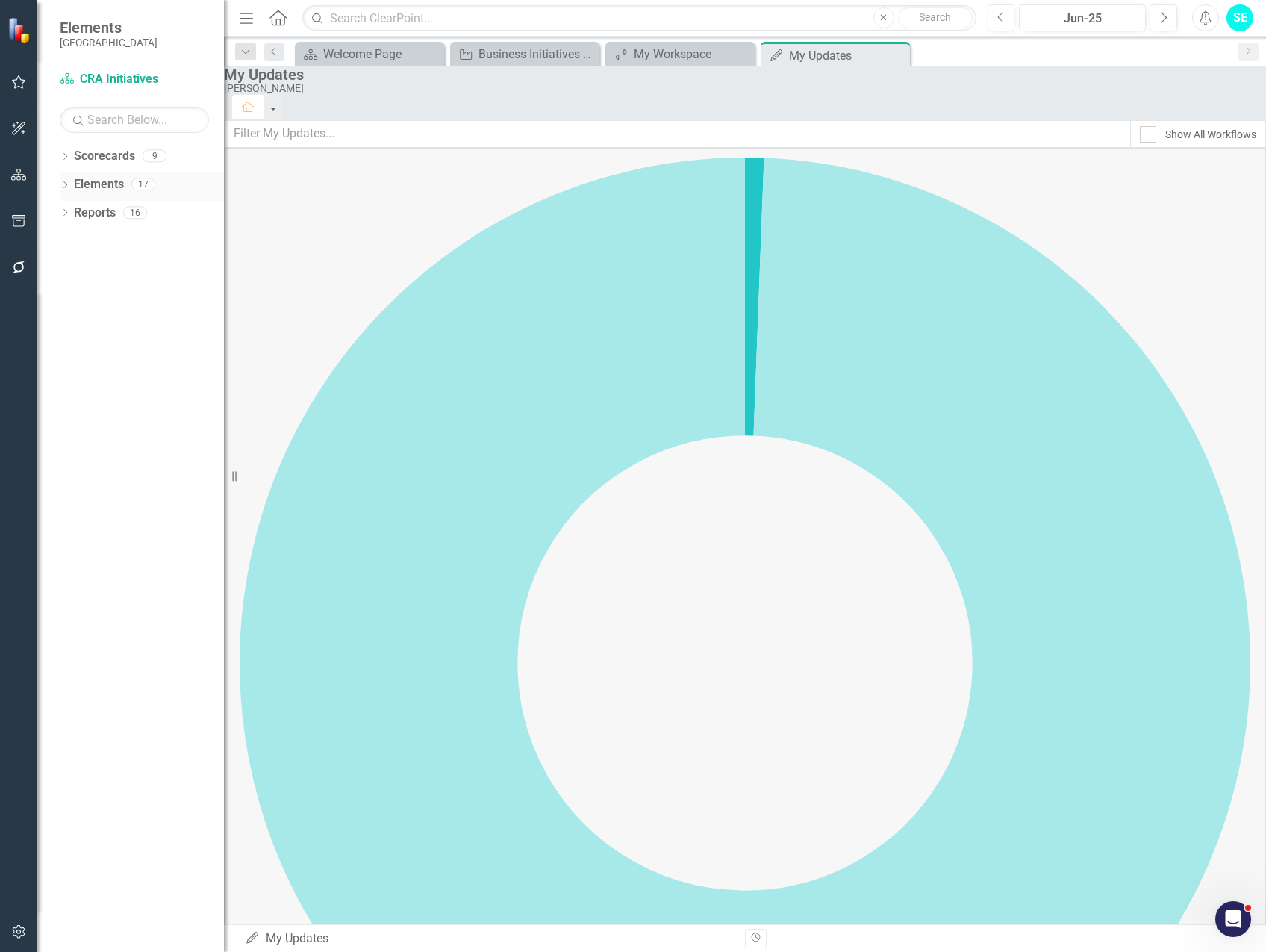
click at [61, 183] on icon "Dropdown" at bounding box center [65, 186] width 10 height 8
click at [71, 236] on div "Dropdown" at bounding box center [72, 242] width 10 height 13
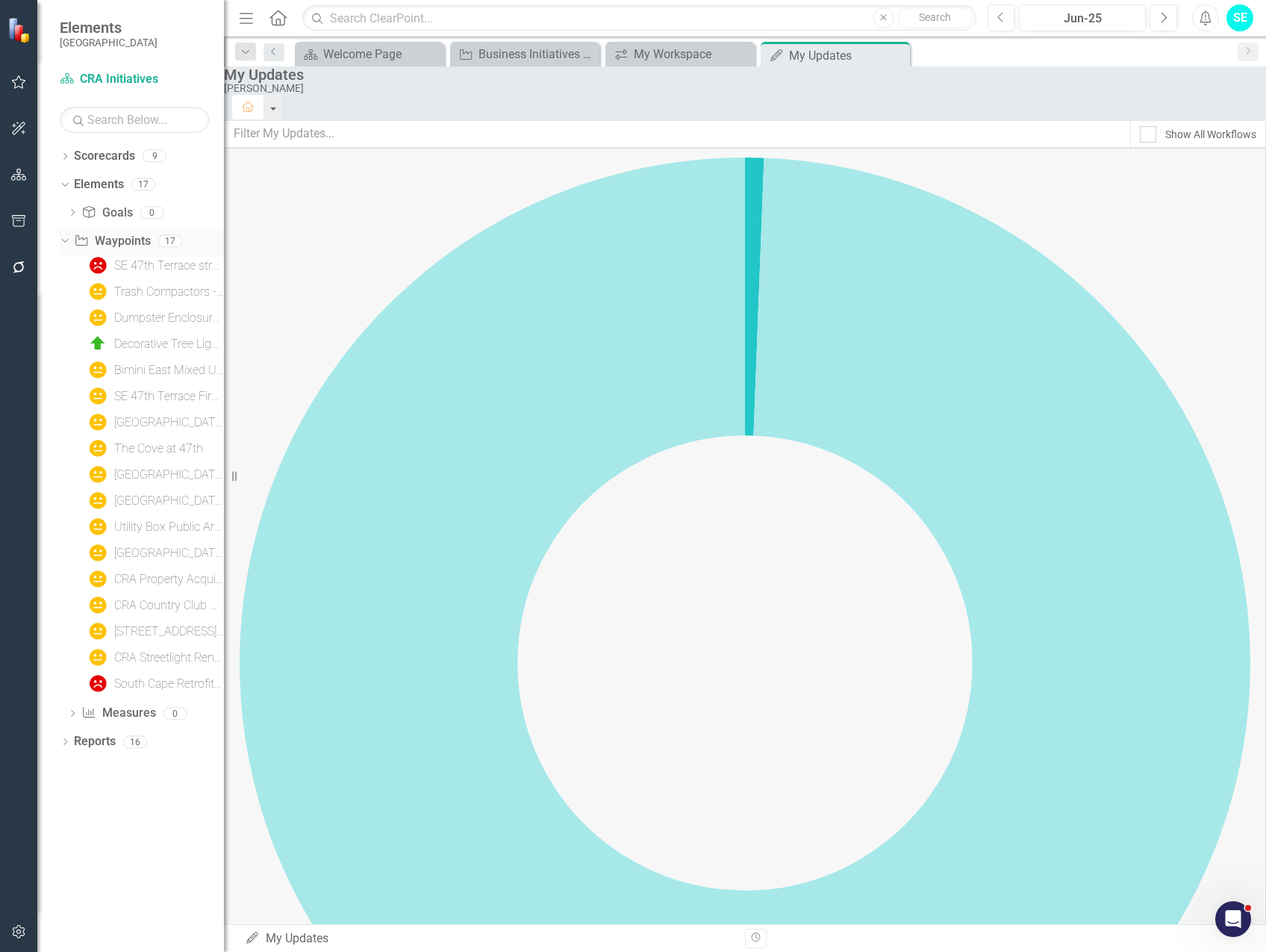
click at [67, 236] on icon "Dropdown" at bounding box center [63, 240] width 8 height 10
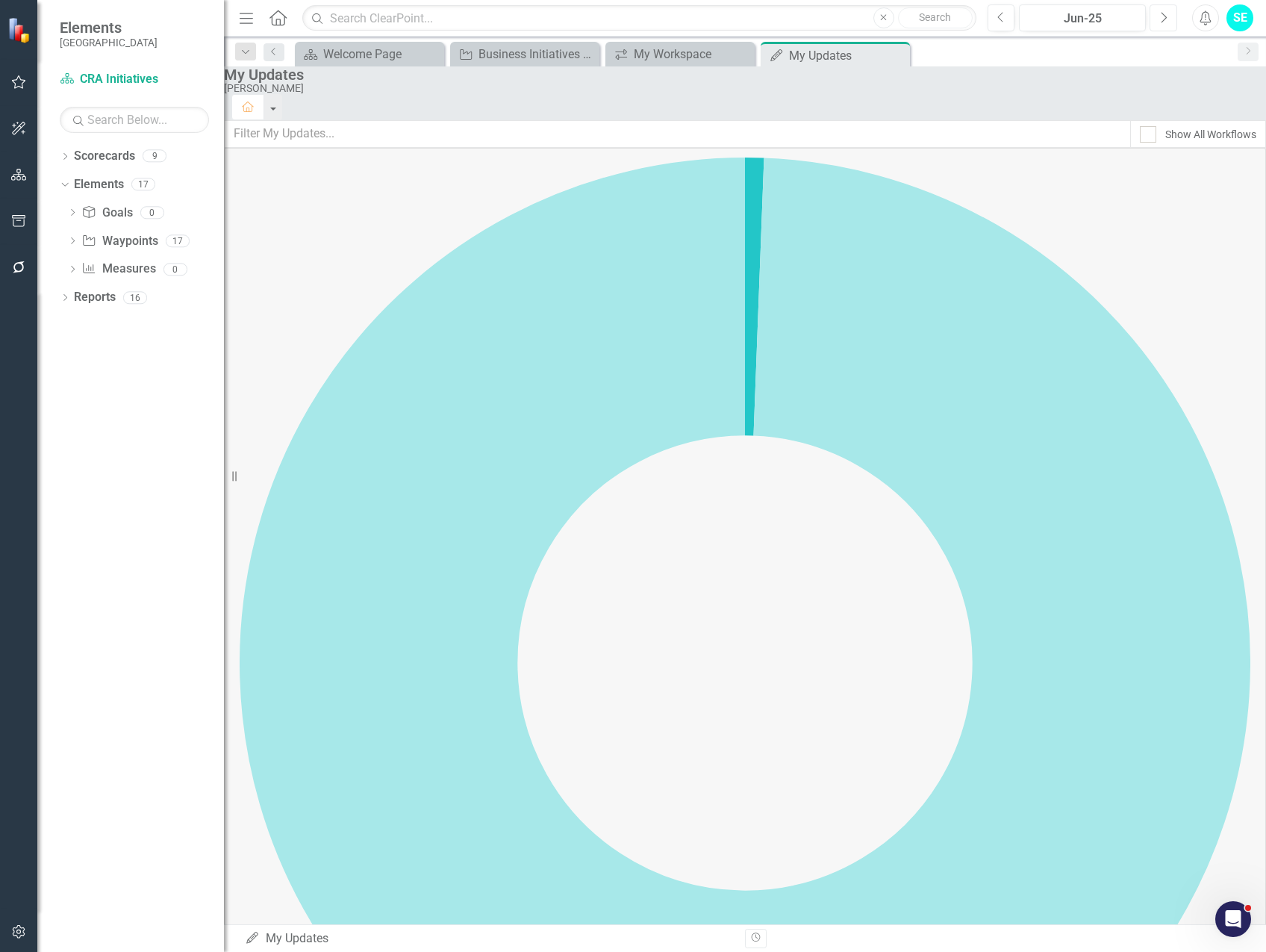
click at [1166, 25] on button "Next" at bounding box center [1163, 17] width 28 height 27
click at [1167, 24] on button "Next" at bounding box center [1163, 17] width 28 height 27
click at [71, 241] on icon "Dropdown" at bounding box center [72, 242] width 10 height 8
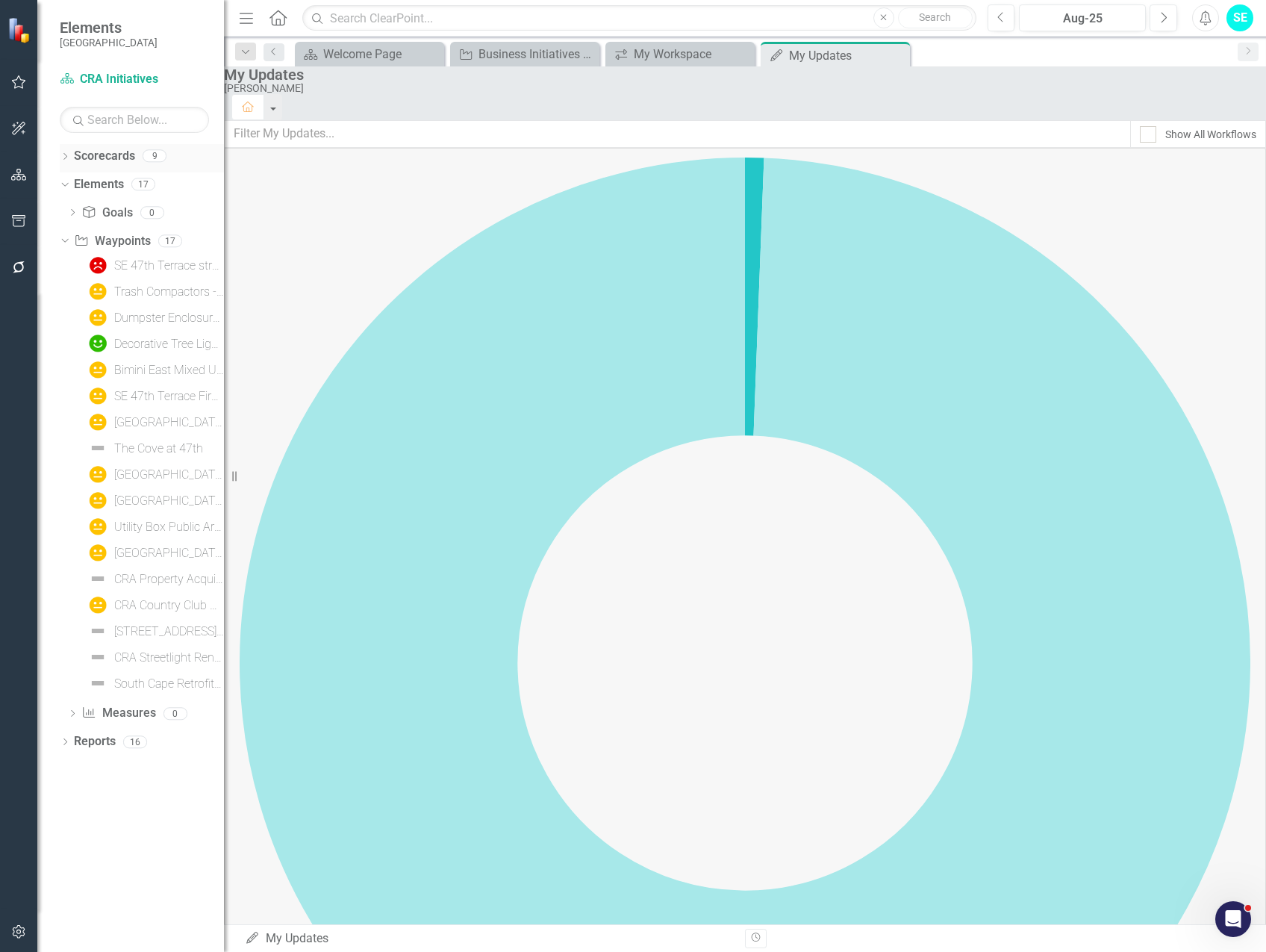
click at [67, 157] on icon at bounding box center [66, 157] width 4 height 7
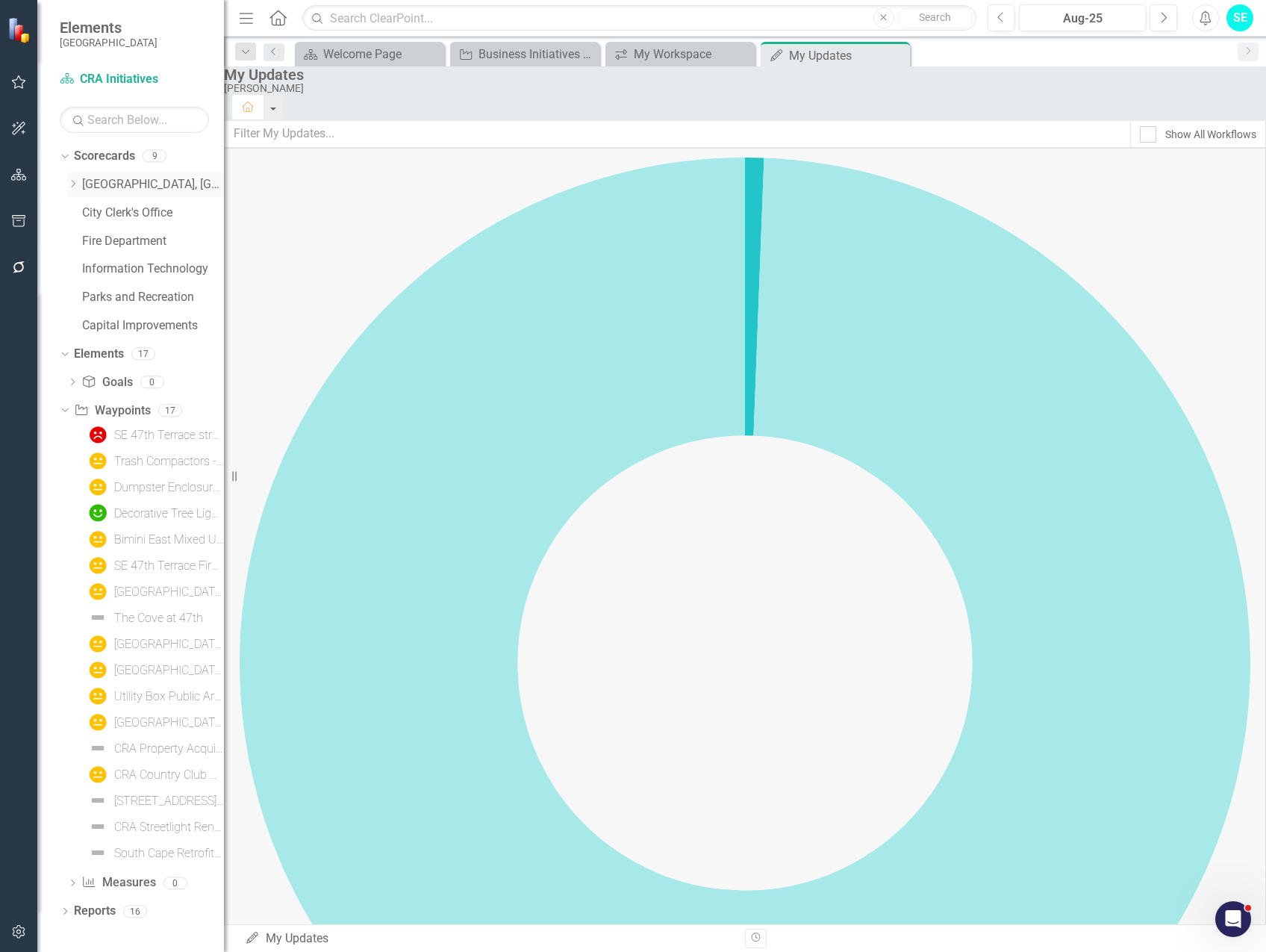
click at [117, 187] on link "[GEOGRAPHIC_DATA], [GEOGRAPHIC_DATA] Business Initiatives" at bounding box center [153, 184] width 142 height 17
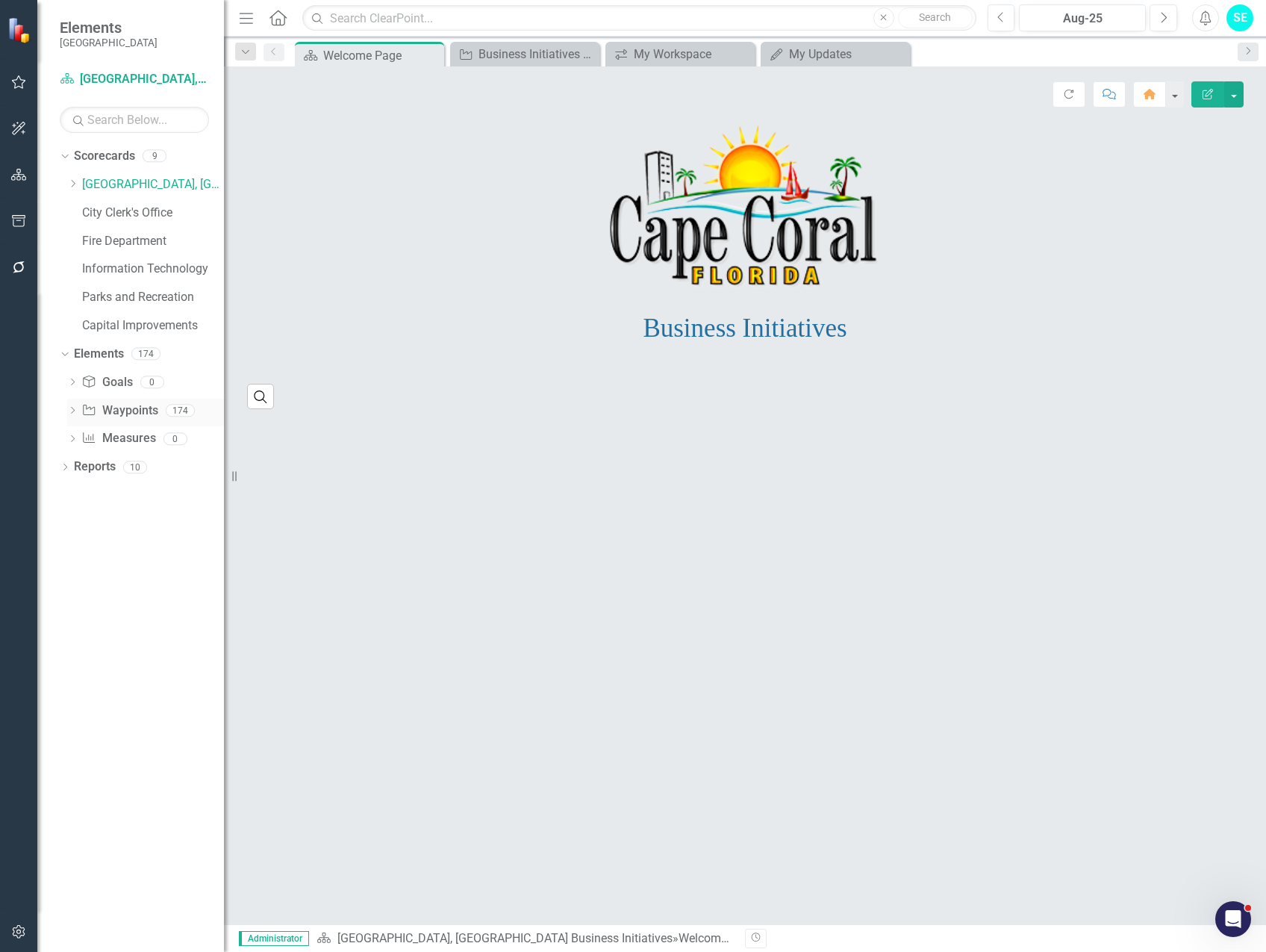
click at [73, 414] on icon "Dropdown" at bounding box center [72, 412] width 10 height 8
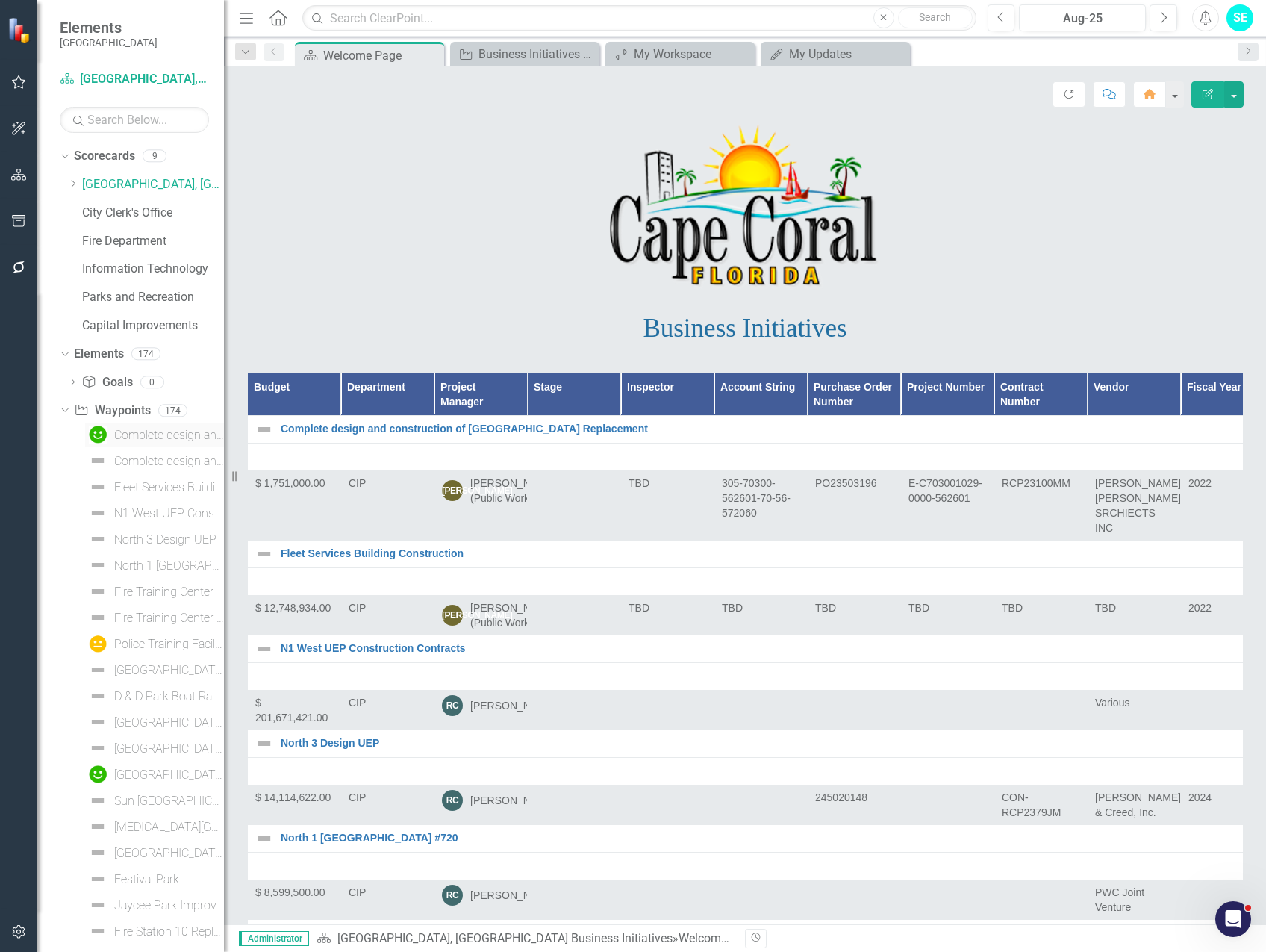
click at [161, 434] on div "Complete design and construction of Fire Station 13" at bounding box center [169, 435] width 110 height 13
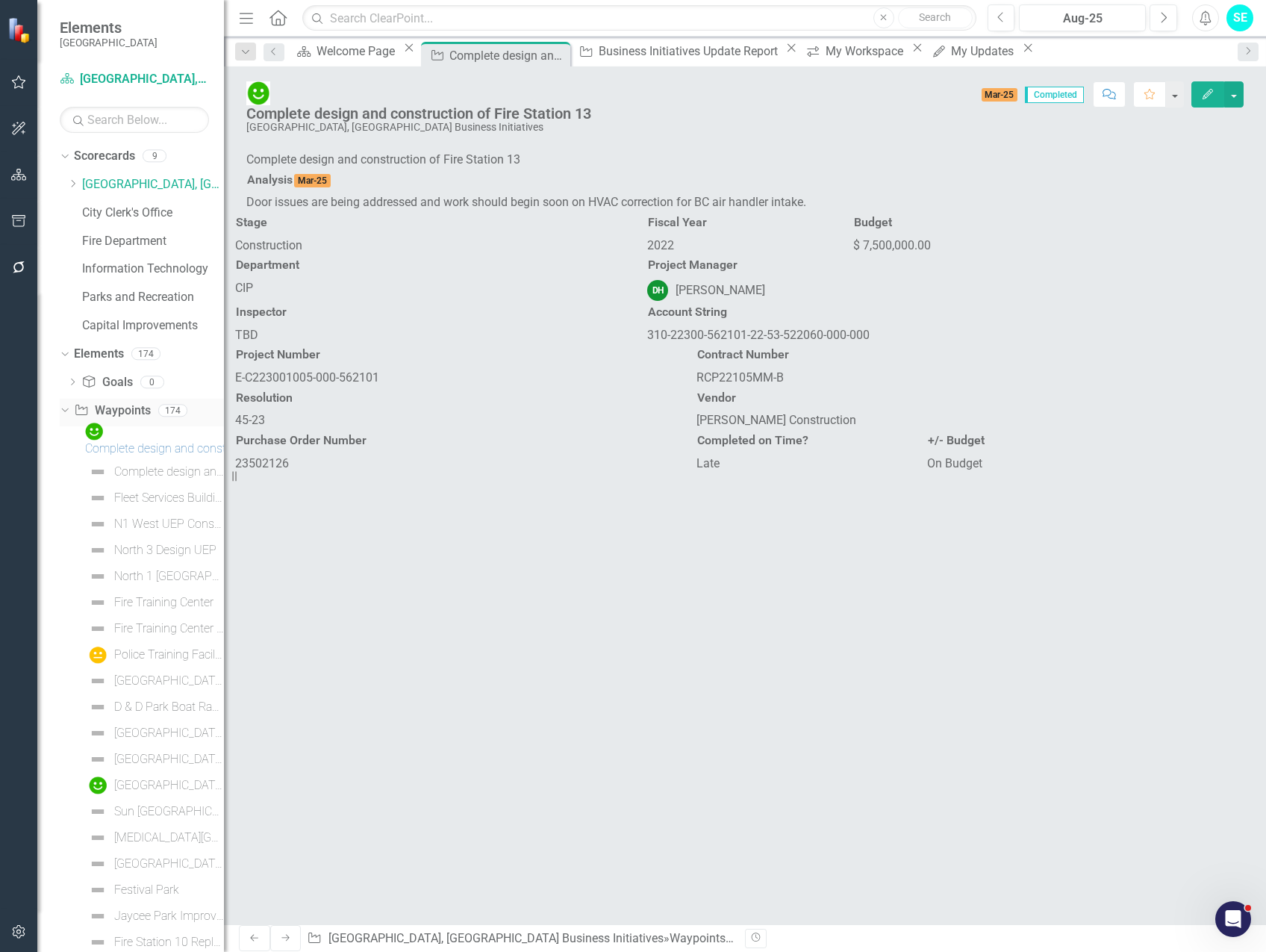
click at [67, 412] on icon "Dropdown" at bounding box center [63, 410] width 8 height 10
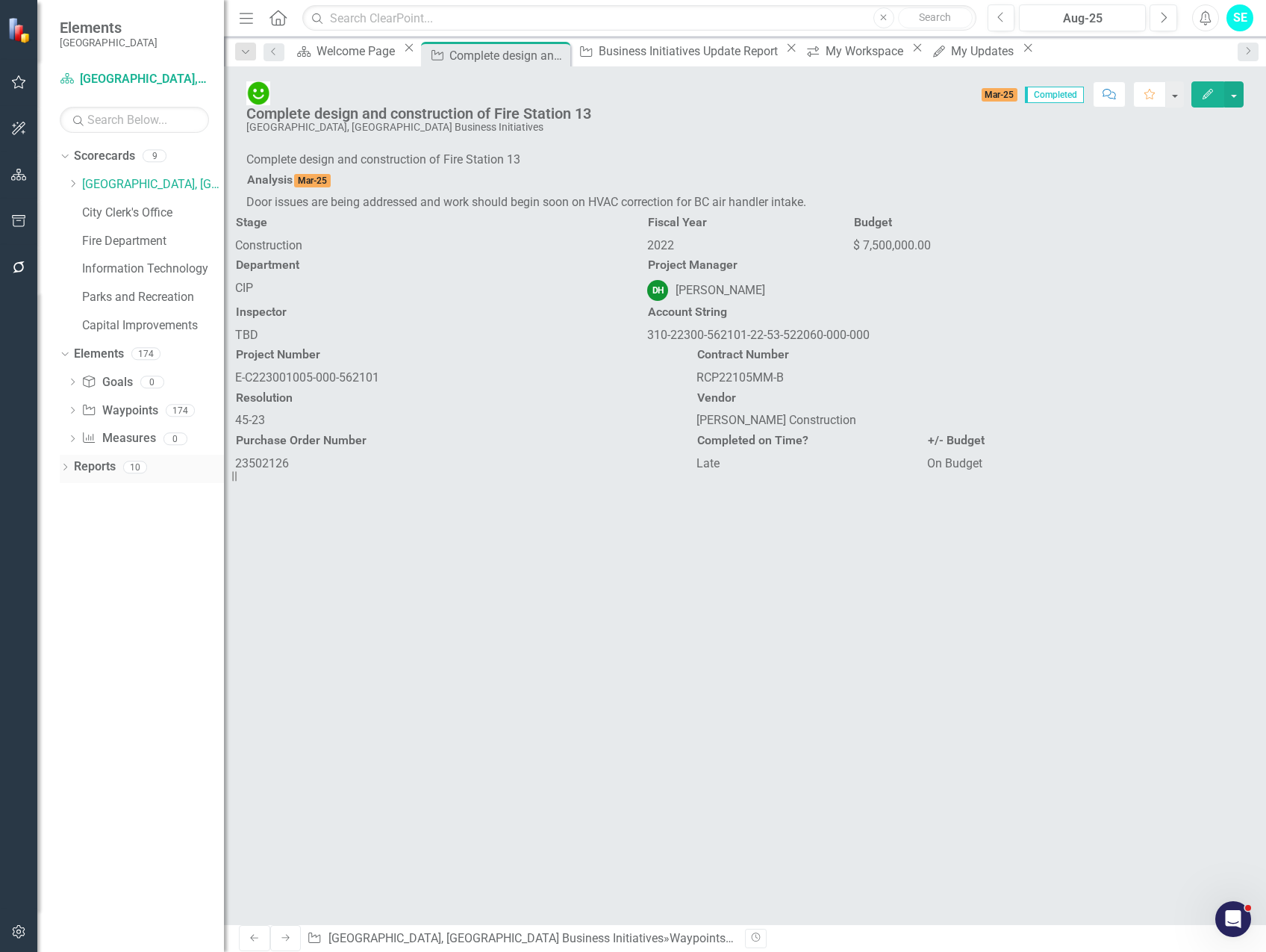
click at [64, 469] on icon "Dropdown" at bounding box center [65, 469] width 10 height 8
click at [69, 578] on icon "Dropdown" at bounding box center [72, 576] width 10 height 8
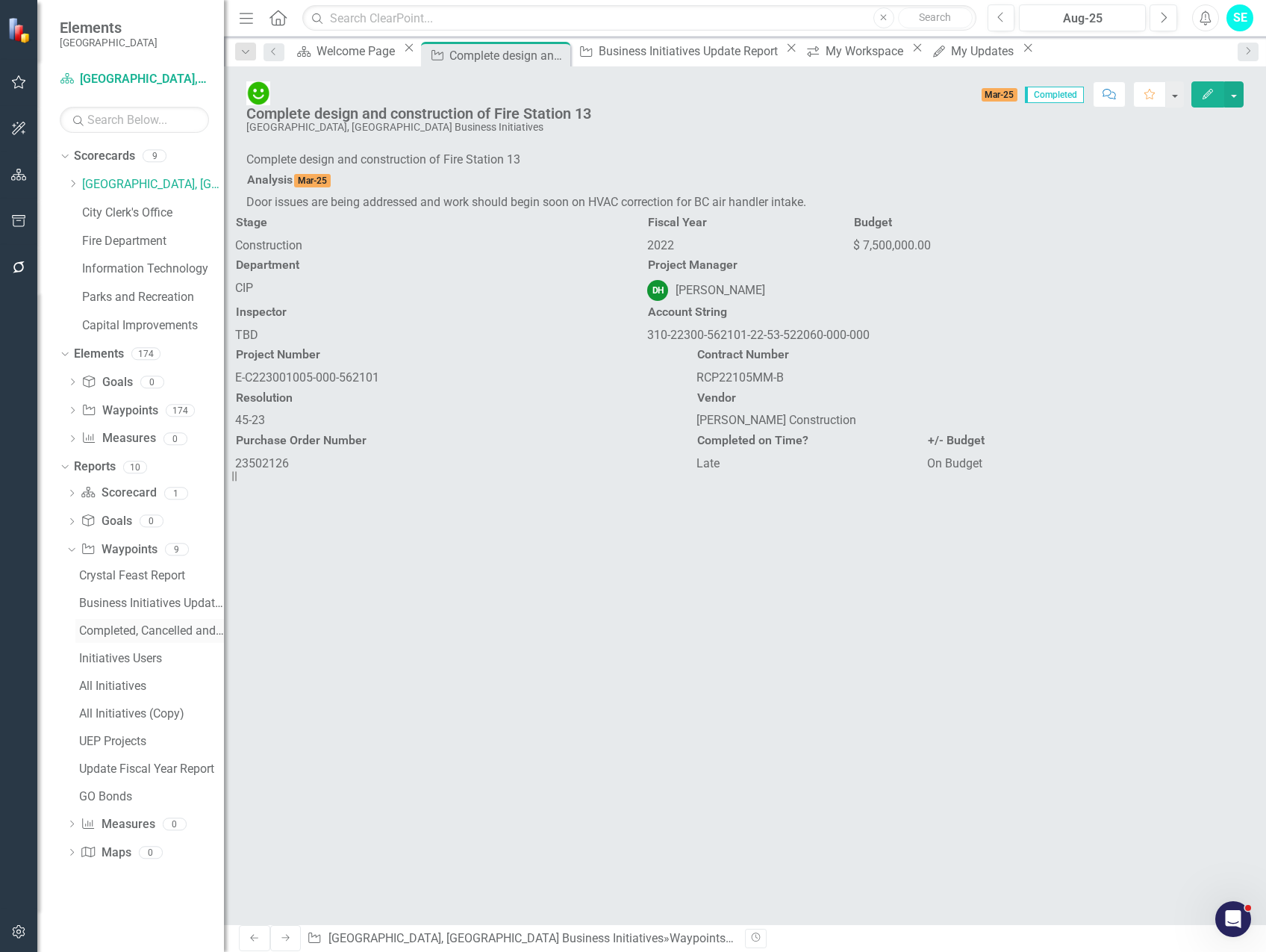
click at [139, 631] on div "Completed, Cancelled and On Hold Projects" at bounding box center [151, 630] width 145 height 13
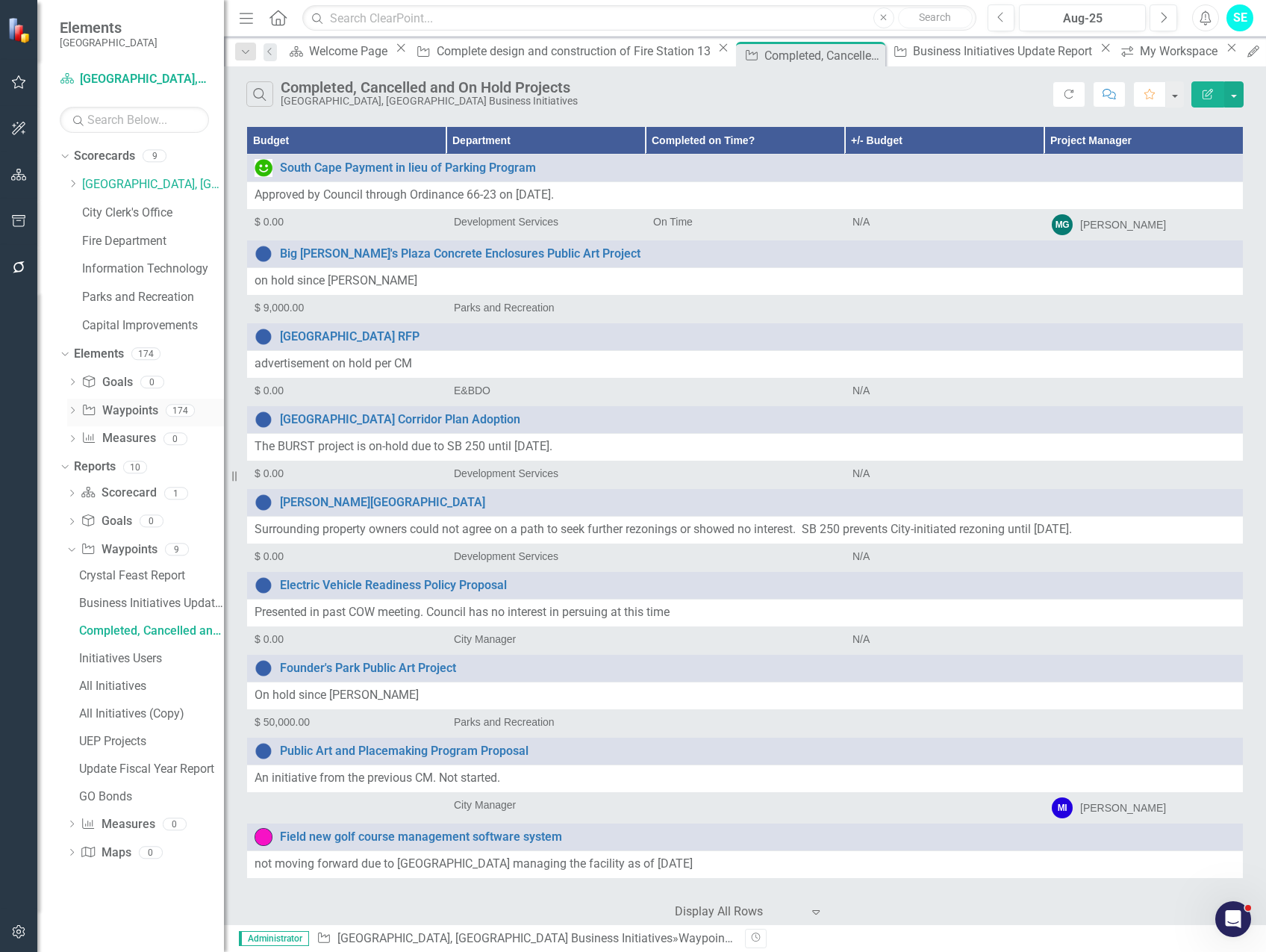
click at [121, 414] on link "Waypoint Waypoints" at bounding box center [120, 411] width 76 height 17
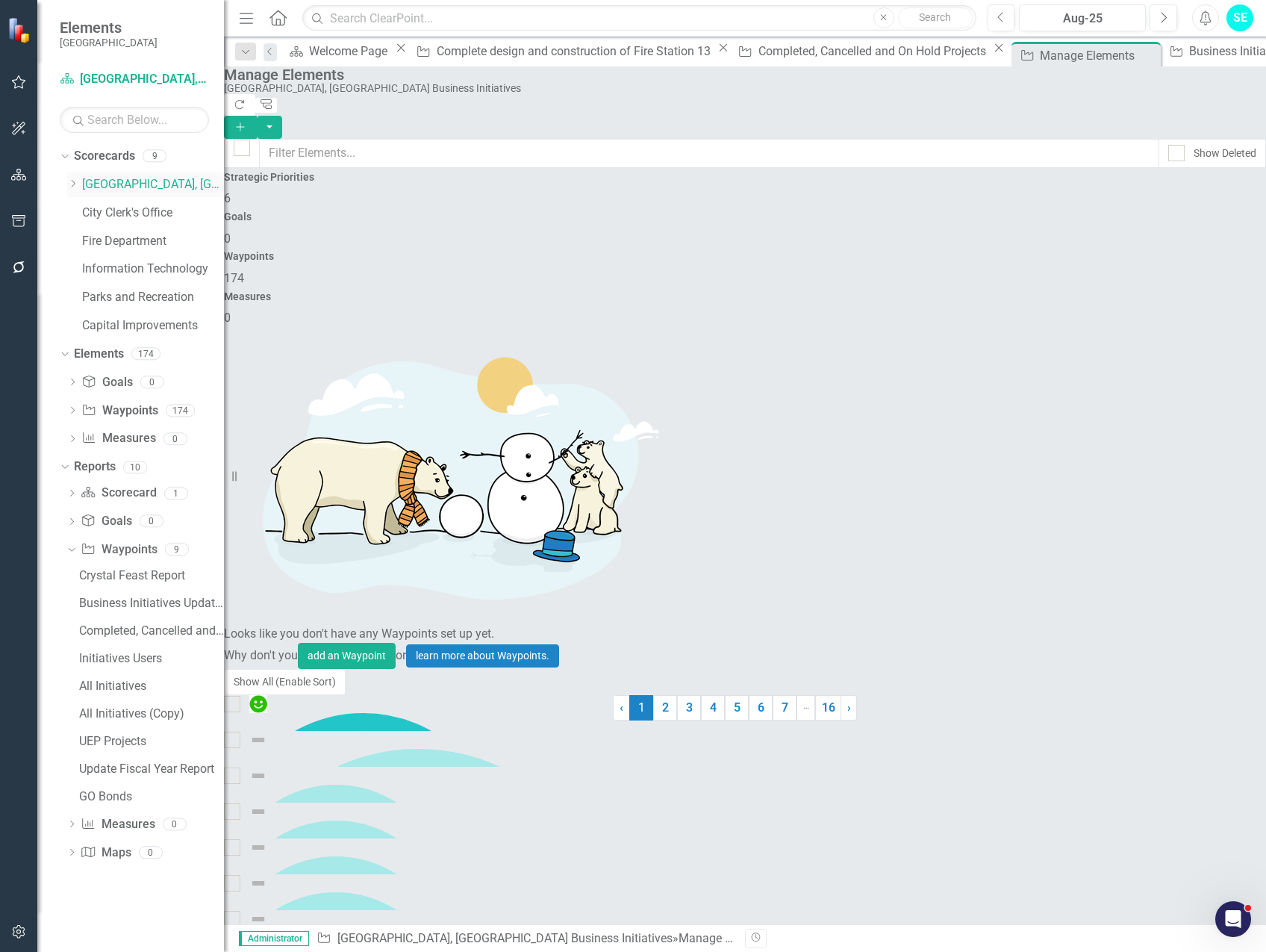
click at [178, 188] on link "[GEOGRAPHIC_DATA], [GEOGRAPHIC_DATA] Business Initiatives" at bounding box center [153, 184] width 142 height 17
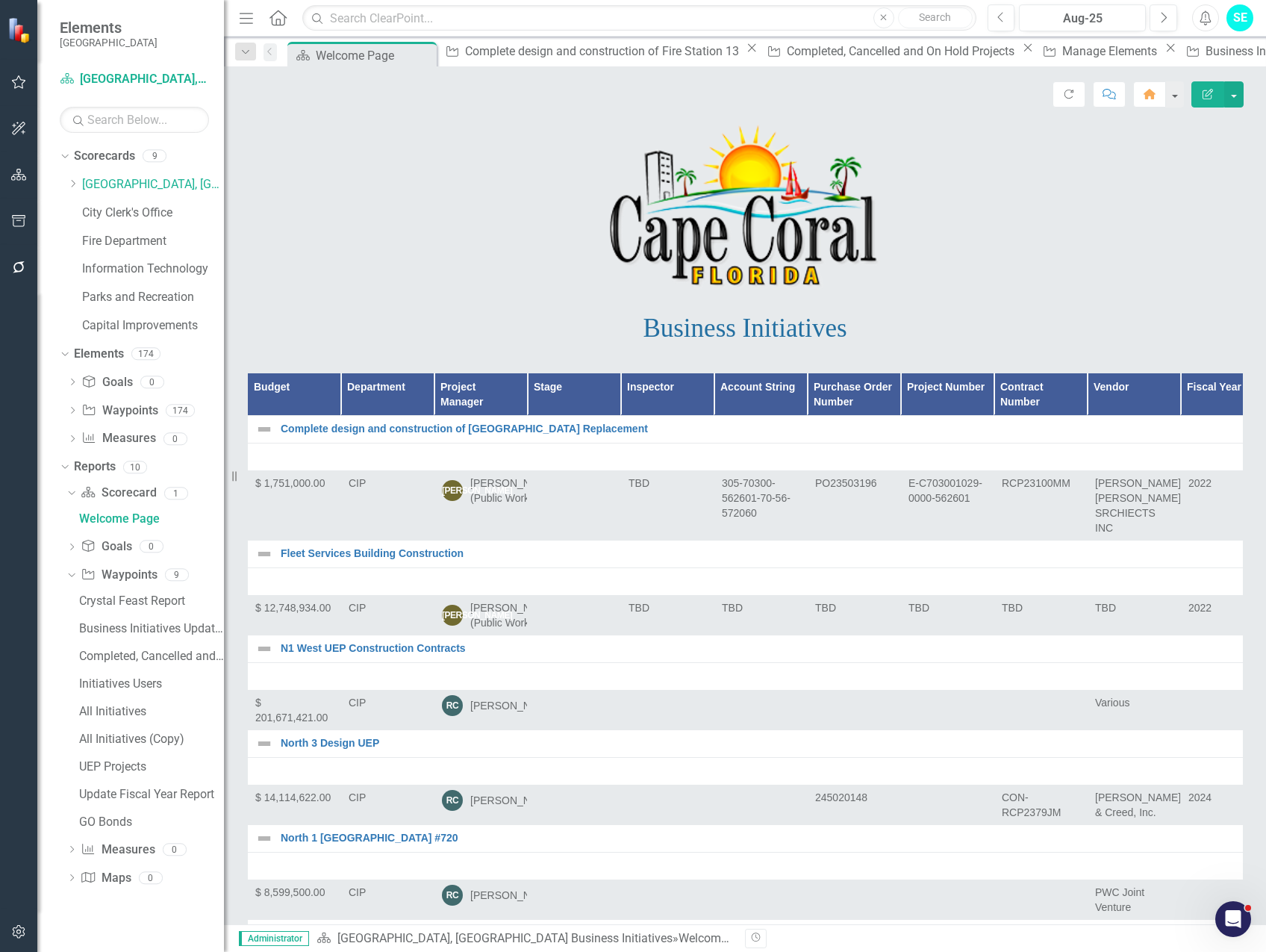
click at [1211, 96] on icon "Edit Report" at bounding box center [1207, 94] width 13 height 10
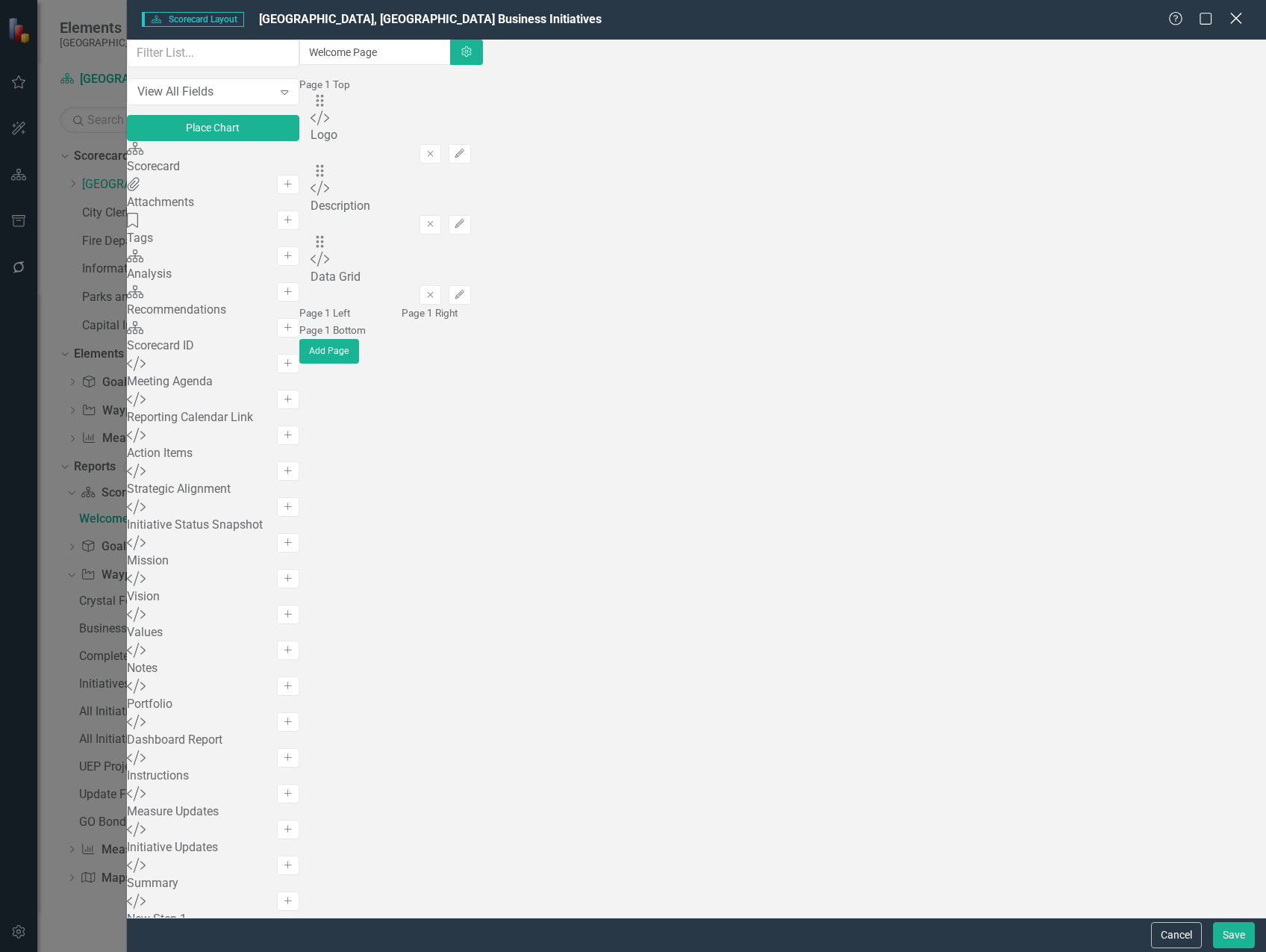
click at [1236, 22] on icon "Close" at bounding box center [1235, 18] width 19 height 14
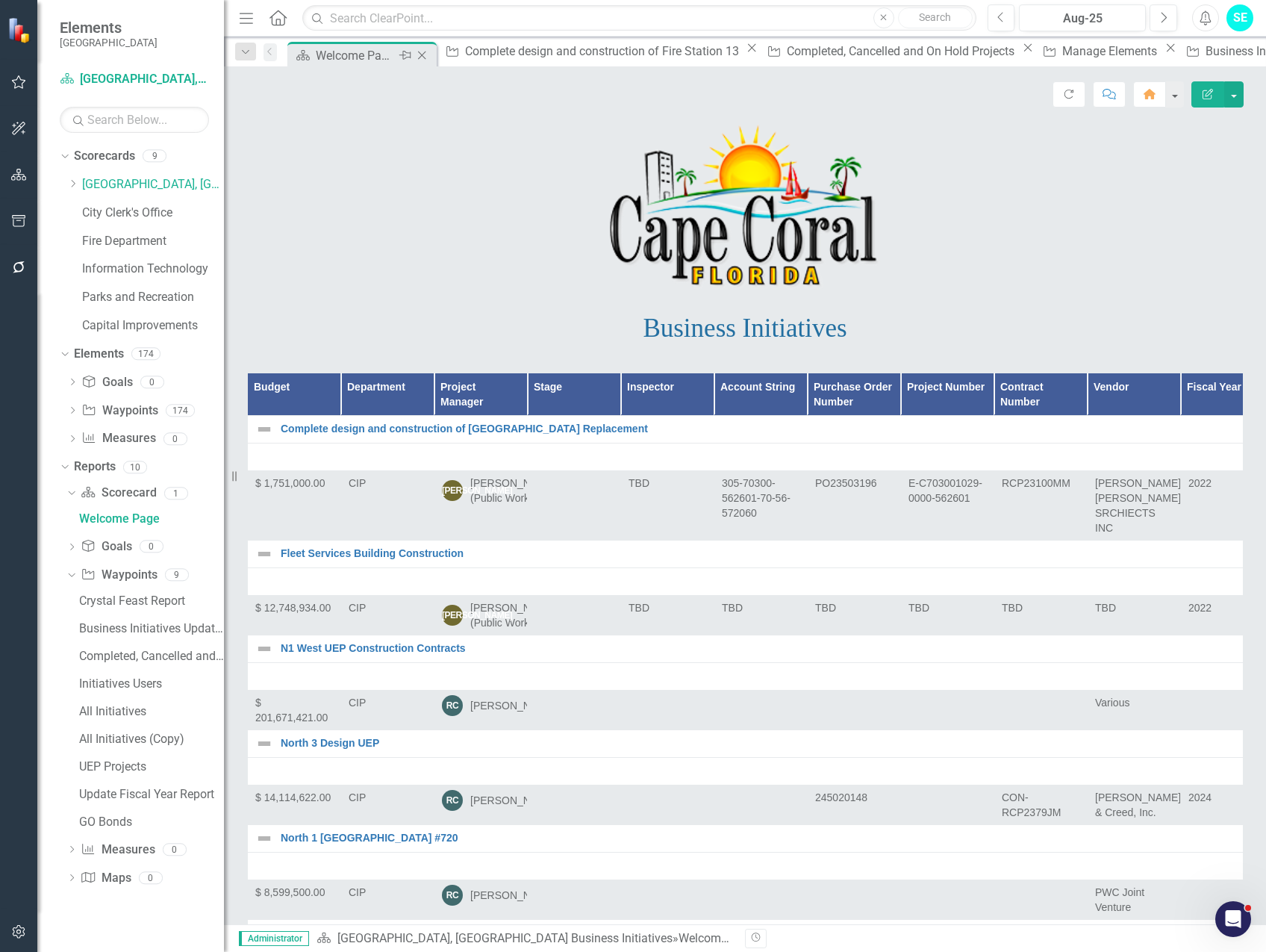
click at [427, 52] on icon at bounding box center [422, 56] width 8 height 8
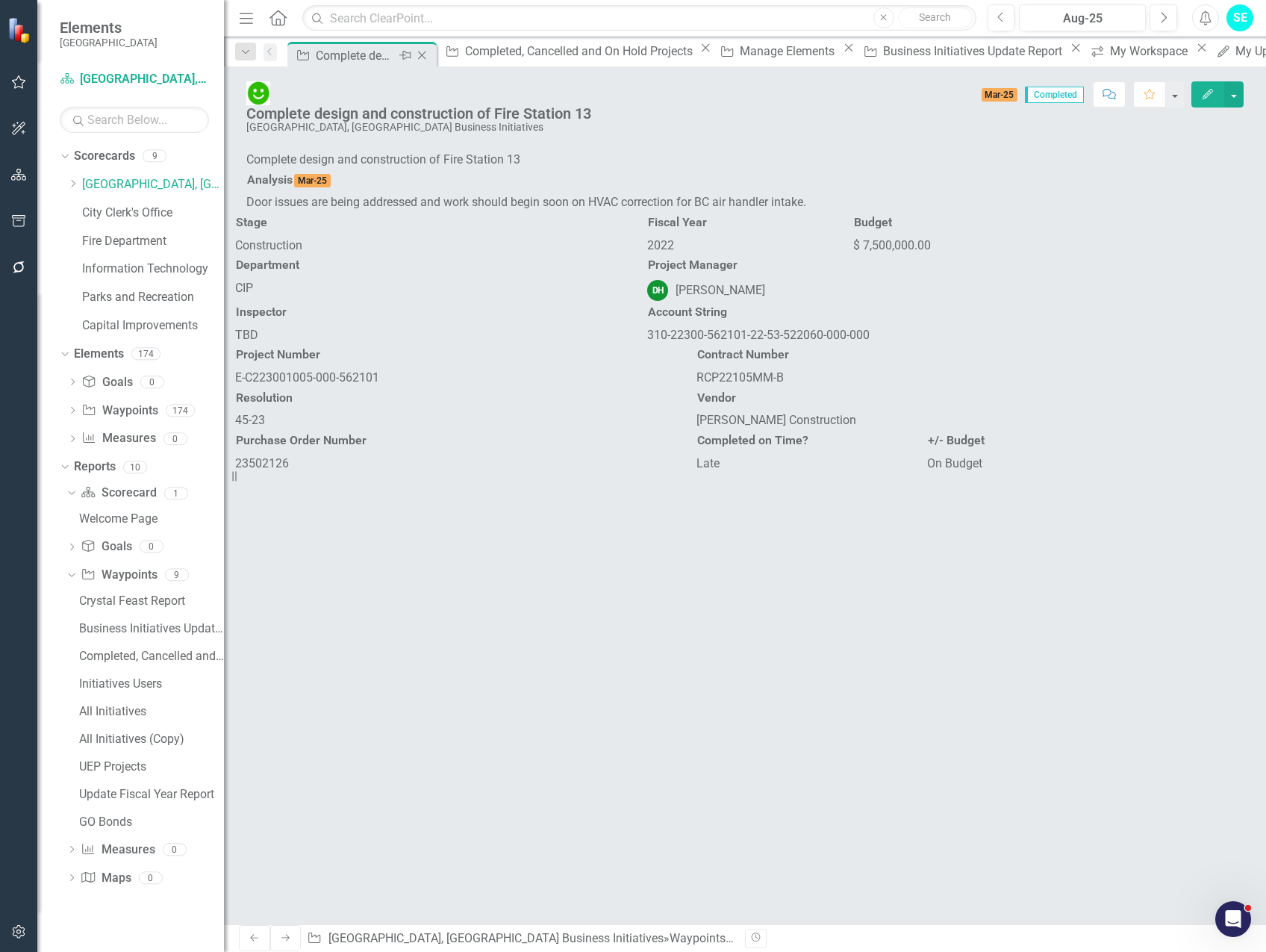
click at [430, 54] on icon "Close" at bounding box center [422, 55] width 15 height 12
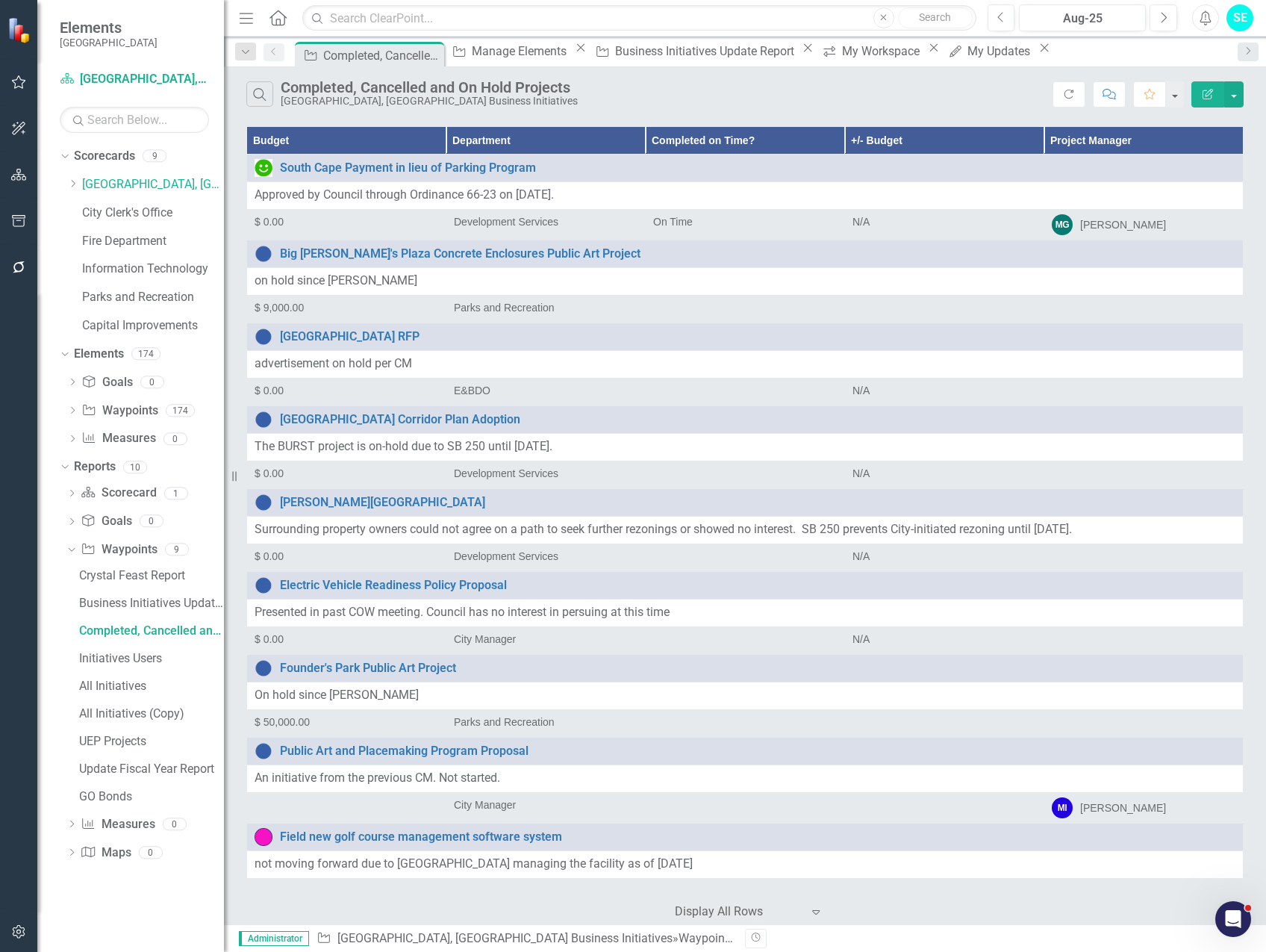
click at [0, 0] on icon "Close" at bounding box center [0, 0] width 0 height 0
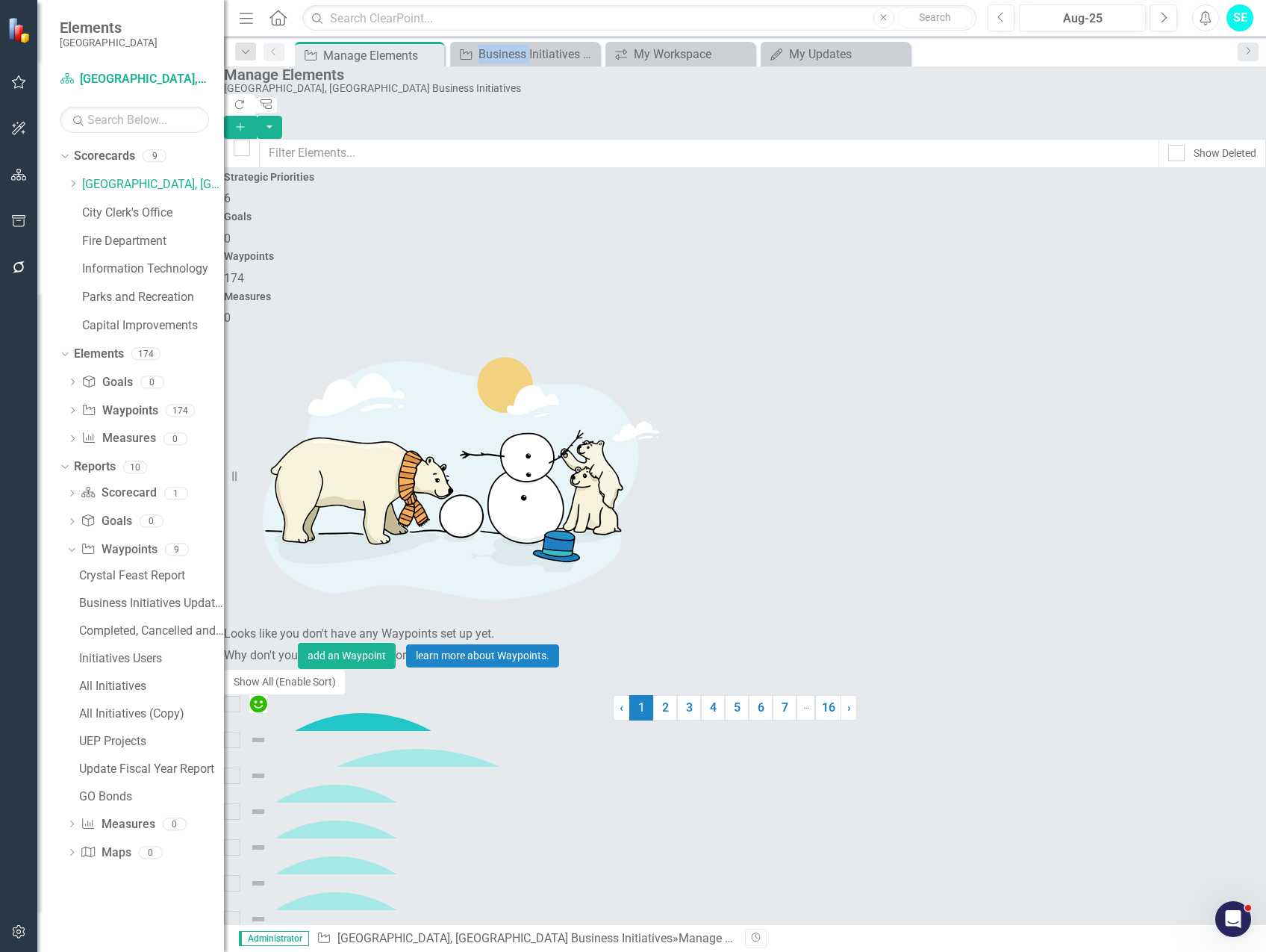
click at [0, 0] on icon "Close" at bounding box center [0, 0] width 0 height 0
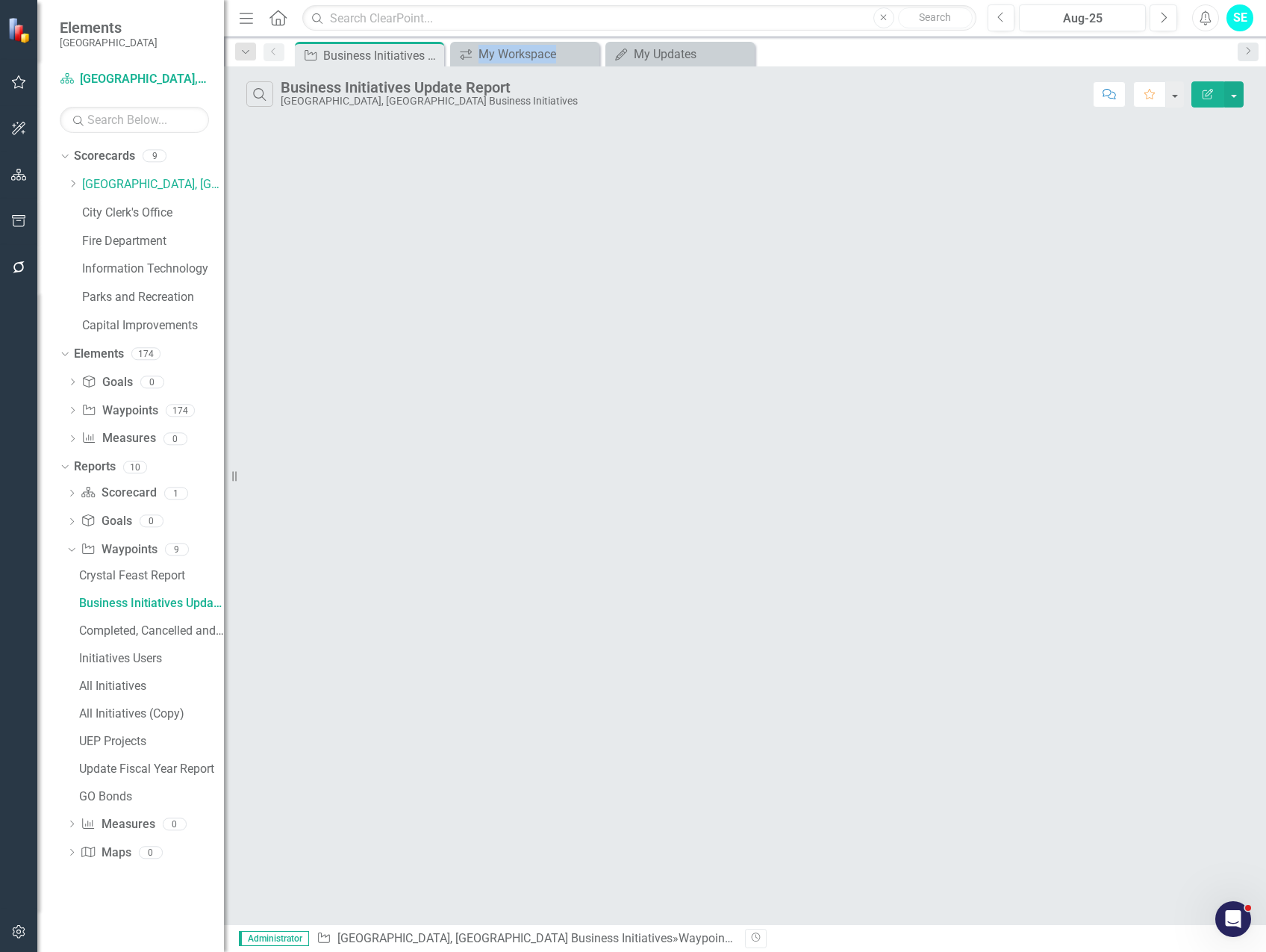
click at [0, 0] on icon "Close" at bounding box center [0, 0] width 0 height 0
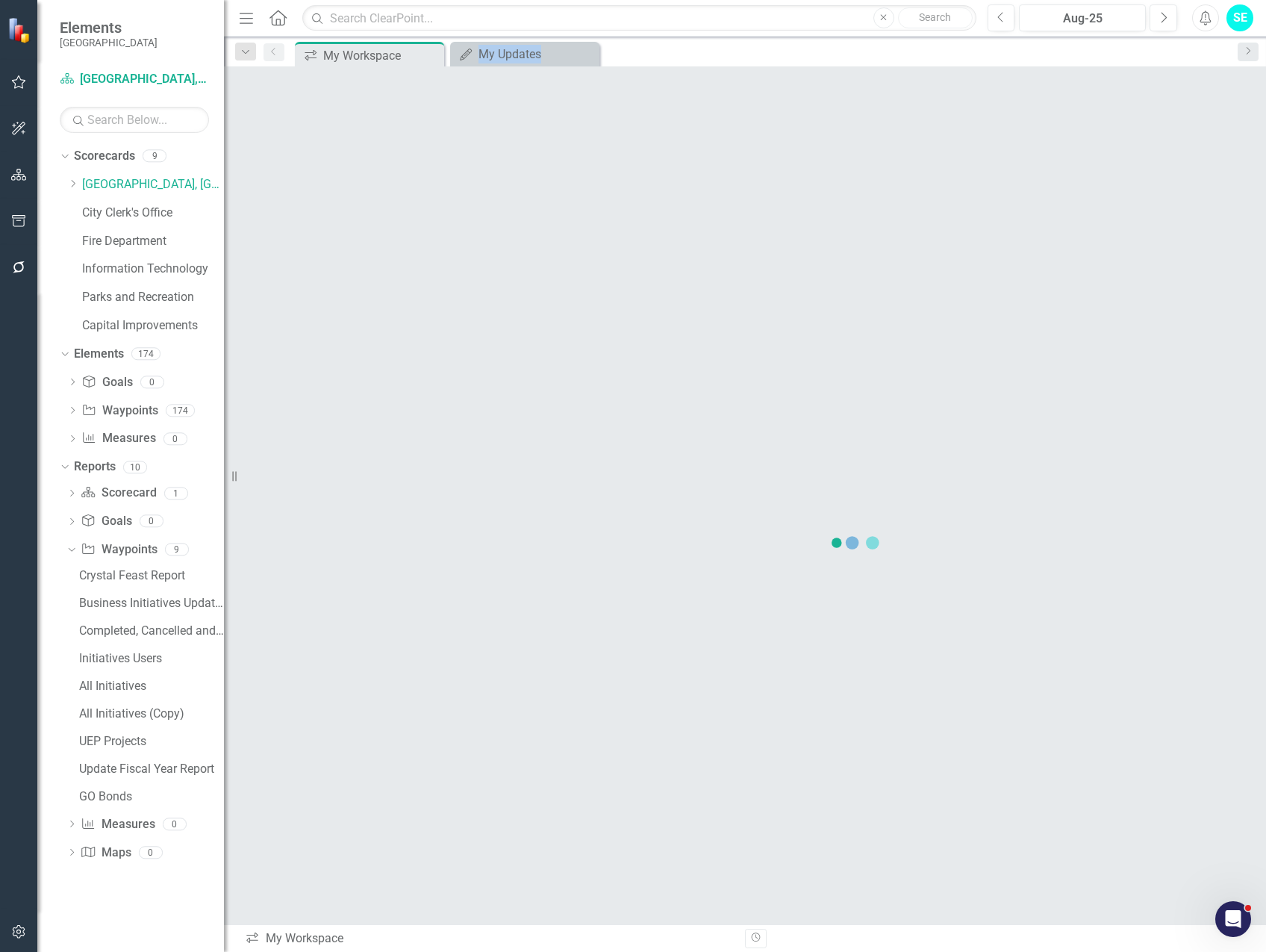
click at [0, 0] on icon "Close" at bounding box center [0, 0] width 0 height 0
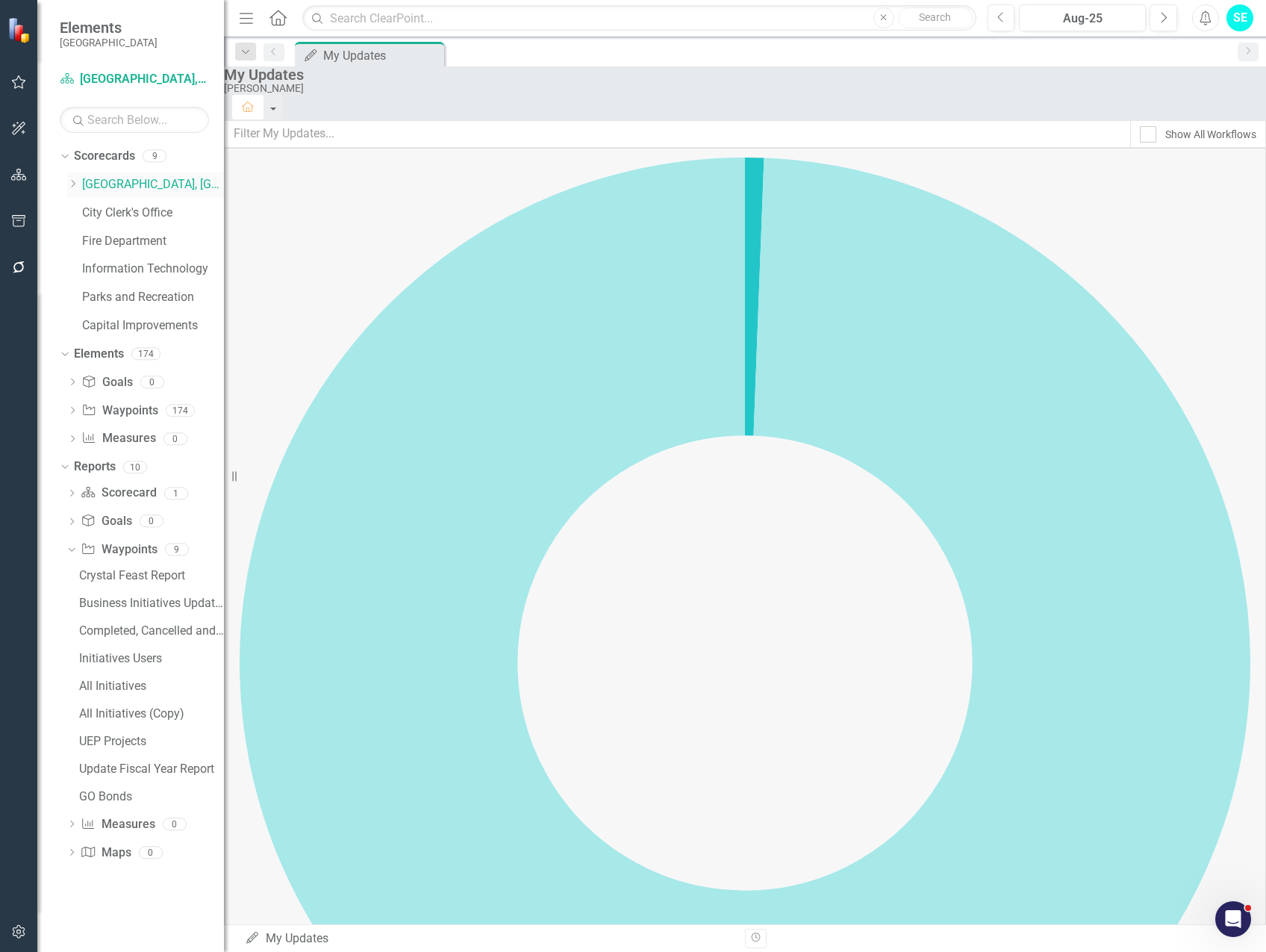
click at [142, 185] on link "[GEOGRAPHIC_DATA], [GEOGRAPHIC_DATA] Business Initiatives" at bounding box center [153, 184] width 142 height 17
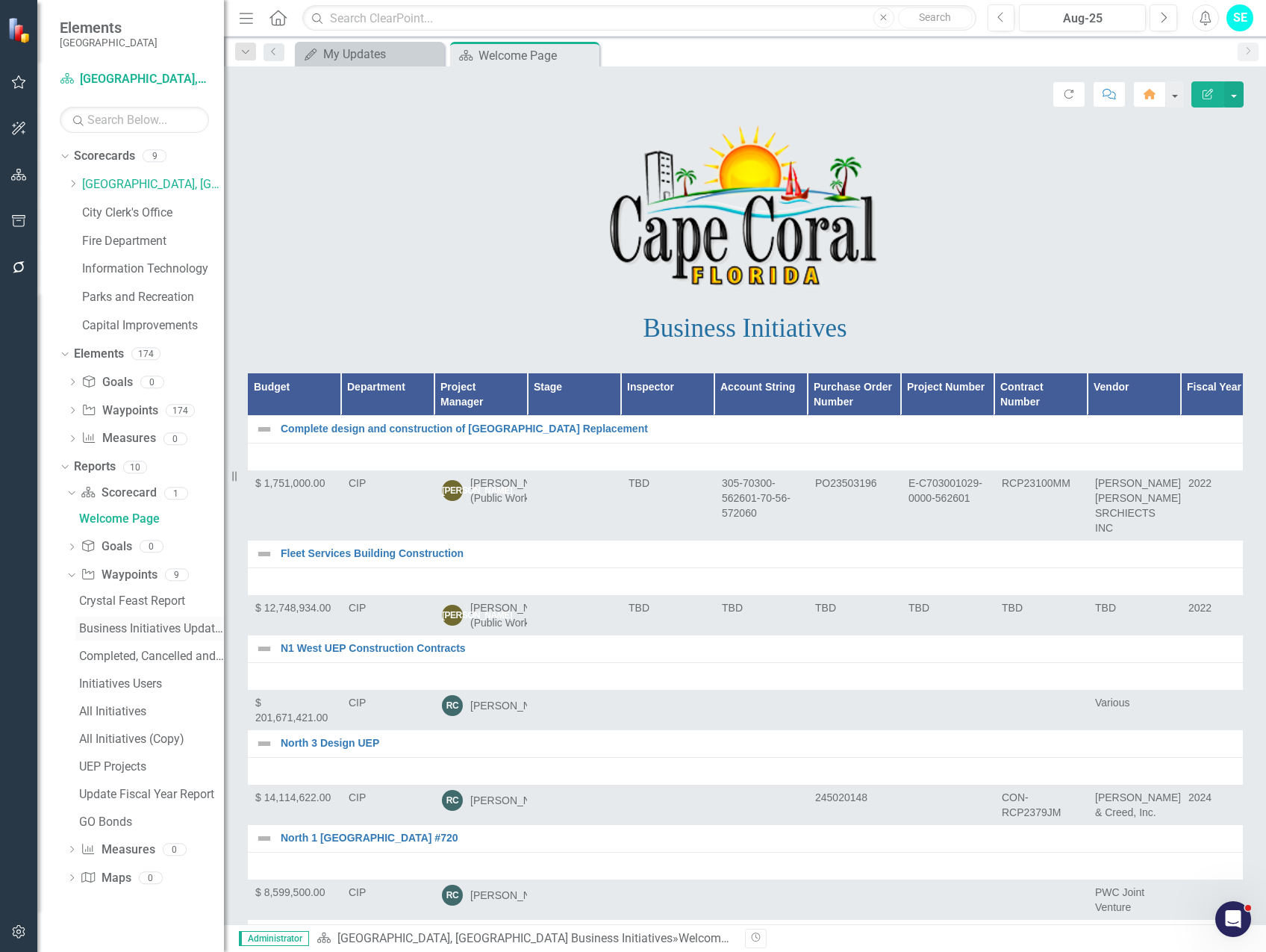
click at [127, 633] on div "Business Initiatives Update Report" at bounding box center [151, 628] width 145 height 13
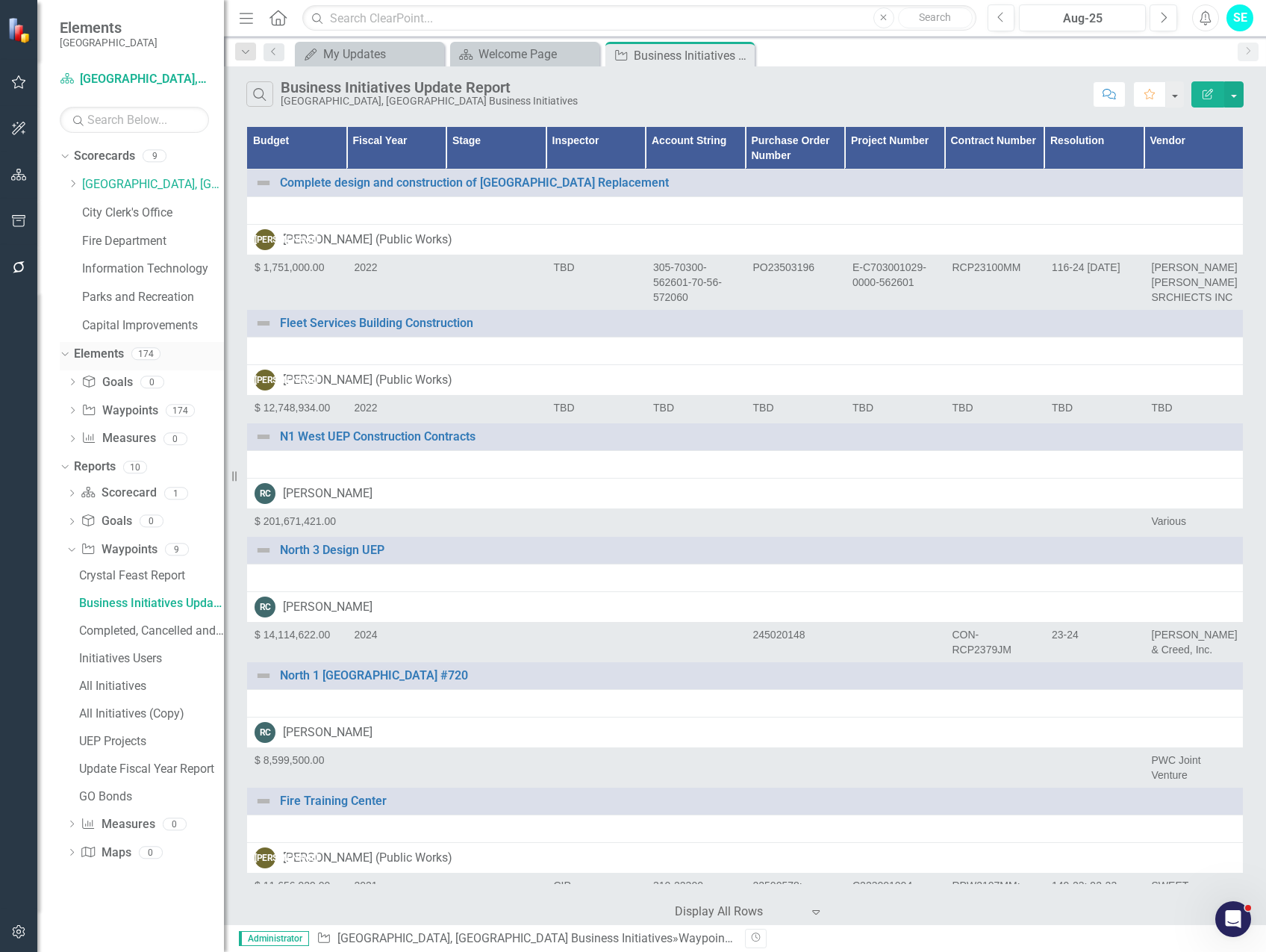
click at [60, 349] on icon "Dropdown" at bounding box center [63, 353] width 8 height 10
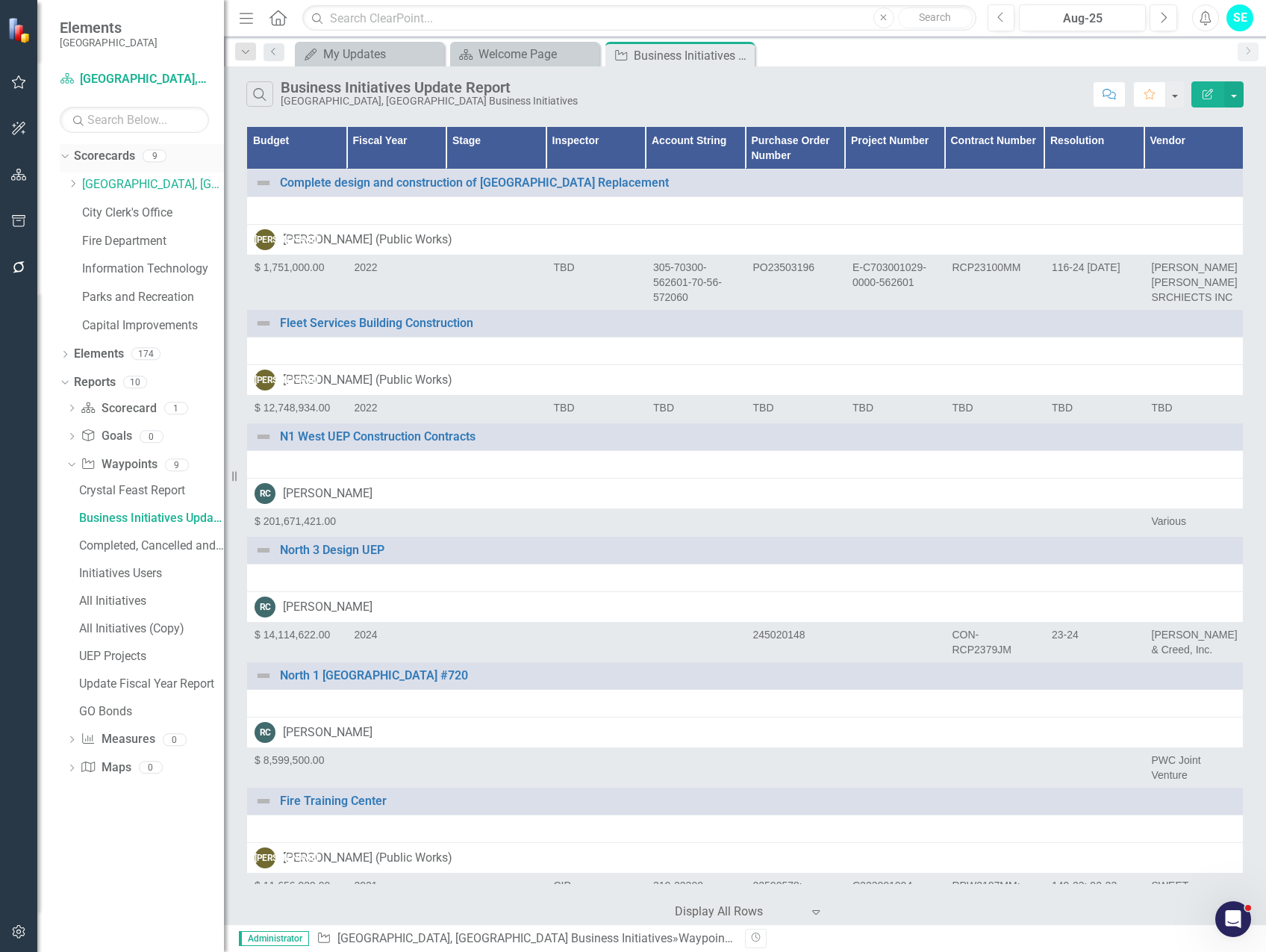
click at [69, 156] on div "Dropdown" at bounding box center [62, 156] width 13 height 10
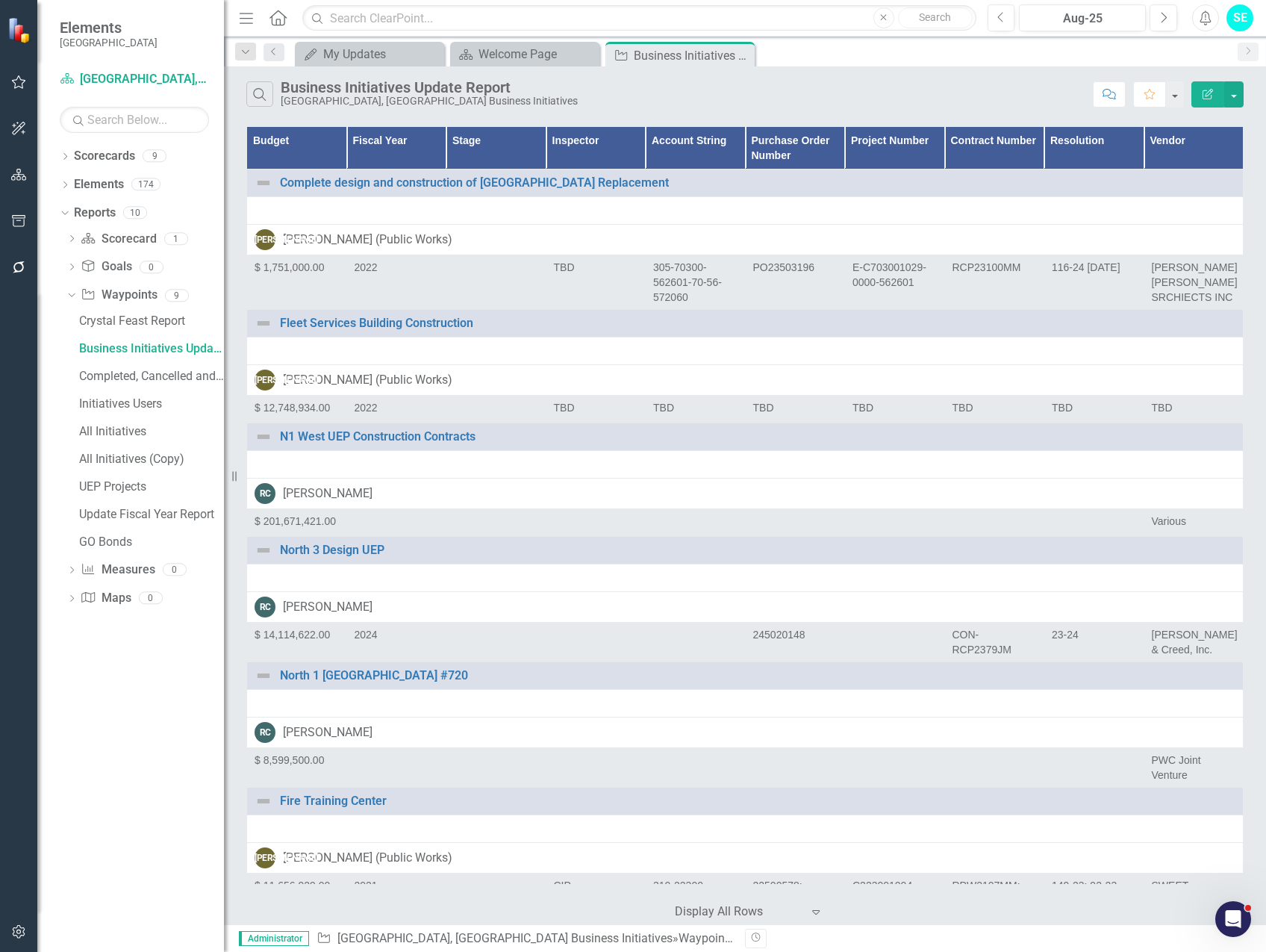
click at [1208, 94] on icon "Edit Report" at bounding box center [1207, 94] width 13 height 10
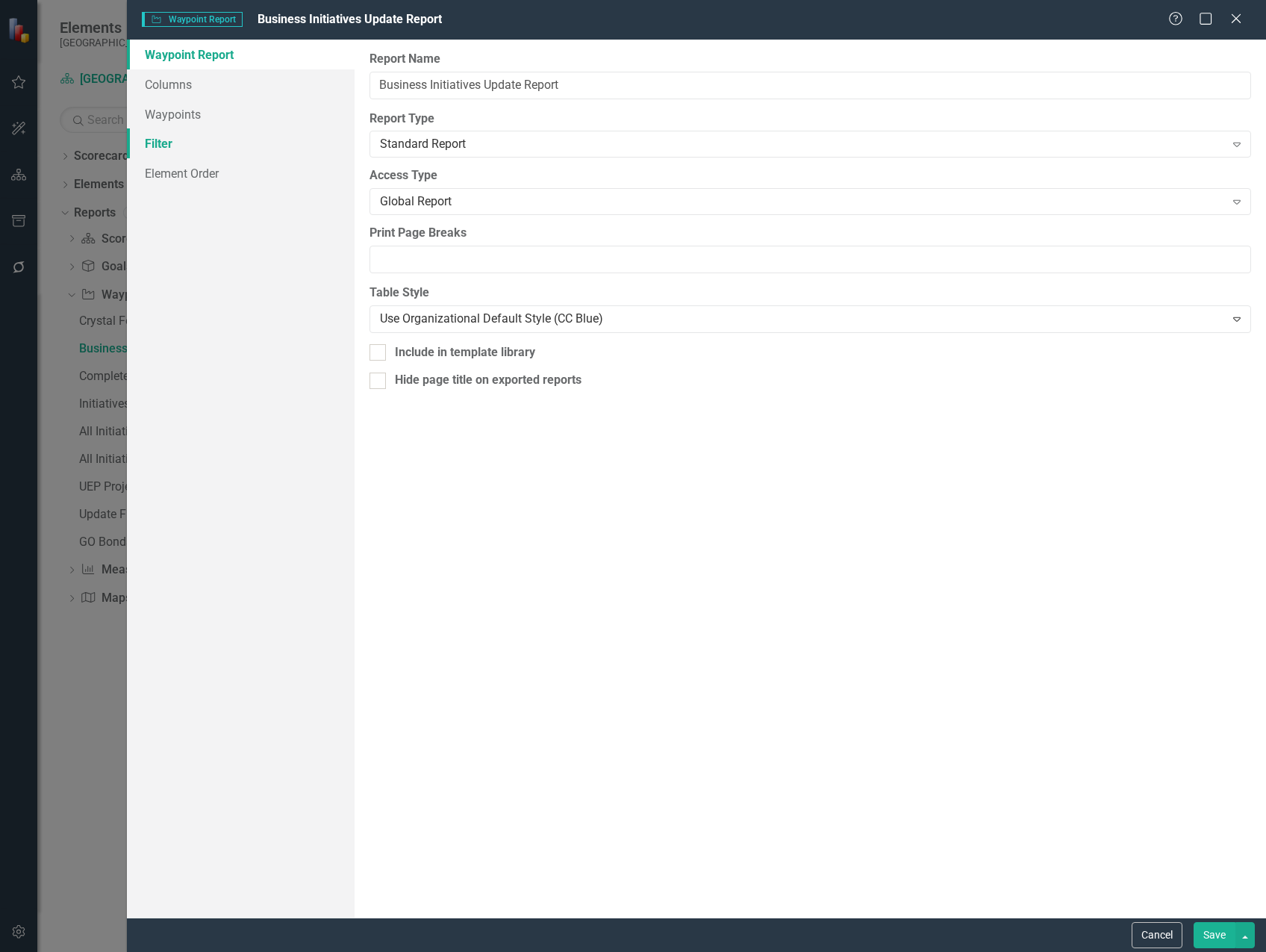
click at [162, 145] on link "Filter" at bounding box center [240, 144] width 227 height 30
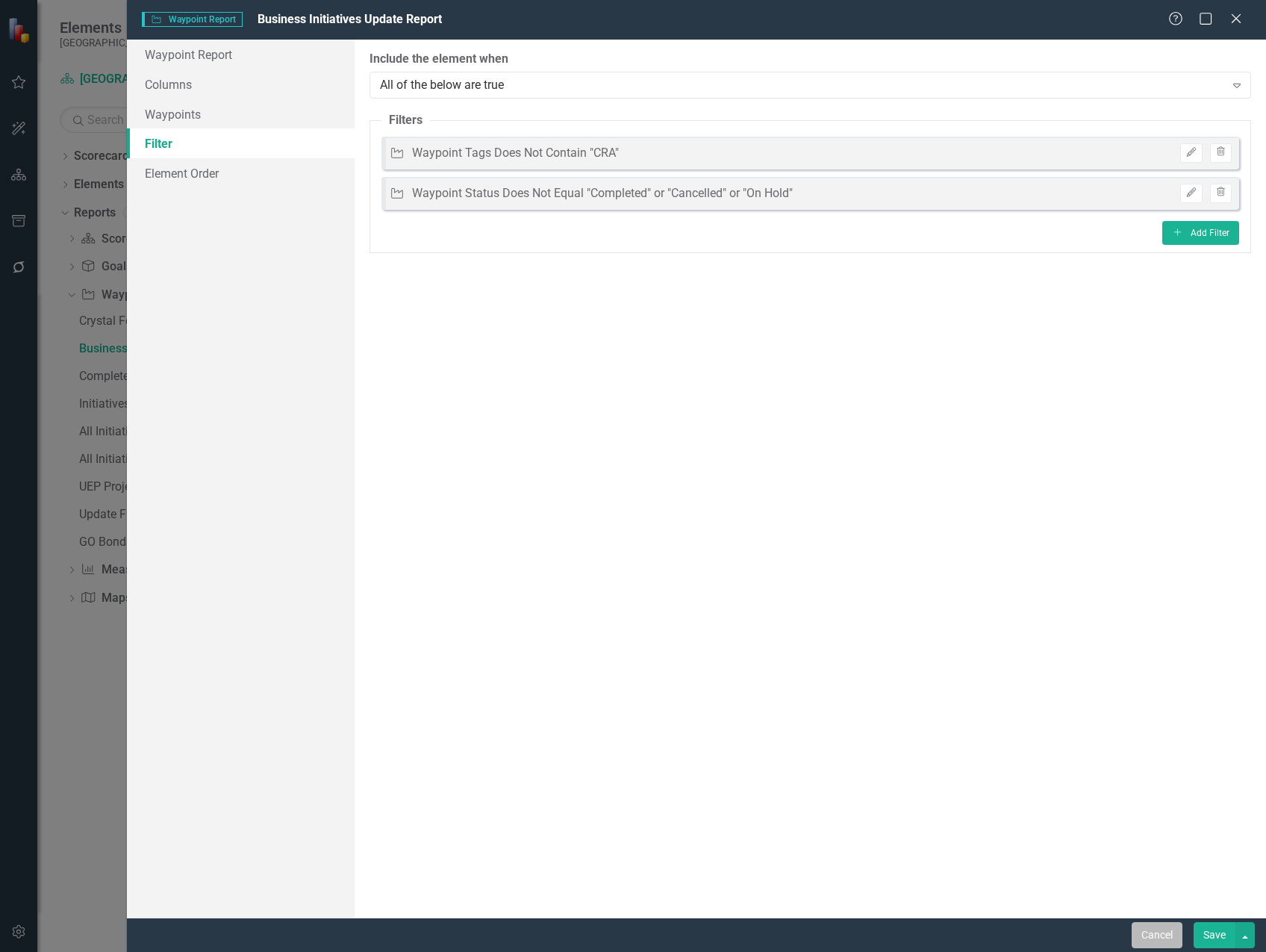
click at [1167, 936] on button "Cancel" at bounding box center [1156, 935] width 51 height 26
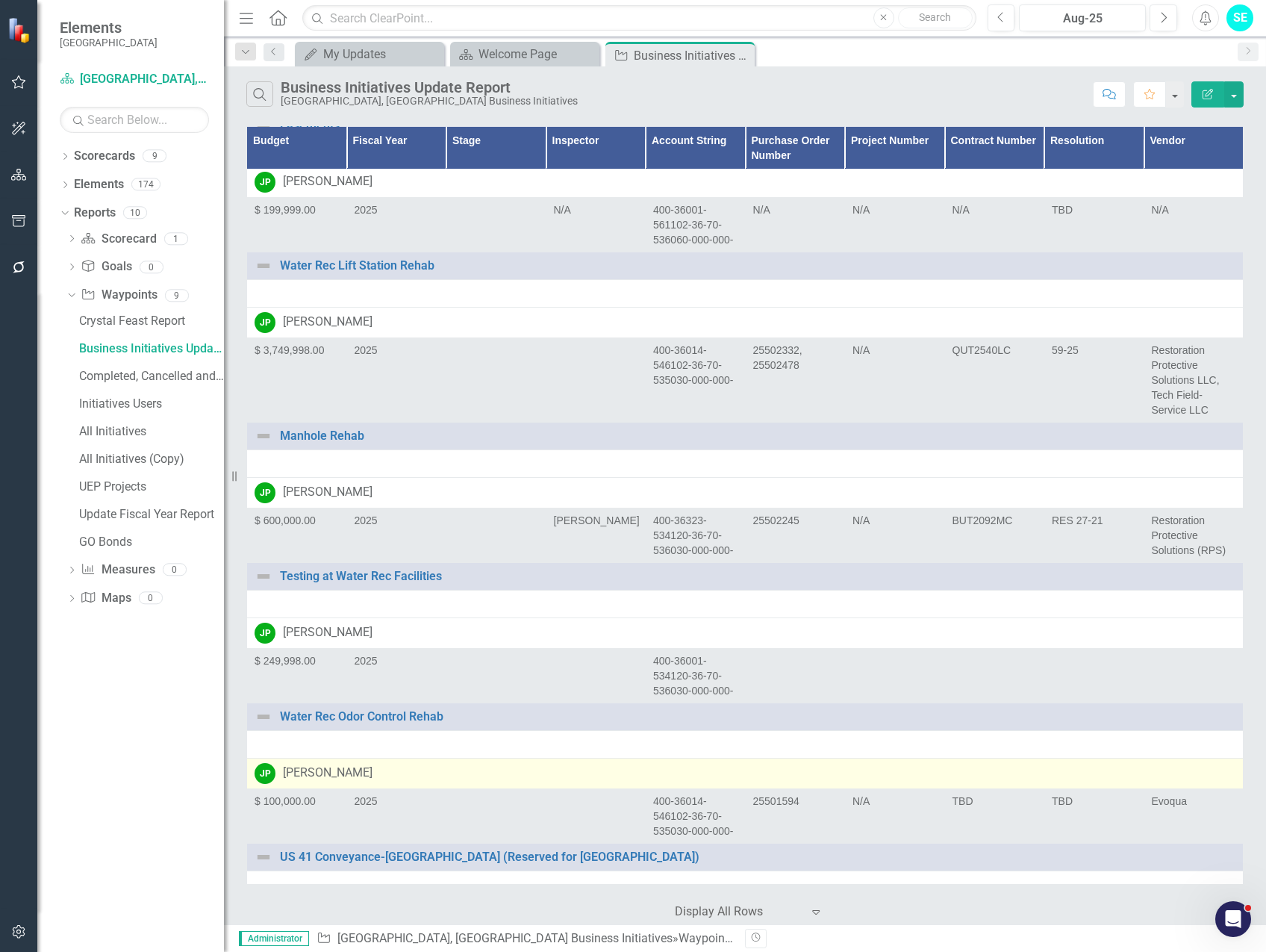
scroll to position [17989, 0]
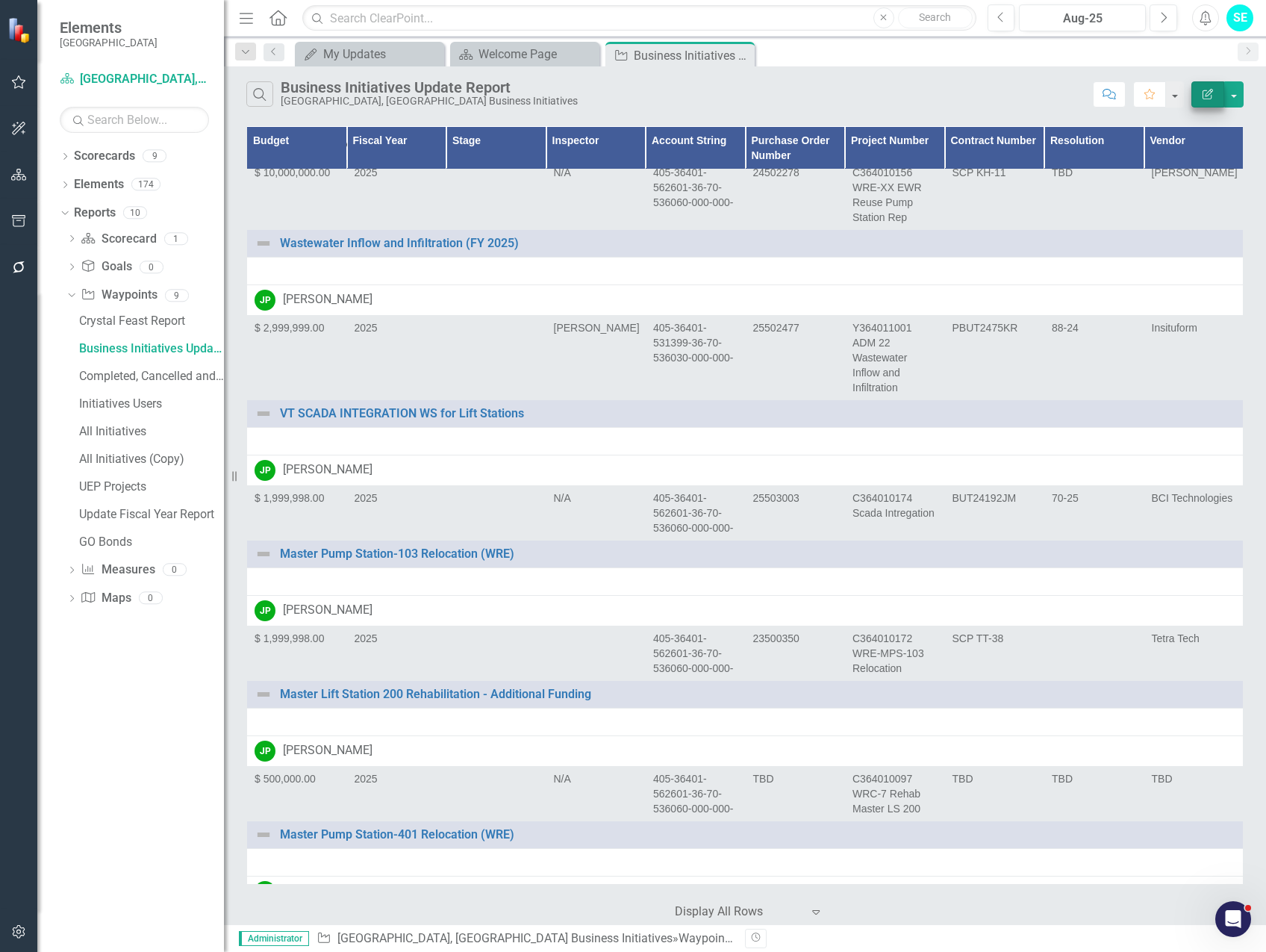
click at [1198, 85] on button "Edit Report" at bounding box center [1207, 95] width 33 height 26
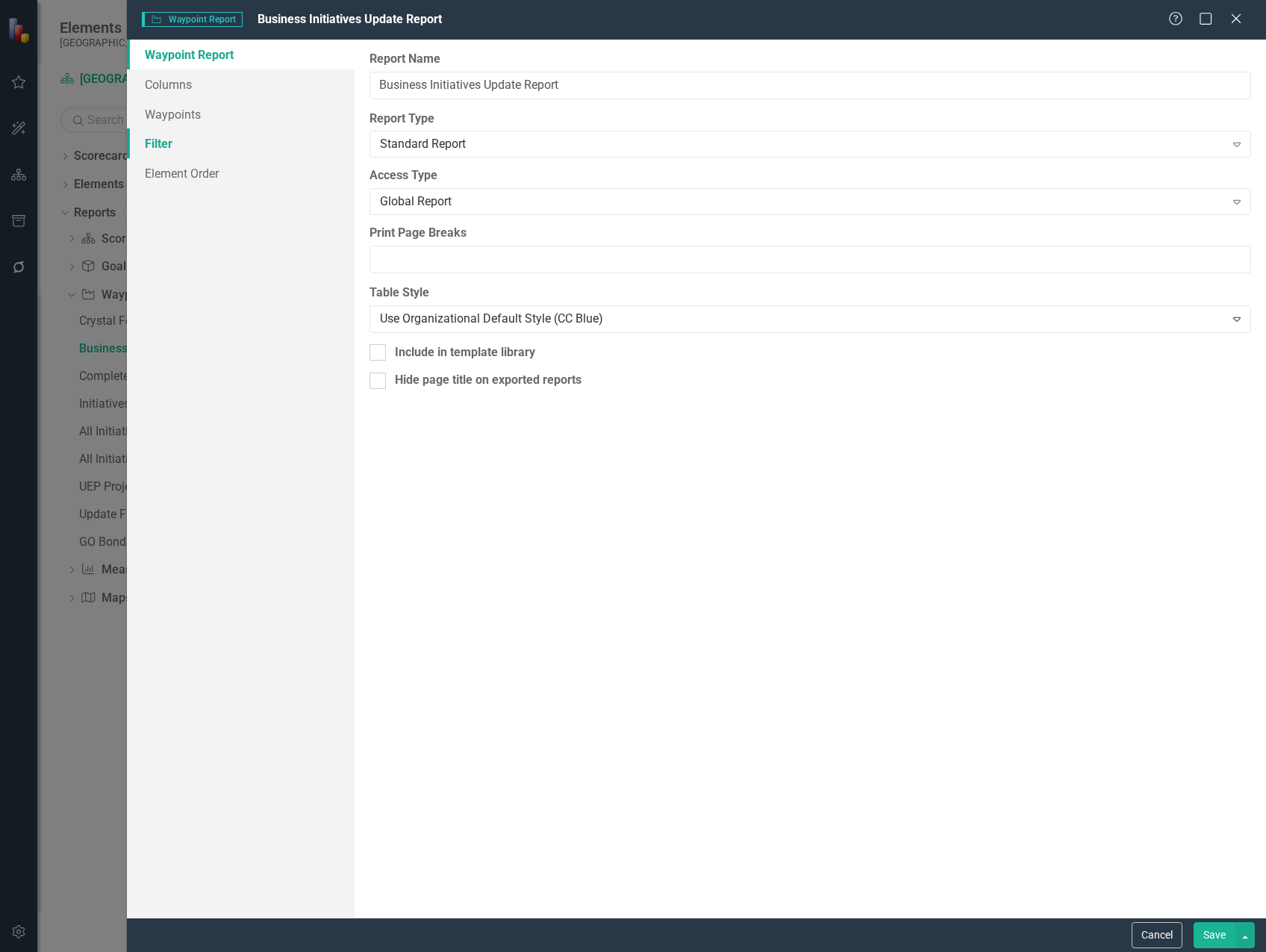
click at [185, 145] on link "Filter" at bounding box center [240, 144] width 227 height 30
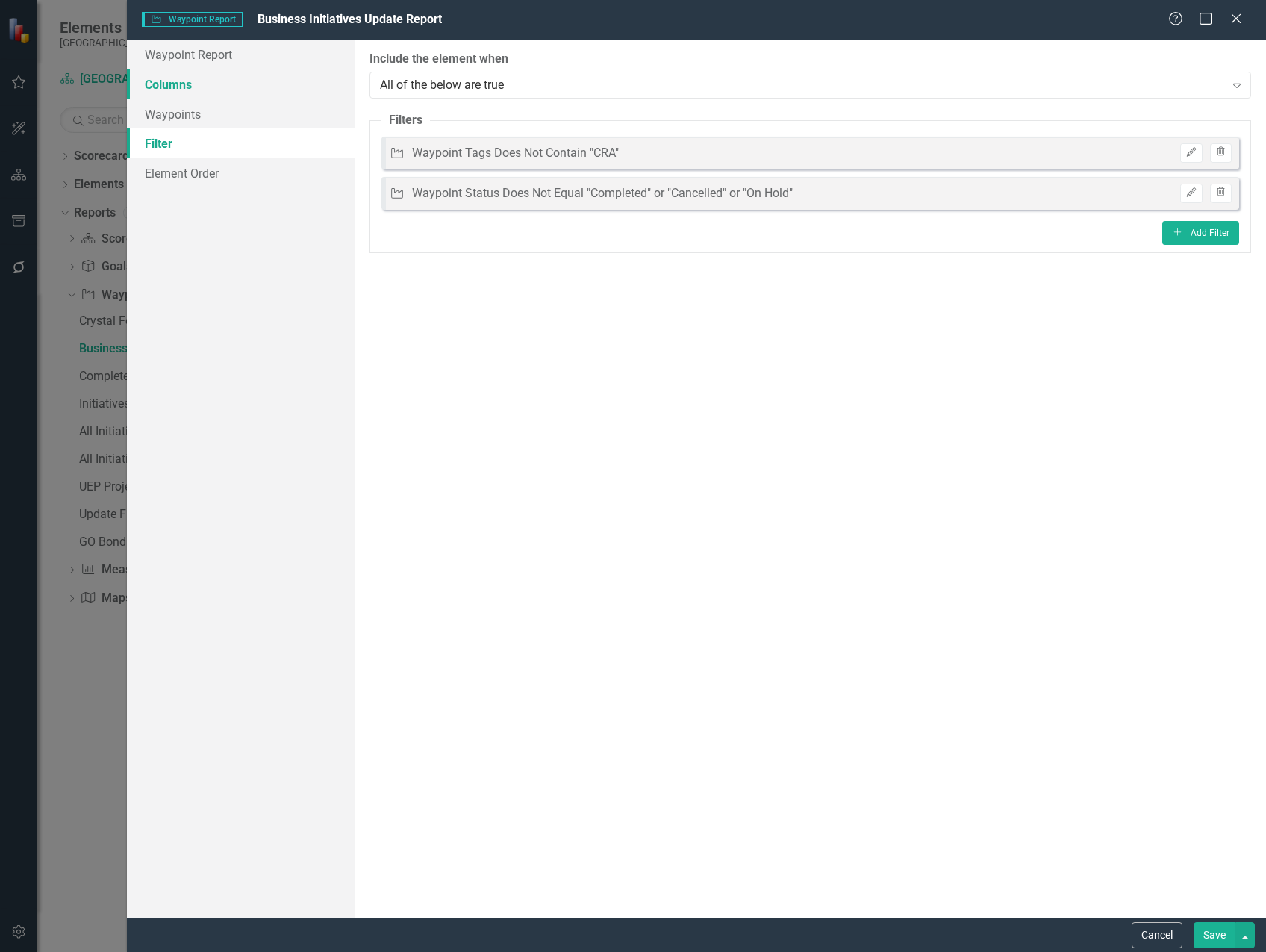
click at [189, 85] on link "Columns" at bounding box center [240, 85] width 227 height 30
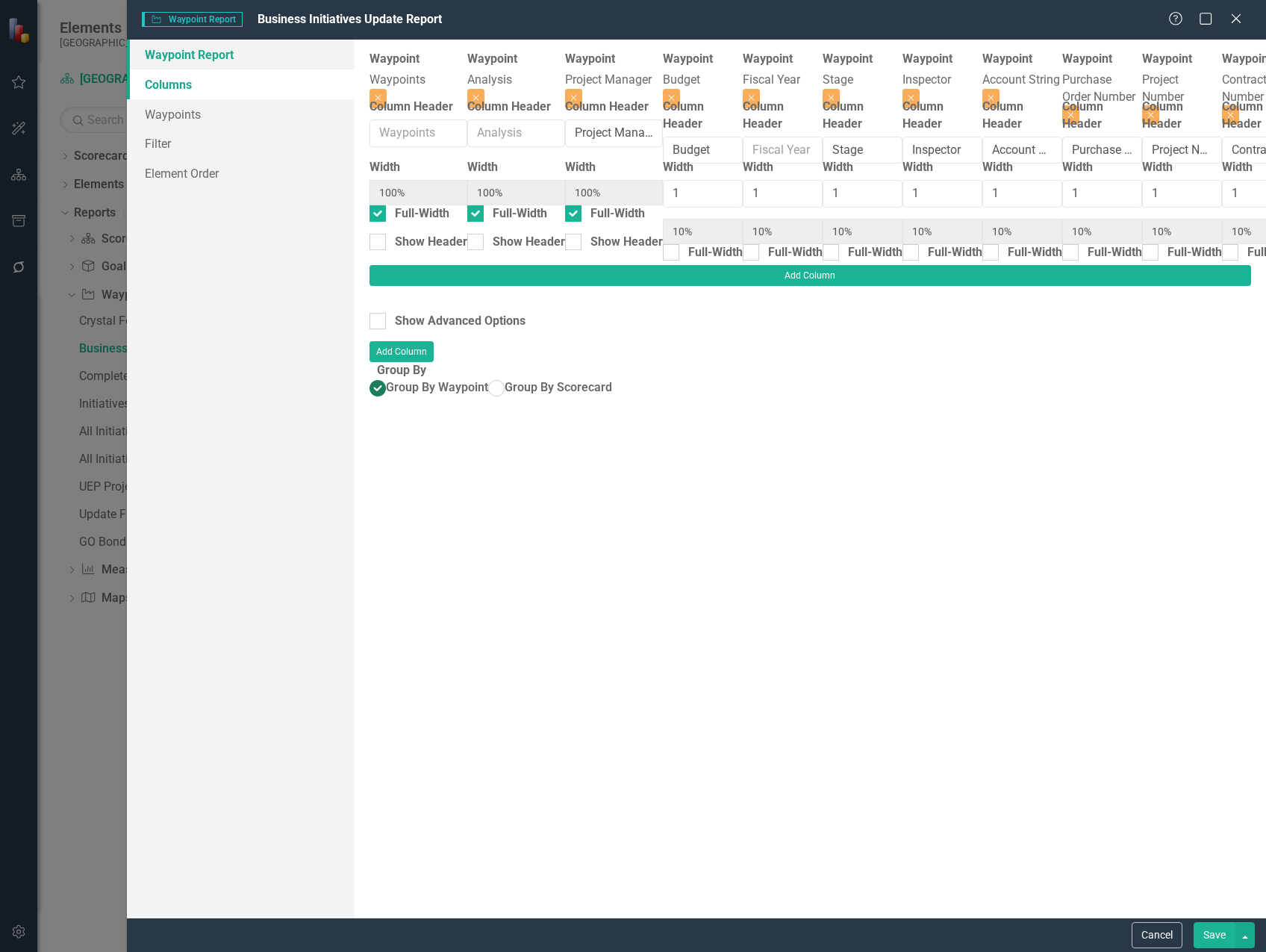
click at [188, 64] on link "Waypoint Report" at bounding box center [240, 55] width 227 height 30
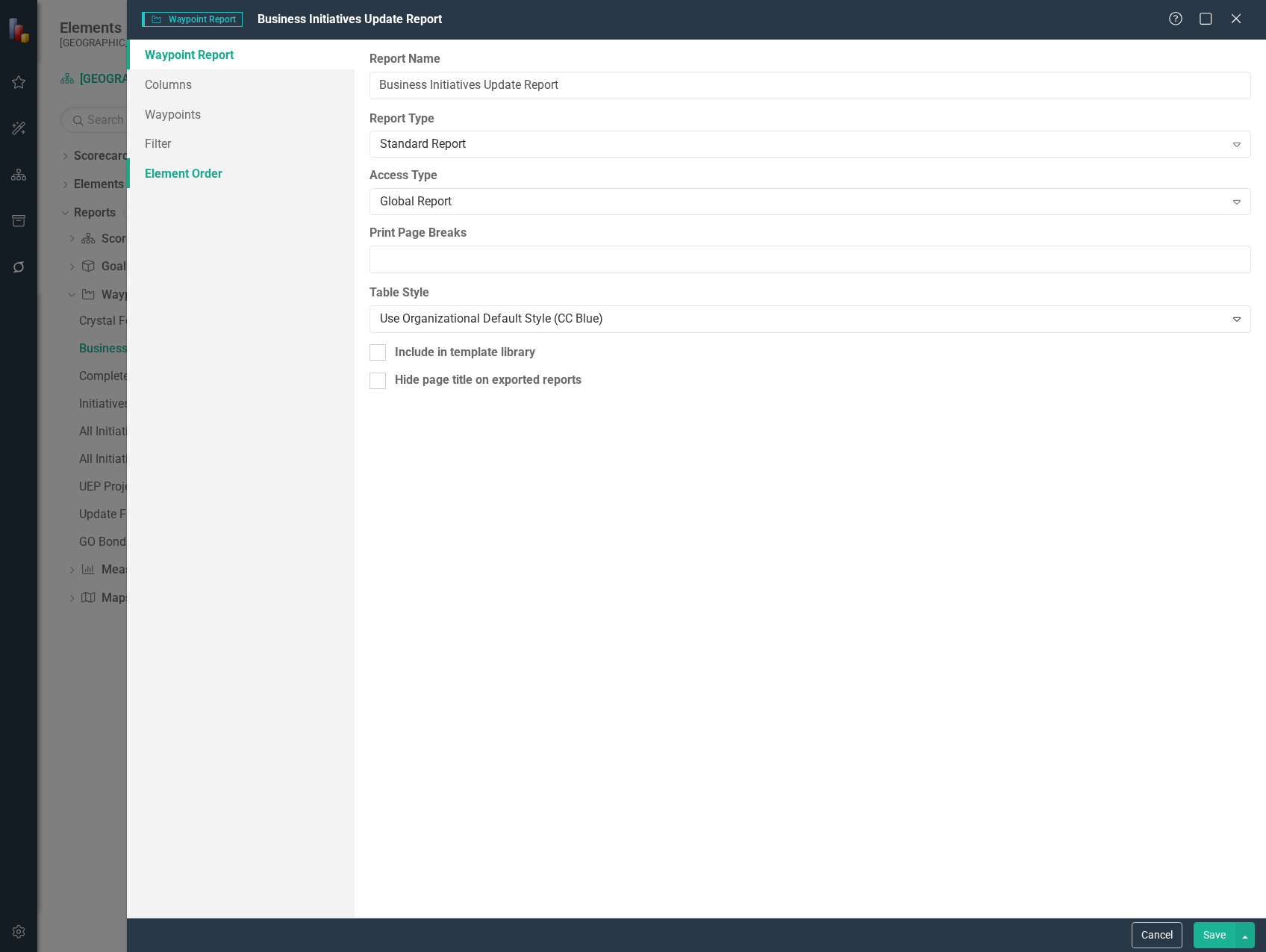
click at [203, 171] on link "Element Order" at bounding box center [240, 173] width 227 height 30
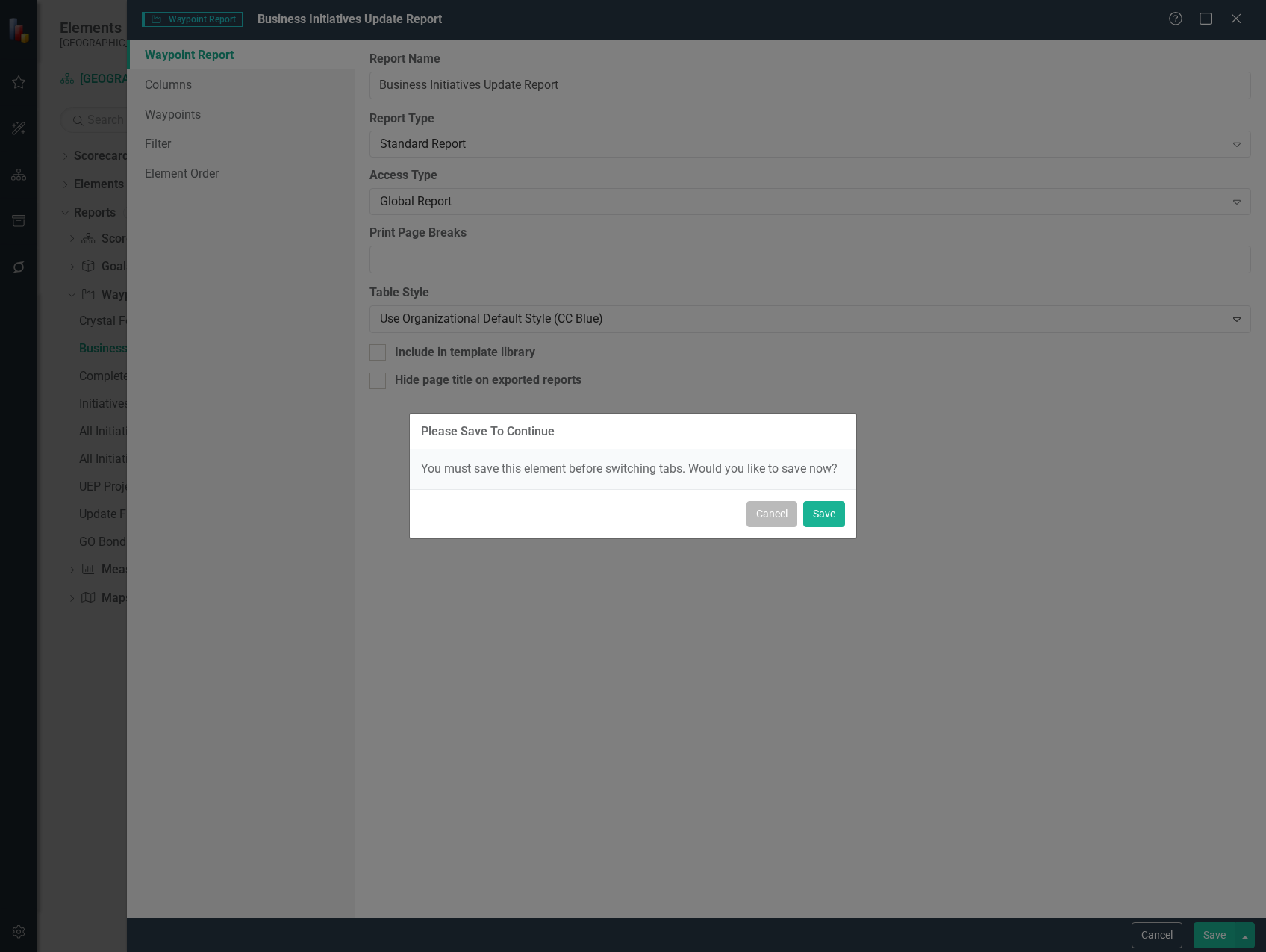
click at [781, 516] on button "Cancel" at bounding box center [772, 513] width 51 height 26
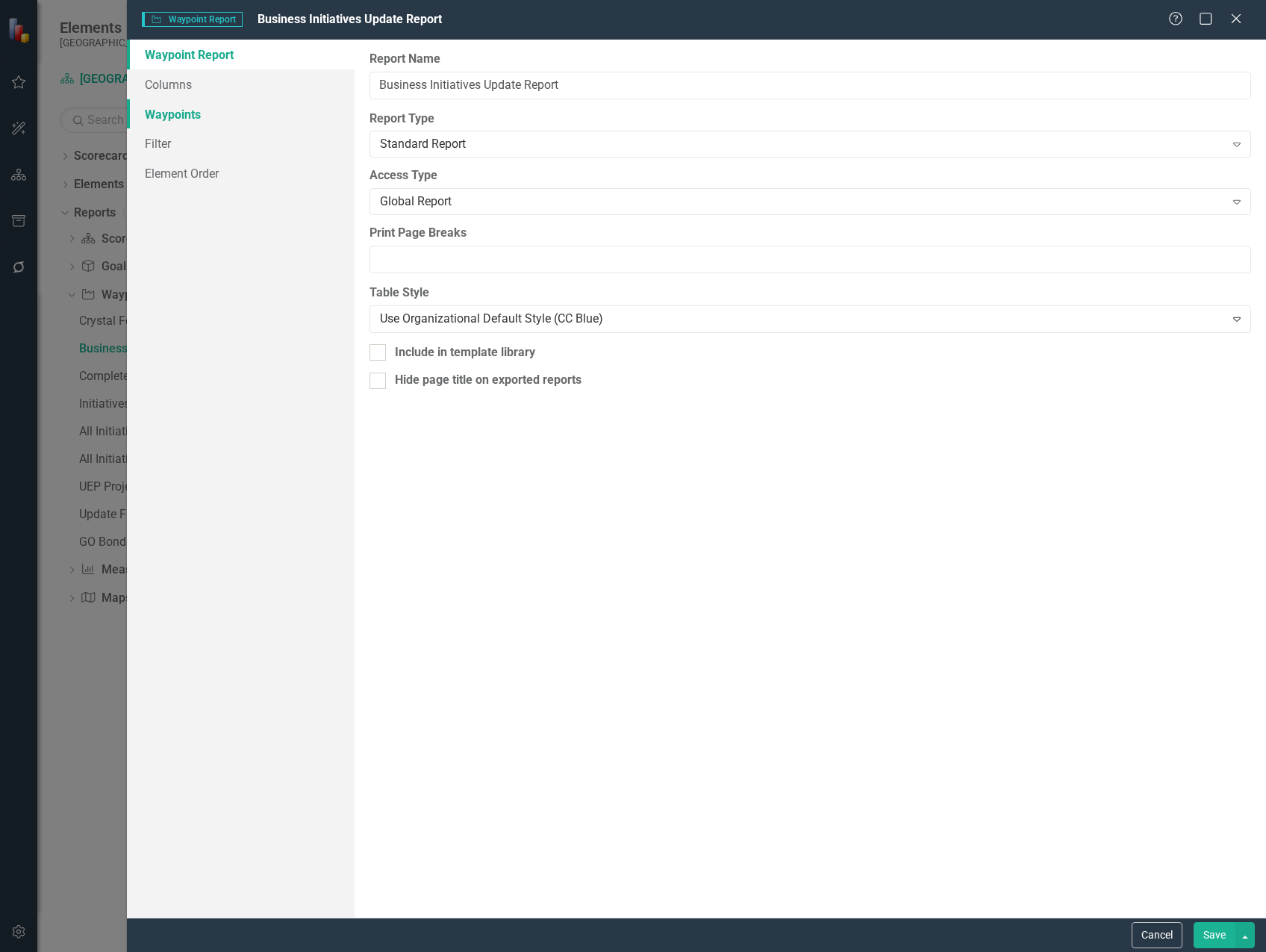
click at [192, 106] on link "Waypoints" at bounding box center [240, 115] width 227 height 30
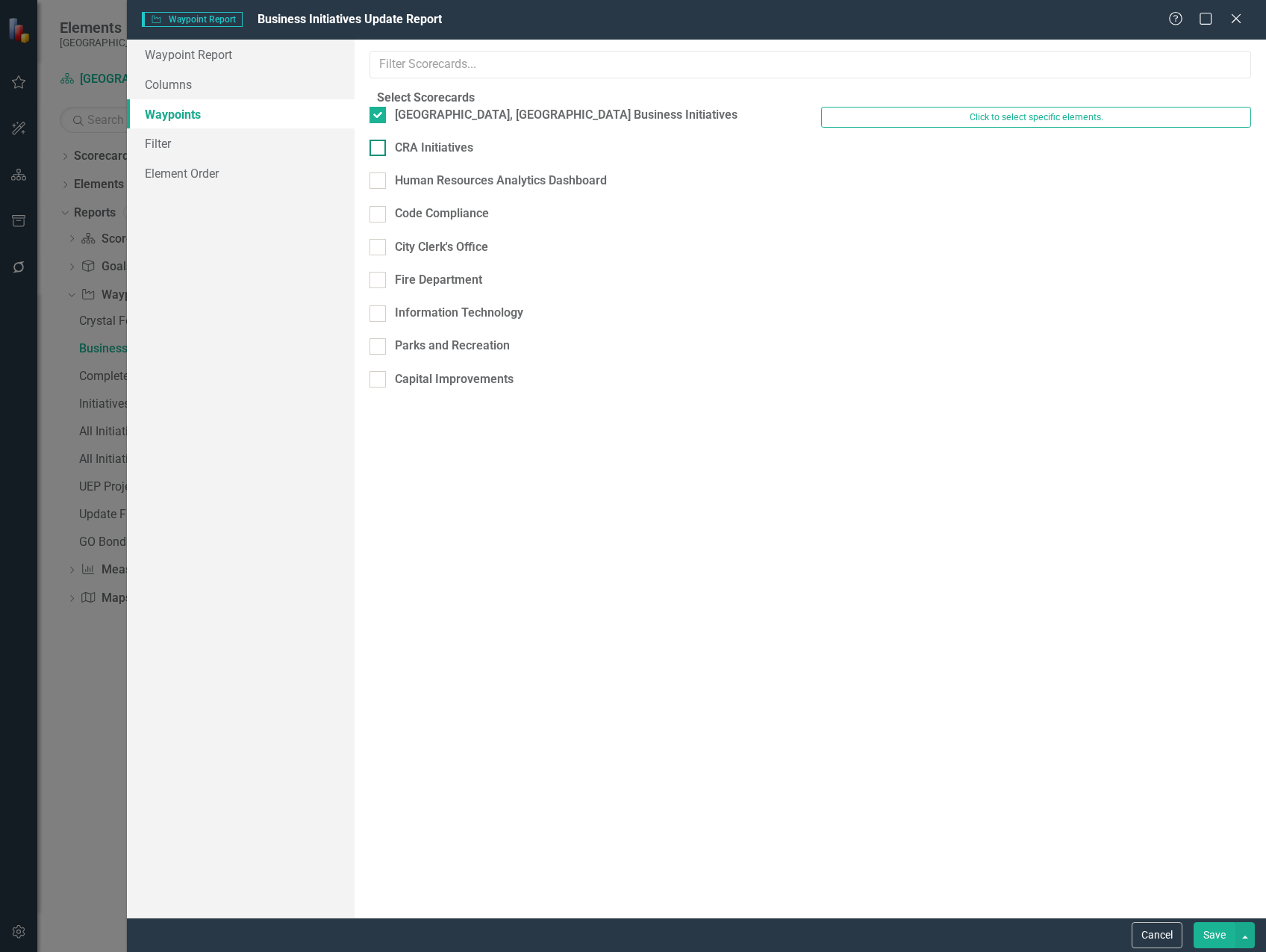
click at [379, 150] on input "CRA Initiatives" at bounding box center [375, 145] width 10 height 10
checkbox input "true"
click at [1226, 931] on button "Save" at bounding box center [1214, 935] width 42 height 26
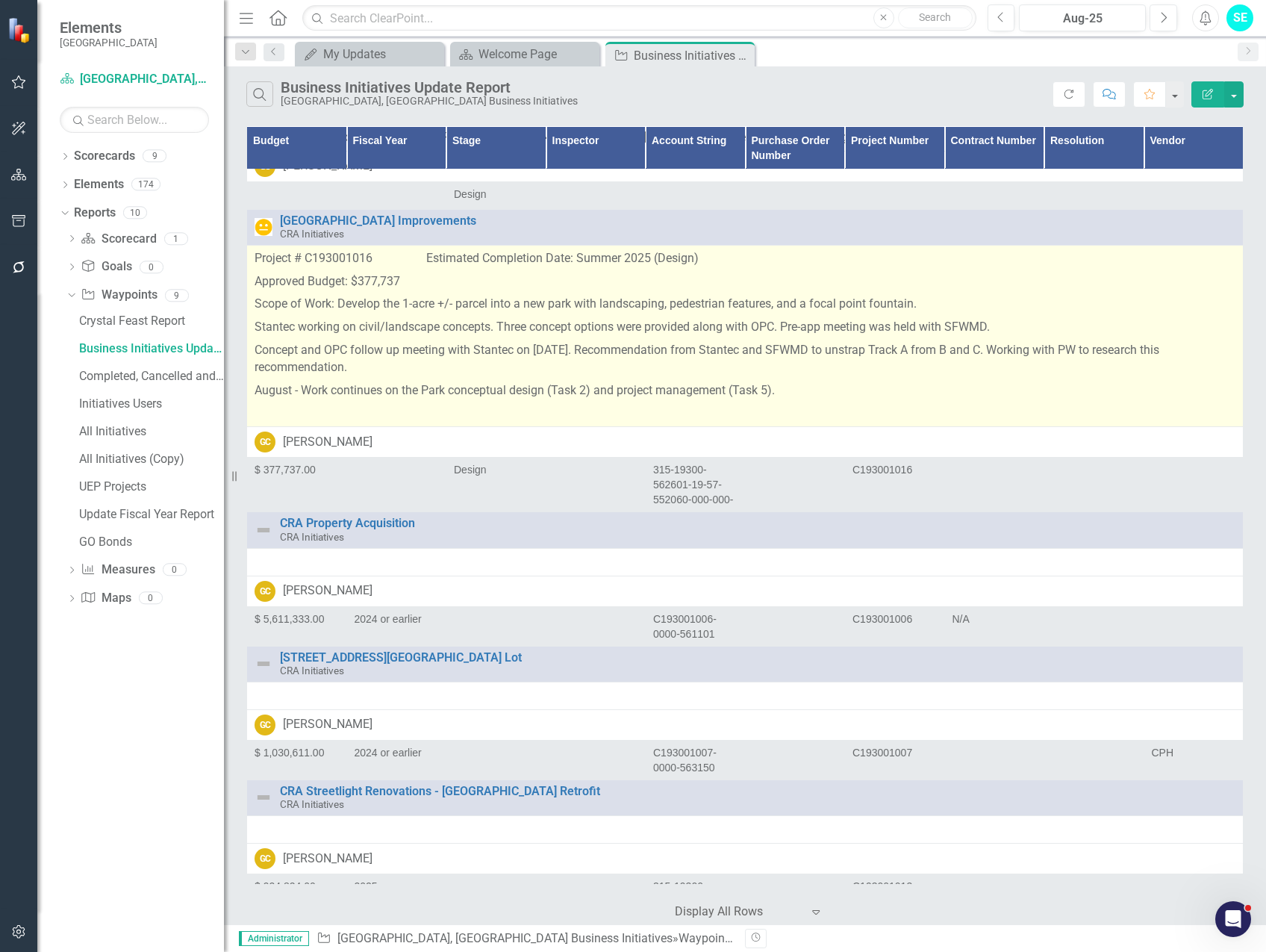
scroll to position [22045, 0]
